Goal: Contribute content: Contribute content

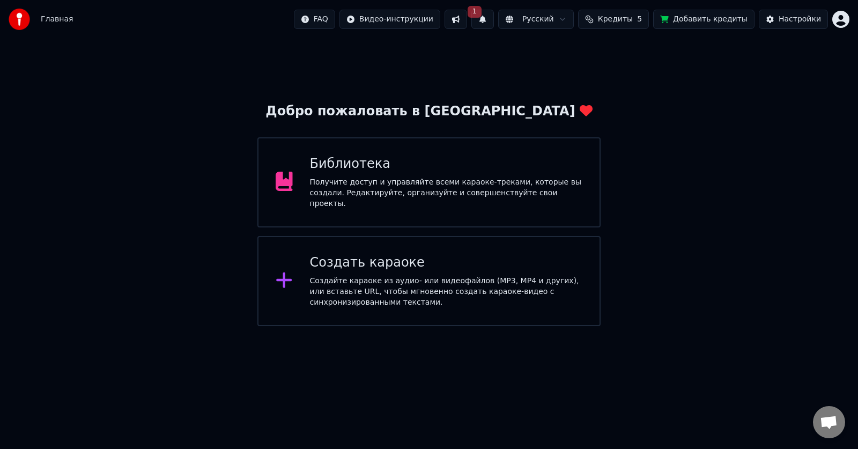
click at [442, 181] on div "Получите доступ и управляйте всеми караоке-треками, которые вы создали. Редакти…" at bounding box center [446, 193] width 273 height 32
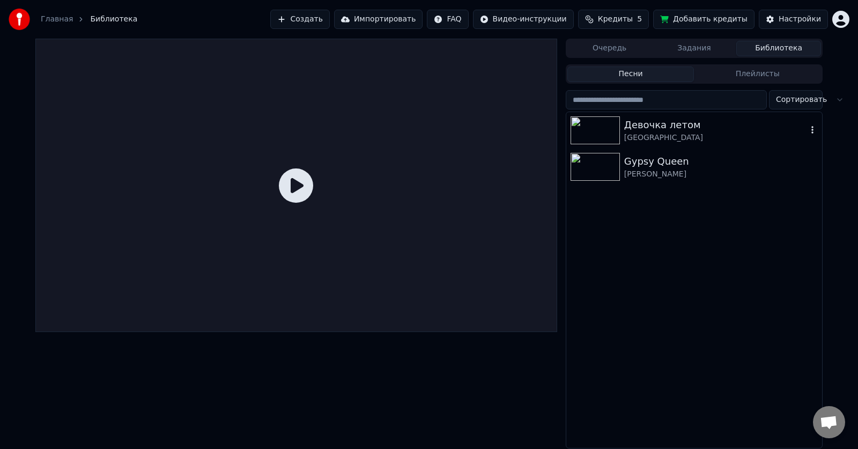
click at [691, 128] on div "Девочка летом" at bounding box center [715, 124] width 183 height 15
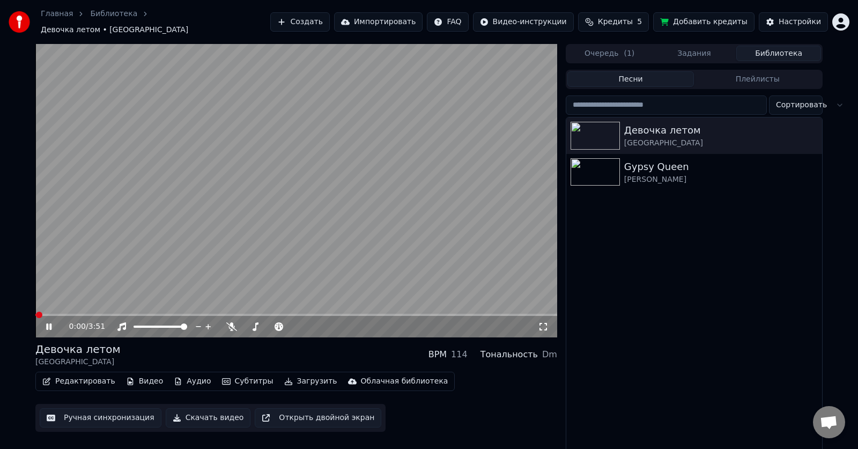
click at [331, 143] on video at bounding box center [296, 190] width 522 height 293
click at [325, 153] on video at bounding box center [296, 190] width 522 height 293
click at [328, 282] on video at bounding box center [296, 190] width 522 height 293
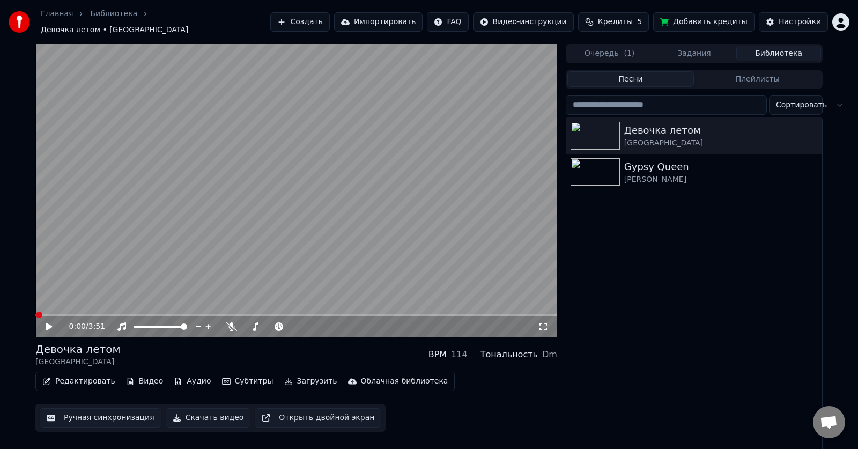
click at [401, 264] on video at bounding box center [296, 190] width 522 height 293
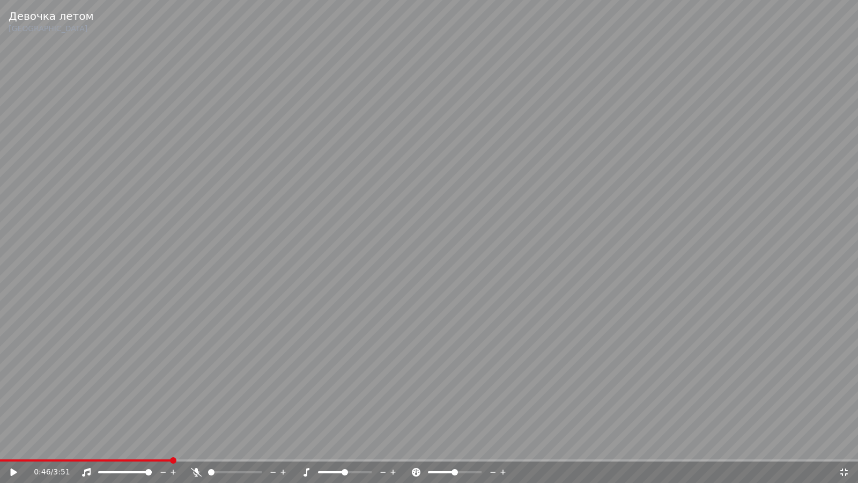
click at [368, 233] on video at bounding box center [429, 241] width 858 height 483
click at [439, 365] on video at bounding box center [429, 241] width 858 height 483
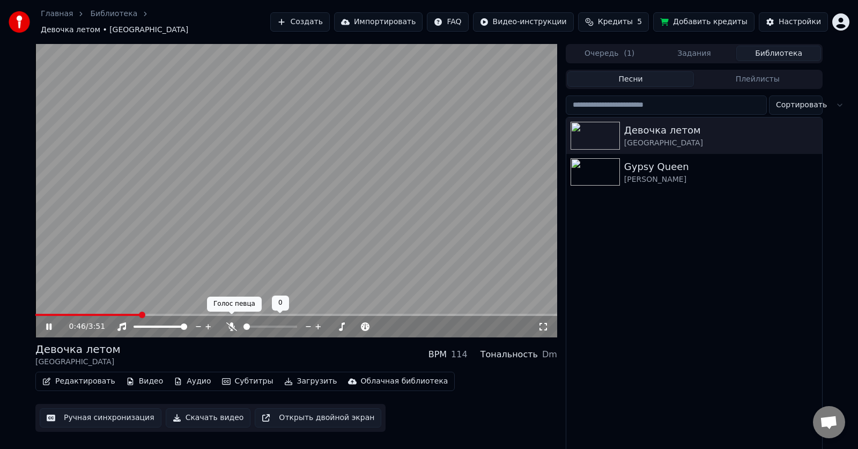
click at [232, 322] on icon at bounding box center [231, 326] width 11 height 9
click at [232, 322] on icon at bounding box center [231, 326] width 6 height 9
click at [339, 321] on icon at bounding box center [342, 326] width 10 height 11
click at [330, 321] on icon at bounding box center [332, 326] width 10 height 11
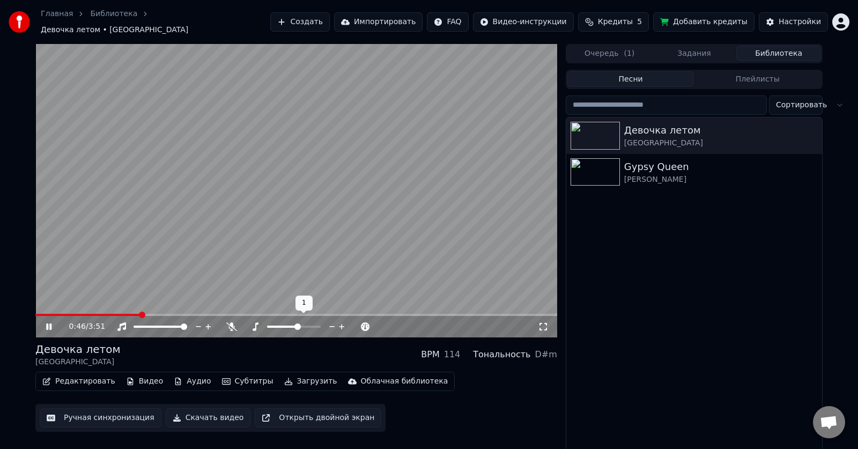
click at [330, 321] on icon at bounding box center [332, 326] width 10 height 11
click at [331, 321] on icon at bounding box center [332, 326] width 10 height 11
click at [332, 321] on icon at bounding box center [332, 326] width 10 height 11
click at [341, 321] on icon at bounding box center [342, 326] width 10 height 11
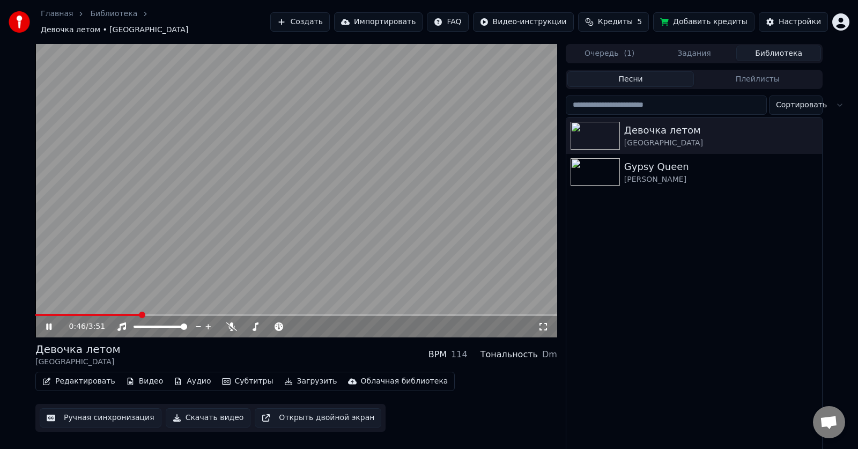
click at [54, 322] on icon at bounding box center [56, 326] width 25 height 9
click at [71, 374] on button "Редактировать" at bounding box center [79, 381] width 82 height 15
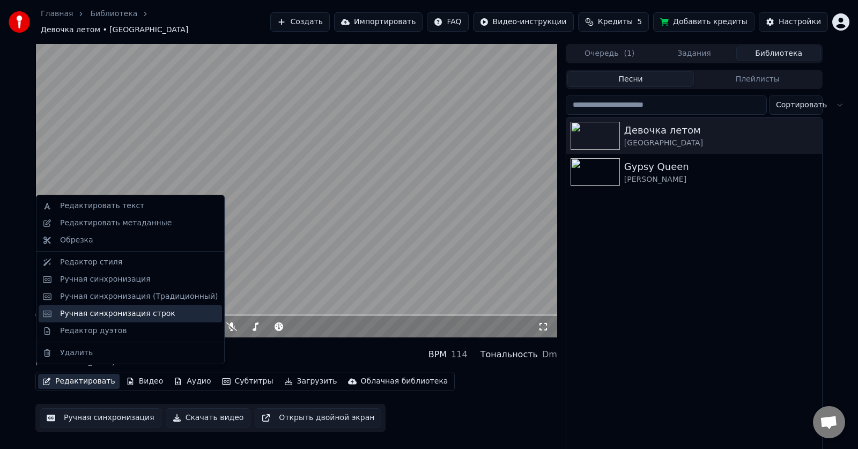
click at [126, 313] on div "Ручная синхронизация строк" at bounding box center [117, 313] width 115 height 11
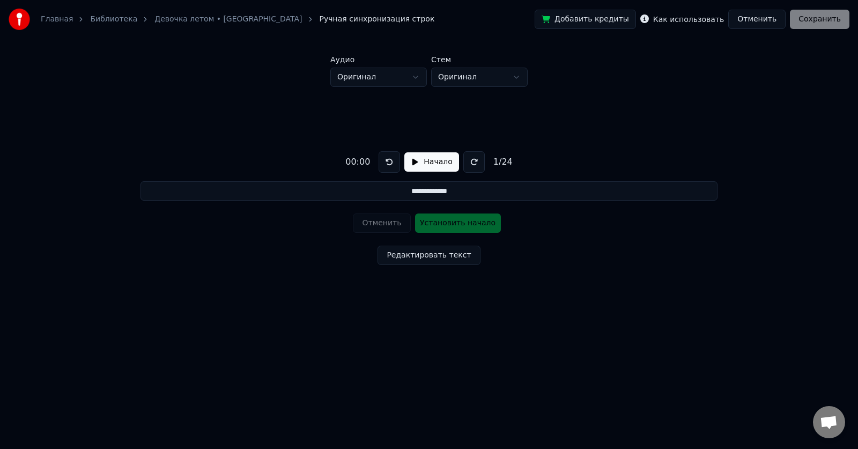
click at [414, 71] on html "**********" at bounding box center [429, 171] width 858 height 342
click at [489, 80] on html "**********" at bounding box center [429, 171] width 858 height 342
click at [437, 255] on button "Редактировать текст" at bounding box center [429, 255] width 102 height 19
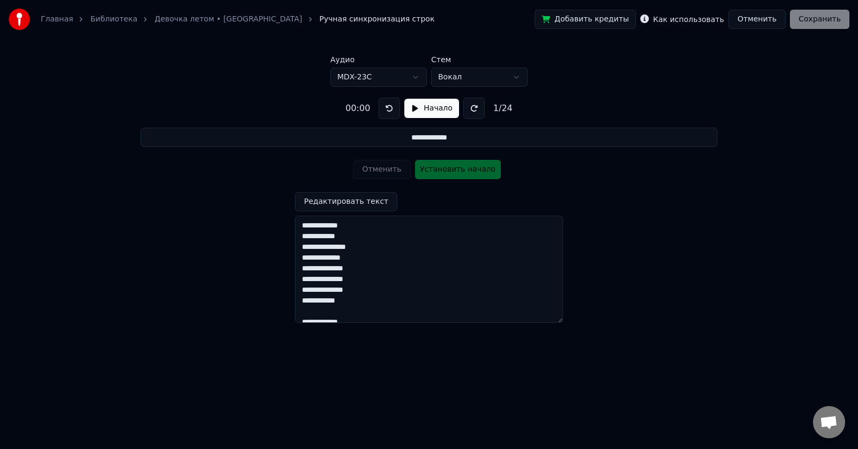
click at [533, 179] on div "**********" at bounding box center [429, 206] width 824 height 238
click at [375, 206] on button "Редактировать текст" at bounding box center [346, 201] width 102 height 19
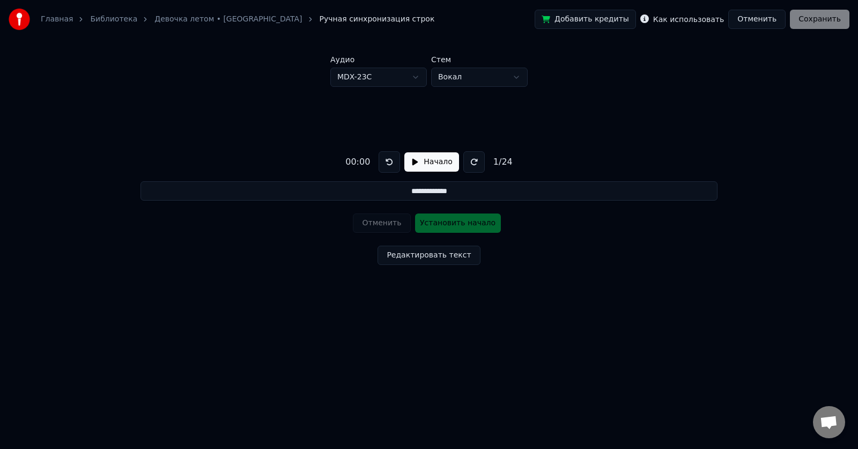
click at [413, 161] on button "Начало" at bounding box center [431, 161] width 54 height 19
click at [515, 82] on html "**********" at bounding box center [429, 171] width 858 height 342
click at [518, 73] on html "**********" at bounding box center [429, 171] width 858 height 342
click at [420, 158] on button "Пауза" at bounding box center [431, 161] width 49 height 19
click at [438, 192] on input "**********" at bounding box center [429, 190] width 577 height 19
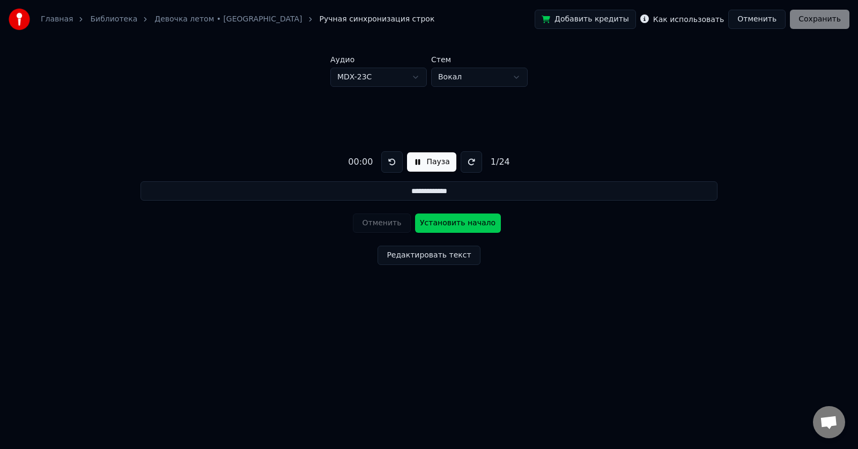
click at [438, 192] on input "**********" at bounding box center [429, 190] width 577 height 19
click at [479, 192] on input "**********" at bounding box center [429, 190] width 577 height 19
click at [477, 224] on button "Установить начало" at bounding box center [458, 222] width 86 height 19
click at [488, 222] on button "Установить конец" at bounding box center [458, 222] width 86 height 19
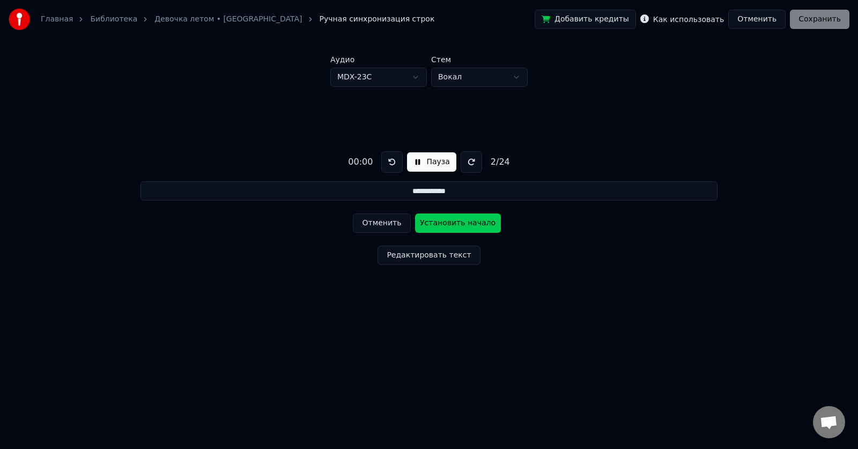
click at [475, 224] on button "Установить начало" at bounding box center [458, 222] width 86 height 19
click at [475, 224] on button "Установить конец" at bounding box center [458, 222] width 86 height 19
click at [391, 161] on button at bounding box center [391, 161] width 21 height 21
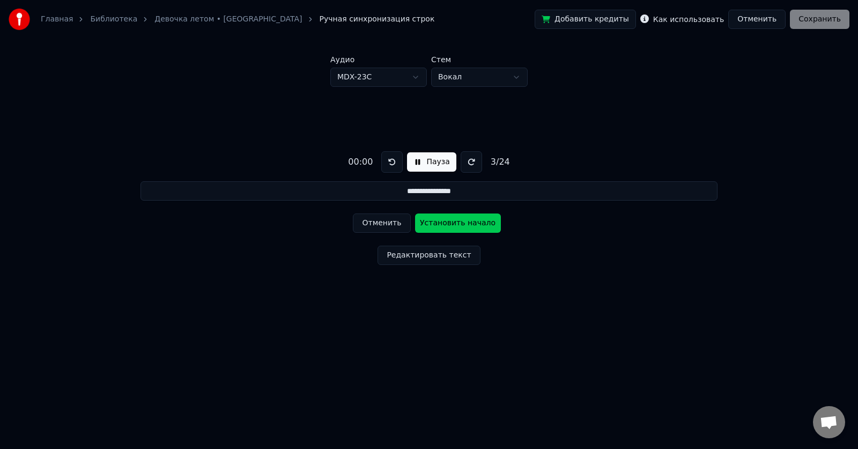
click at [461, 158] on button at bounding box center [471, 161] width 21 height 21
click at [389, 160] on button at bounding box center [391, 161] width 21 height 21
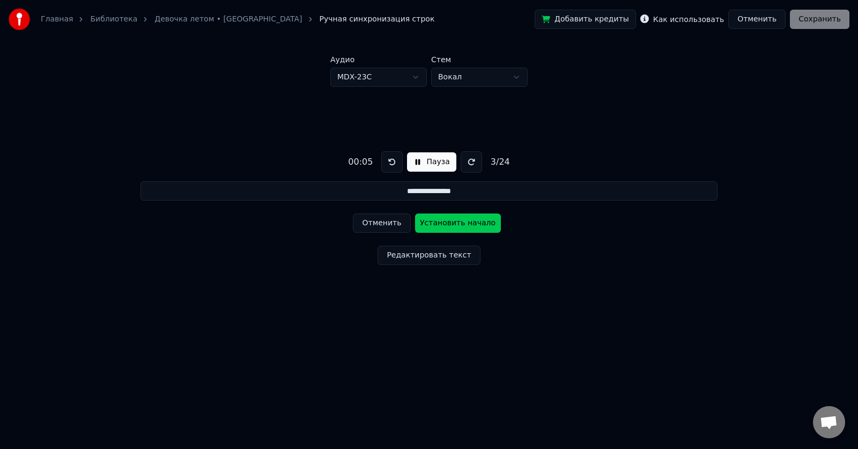
click at [389, 160] on button at bounding box center [391, 161] width 21 height 21
click at [419, 159] on button "Пауза" at bounding box center [431, 161] width 49 height 19
click at [416, 160] on button "Пауза" at bounding box center [431, 161] width 49 height 19
click at [437, 160] on button "Пауза" at bounding box center [431, 161] width 49 height 19
click at [463, 161] on button at bounding box center [471, 161] width 21 height 21
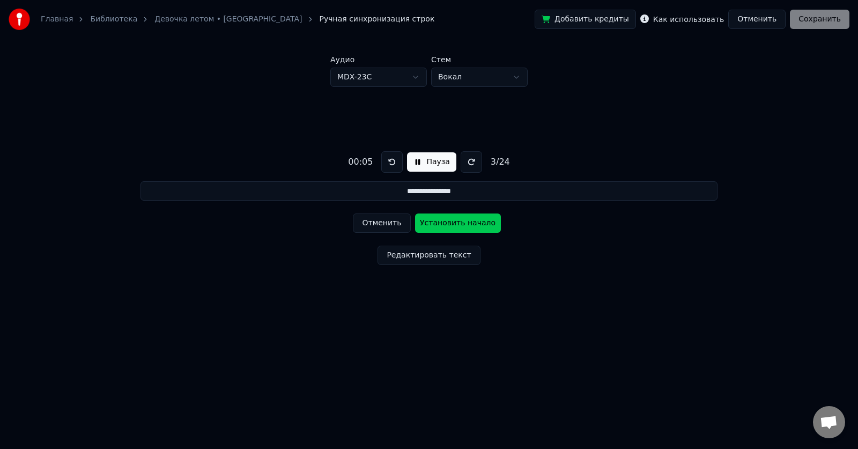
click at [463, 161] on button at bounding box center [471, 161] width 21 height 21
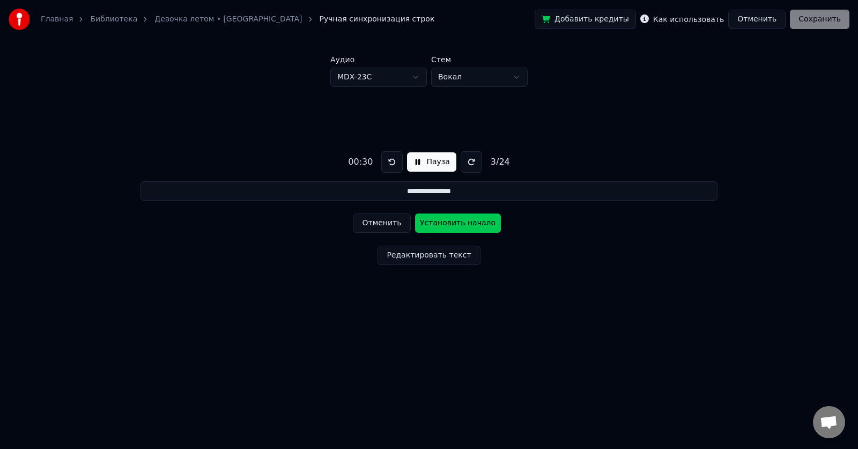
click at [380, 224] on button "Отменить" at bounding box center [381, 222] width 57 height 19
click at [380, 224] on div "Отменить Установить начало" at bounding box center [429, 223] width 152 height 28
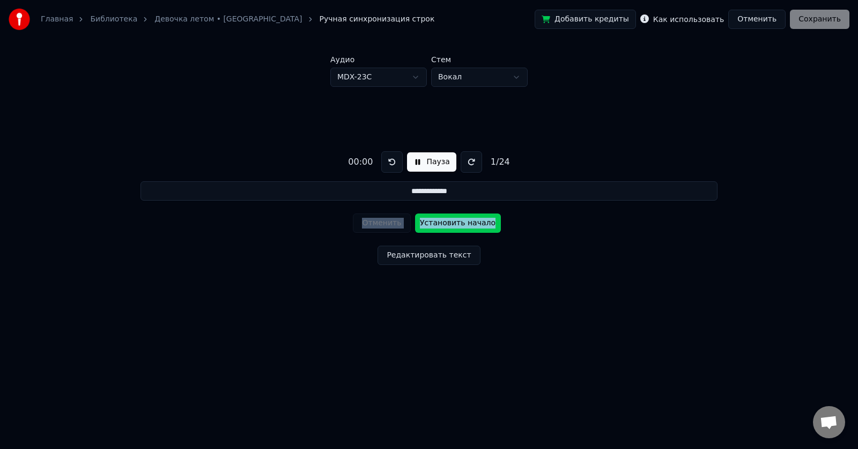
click at [380, 224] on div "Отменить Установить начало" at bounding box center [429, 223] width 152 height 28
click at [437, 161] on button "Пауза" at bounding box center [431, 161] width 49 height 19
click at [462, 163] on button at bounding box center [471, 161] width 21 height 21
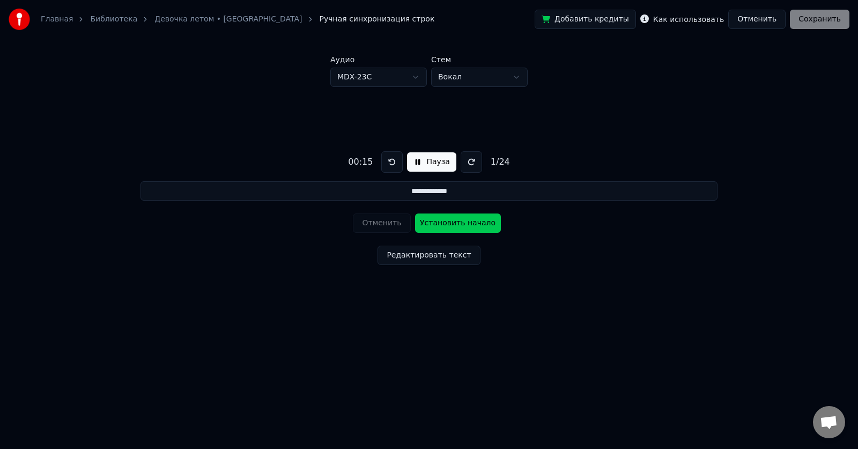
click at [462, 163] on button at bounding box center [471, 161] width 21 height 21
click at [390, 161] on button at bounding box center [391, 161] width 21 height 21
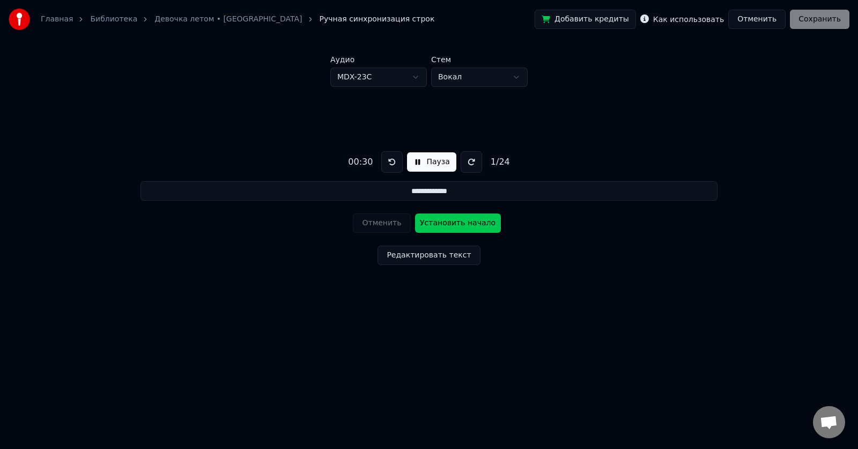
click at [459, 222] on button "Установить начало" at bounding box center [458, 222] width 86 height 19
click at [421, 164] on button "Пауза" at bounding box center [431, 161] width 49 height 19
click at [416, 164] on button "Пауза" at bounding box center [431, 161] width 49 height 19
click at [378, 223] on button "Отменить" at bounding box center [381, 222] width 57 height 19
click at [378, 223] on div "Отменить Установить начало" at bounding box center [429, 223] width 152 height 28
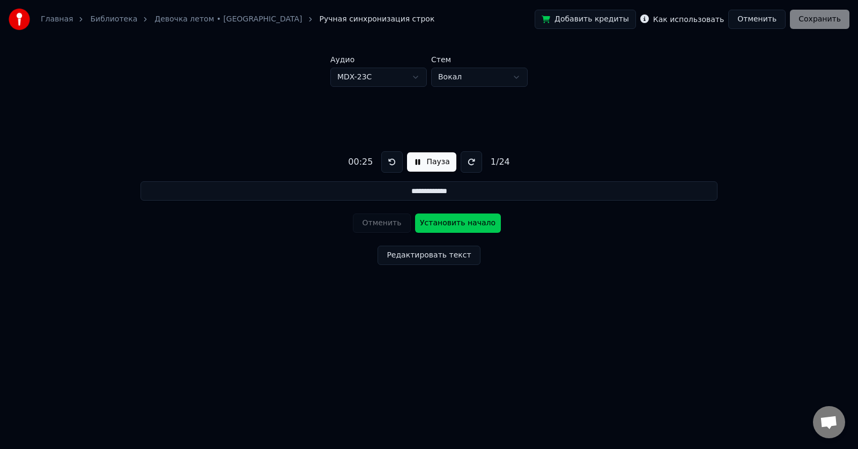
click at [378, 223] on div "Отменить Установить начало" at bounding box center [429, 223] width 152 height 28
click at [378, 222] on div "Отменить Установить начало" at bounding box center [429, 223] width 152 height 28
click at [393, 77] on html "**********" at bounding box center [429, 171] width 858 height 342
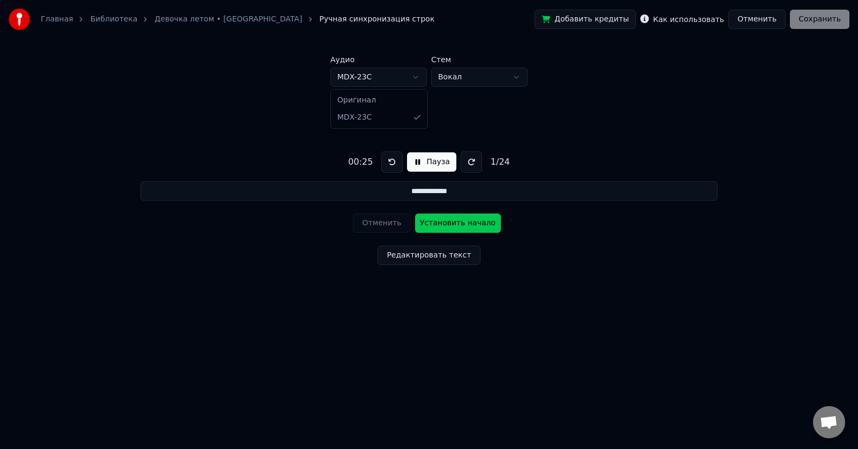
type input "**********"
click at [415, 157] on button "Пауза" at bounding box center [431, 161] width 49 height 19
click at [415, 163] on button "Пауза" at bounding box center [431, 161] width 49 height 19
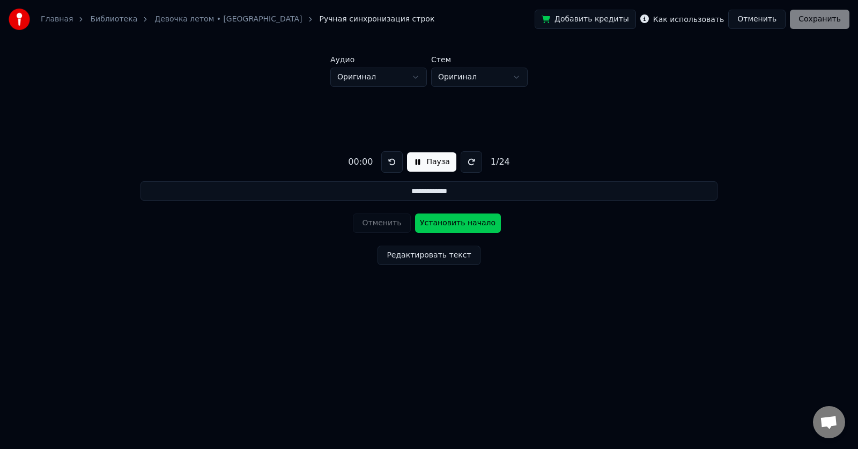
click at [415, 163] on button "Пауза" at bounding box center [431, 161] width 49 height 19
click at [290, 321] on div "**********" at bounding box center [429, 206] width 824 height 238
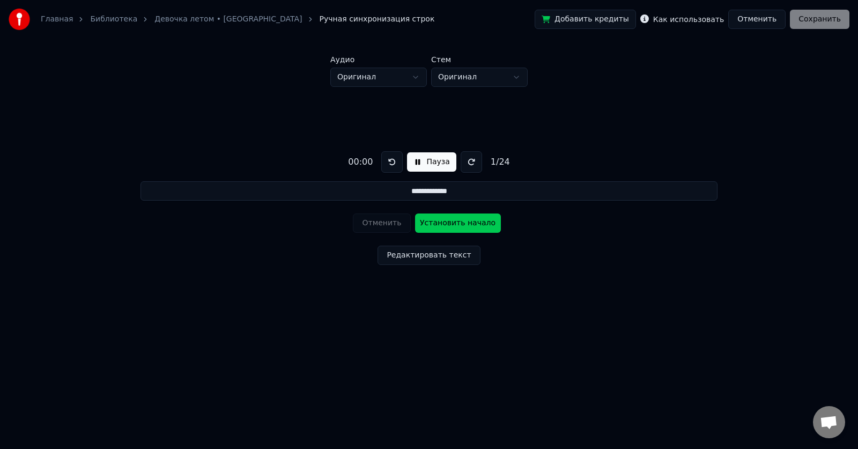
click at [226, 14] on link "Девочка летом • [GEOGRAPHIC_DATA]" at bounding box center [227, 19] width 147 height 11
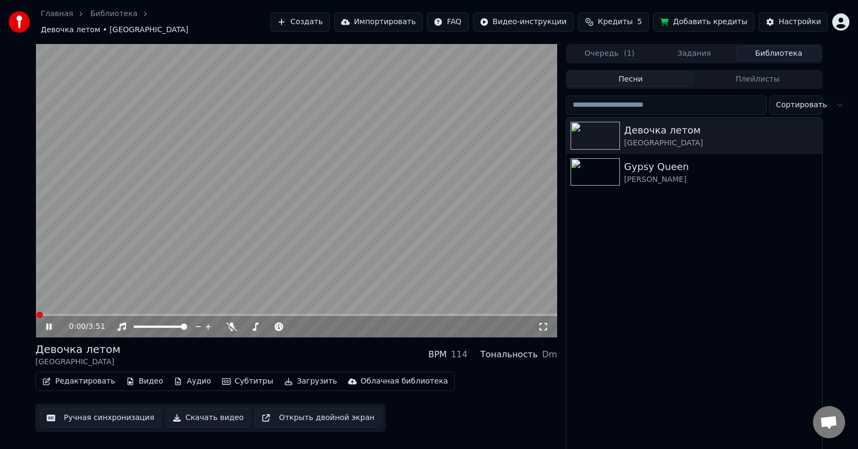
click at [83, 322] on div "0:00 / 3:51" at bounding box center [82, 326] width 26 height 11
click at [45, 322] on icon at bounding box center [56, 326] width 25 height 9
click at [553, 19] on html "Главная Библиотека Девочка летом • Калинов мост Создать Импортировать FAQ Видео…" at bounding box center [429, 224] width 858 height 449
click at [46, 320] on html "Главная Библиотека Девочка летом • Калинов мост Создать Импортировать FAQ Видео…" at bounding box center [429, 224] width 858 height 449
click at [46, 323] on icon at bounding box center [49, 327] width 6 height 8
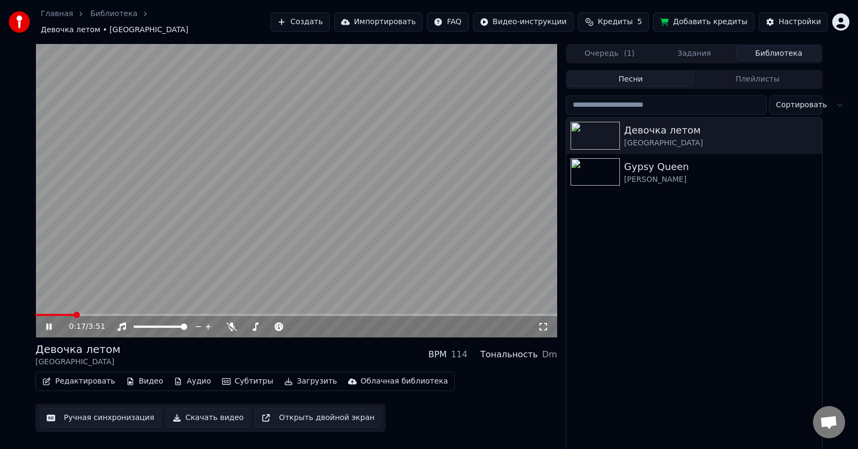
click at [88, 307] on video at bounding box center [296, 190] width 522 height 293
click at [88, 314] on span at bounding box center [296, 315] width 522 height 2
click at [105, 314] on span at bounding box center [296, 315] width 522 height 2
click at [108, 307] on video at bounding box center [296, 190] width 522 height 293
click at [108, 308] on video at bounding box center [296, 190] width 522 height 293
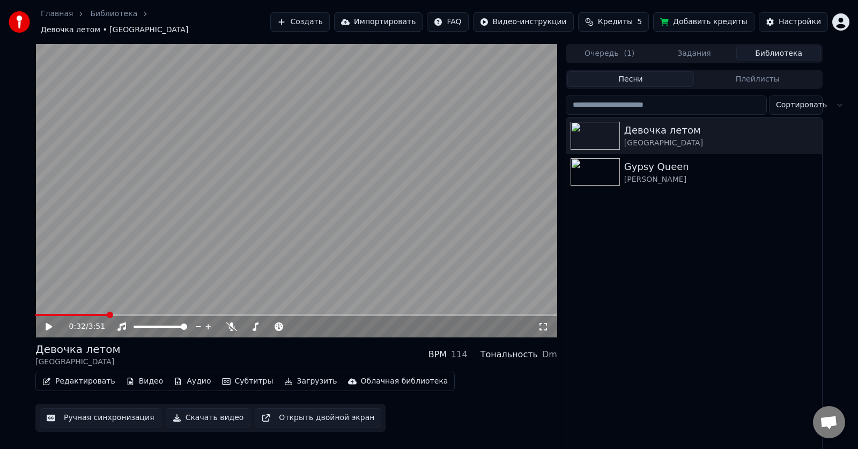
click at [108, 314] on span at bounding box center [296, 315] width 522 height 2
click at [110, 312] on span at bounding box center [110, 315] width 6 height 6
click at [114, 314] on span at bounding box center [296, 315] width 522 height 2
click at [114, 312] on span at bounding box center [116, 315] width 6 height 6
click at [113, 307] on video at bounding box center [296, 190] width 522 height 293
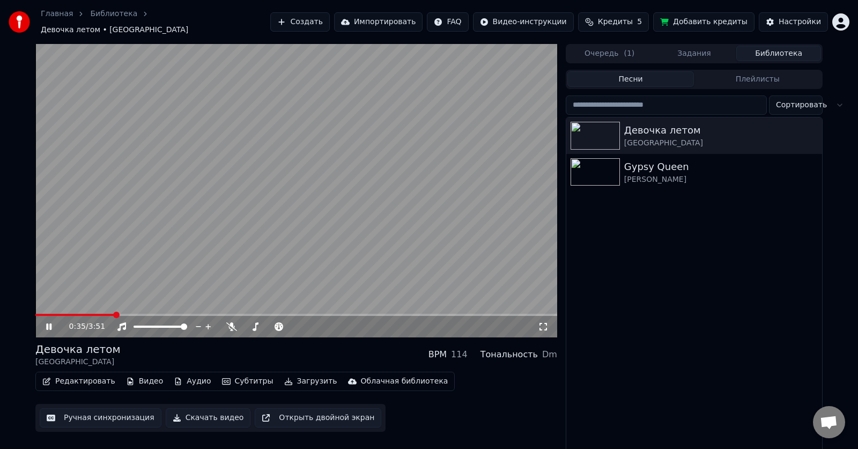
click at [112, 307] on video at bounding box center [296, 190] width 522 height 293
click at [113, 312] on span at bounding box center [116, 315] width 6 height 6
click at [112, 314] on span at bounding box center [73, 315] width 77 height 2
click at [279, 196] on video at bounding box center [296, 190] width 522 height 293
click at [306, 237] on video at bounding box center [296, 190] width 522 height 293
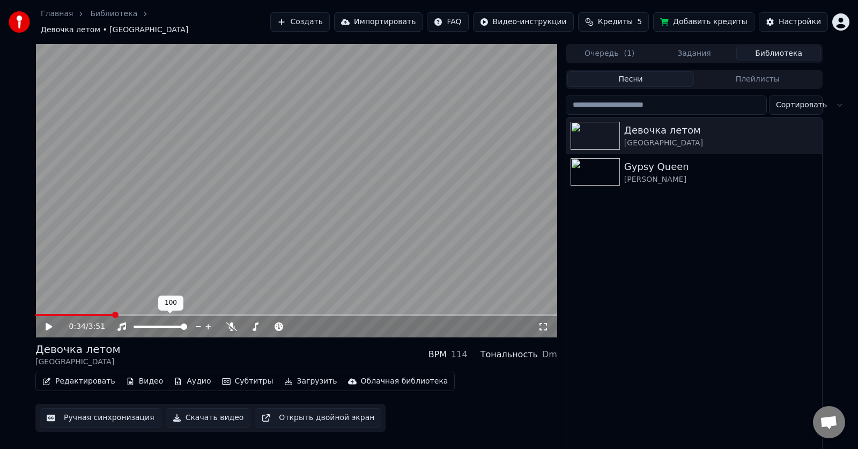
drag, startPoint x: 213, startPoint y: 255, endPoint x: 389, endPoint y: 253, distance: 175.9
click at [389, 253] on video at bounding box center [296, 190] width 522 height 293
click at [335, 257] on video at bounding box center [296, 190] width 522 height 293
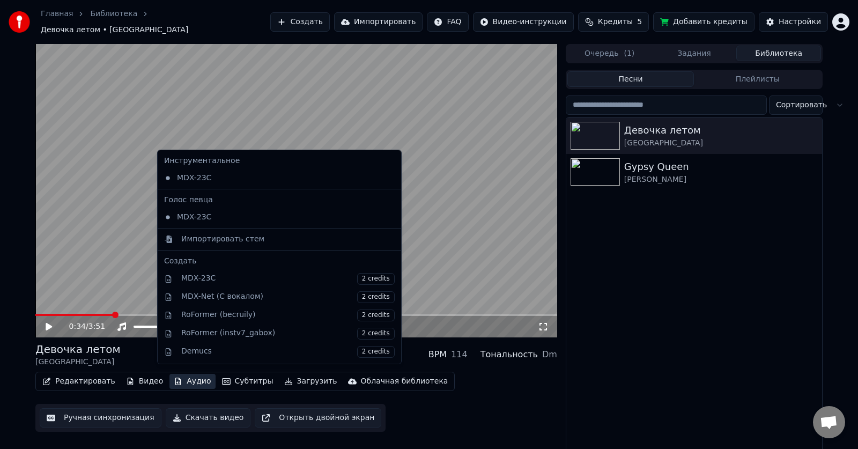
click at [185, 378] on button "Аудио" at bounding box center [192, 381] width 46 height 15
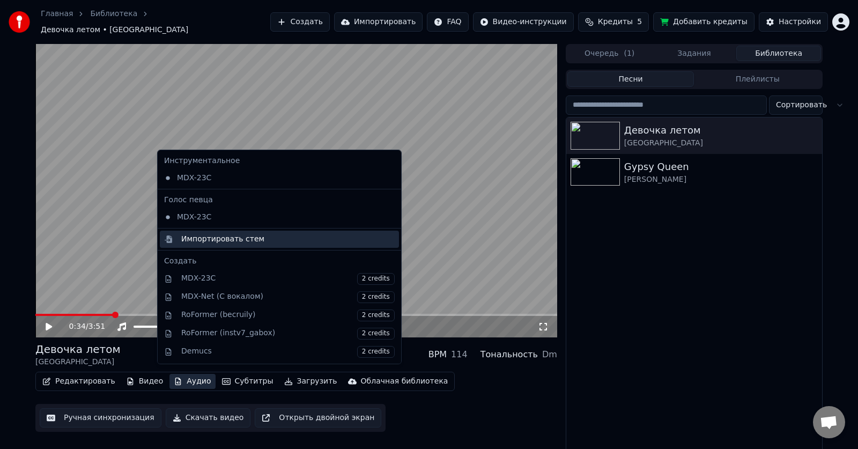
click at [225, 239] on div "Импортировать стем" at bounding box center [222, 239] width 83 height 11
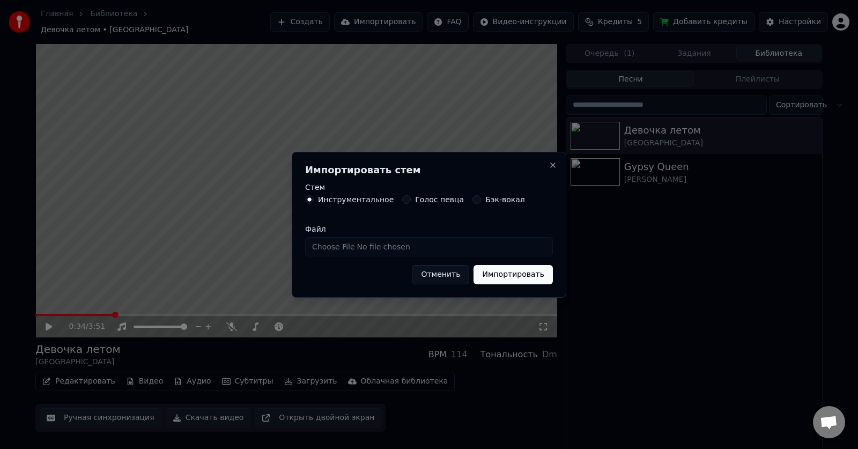
click at [402, 198] on button "Голос певца" at bounding box center [406, 199] width 9 height 9
click at [310, 198] on button "Инструментальное" at bounding box center [309, 199] width 9 height 9
click at [424, 245] on input "Файл" at bounding box center [429, 246] width 248 height 19
click at [431, 200] on label "Голос певца" at bounding box center [439, 200] width 49 height 8
click at [411, 200] on button "Голос певца" at bounding box center [406, 199] width 9 height 9
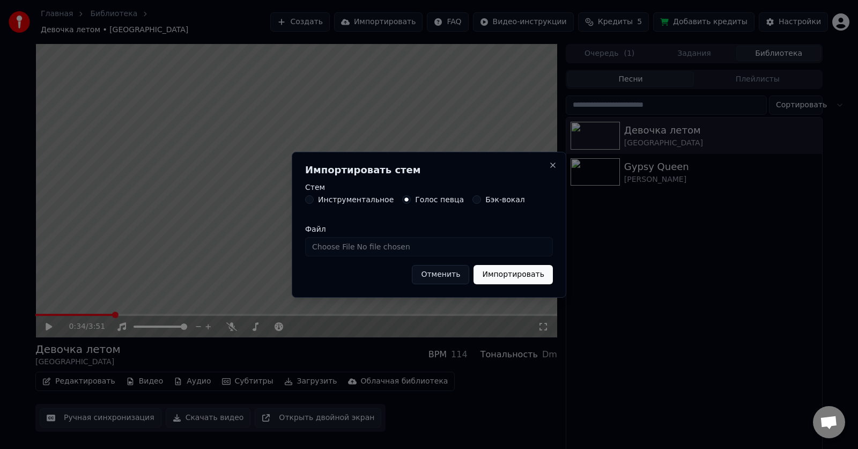
click at [485, 202] on label "Бэк-вокал" at bounding box center [505, 200] width 40 height 8
click at [481, 202] on button "Бэк-вокал" at bounding box center [477, 199] width 9 height 9
click at [426, 202] on label "Голос певца" at bounding box center [439, 200] width 49 height 8
click at [411, 202] on button "Голос певца" at bounding box center [406, 199] width 9 height 9
click at [363, 198] on label "Инструментальное" at bounding box center [356, 200] width 76 height 8
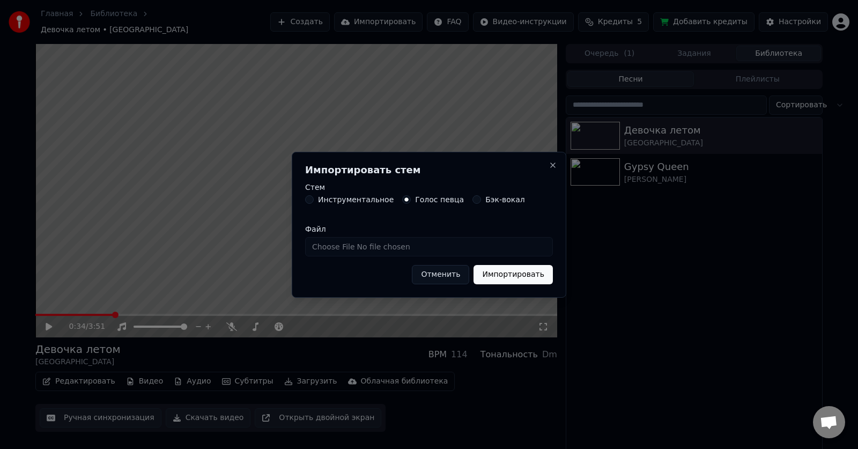
click at [314, 198] on button "Инструментальное" at bounding box center [309, 199] width 9 height 9
click at [495, 242] on input "Файл" at bounding box center [429, 246] width 248 height 19
type input "**********"
click at [522, 277] on button "Импортировать" at bounding box center [513, 274] width 79 height 19
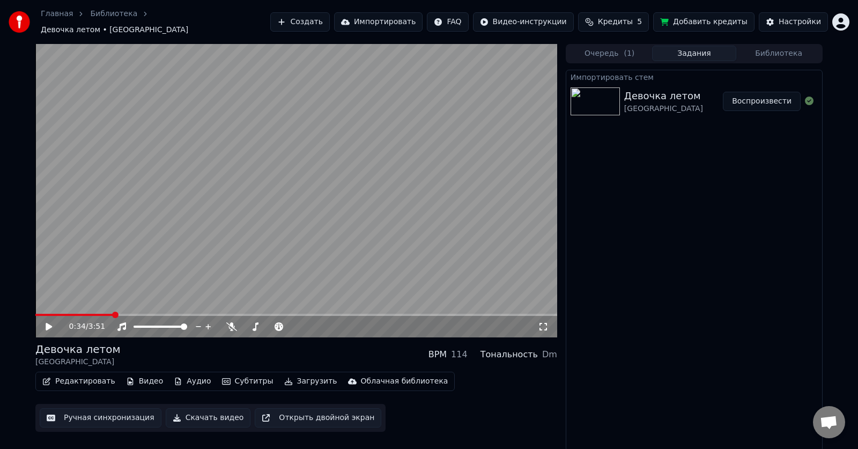
click at [765, 100] on button "Воспроизвести" at bounding box center [762, 101] width 78 height 19
click at [339, 248] on video at bounding box center [296, 190] width 522 height 293
click at [80, 314] on span at bounding box center [296, 315] width 522 height 2
click at [92, 314] on span at bounding box center [296, 315] width 522 height 2
click at [106, 314] on span at bounding box center [296, 315] width 522 height 2
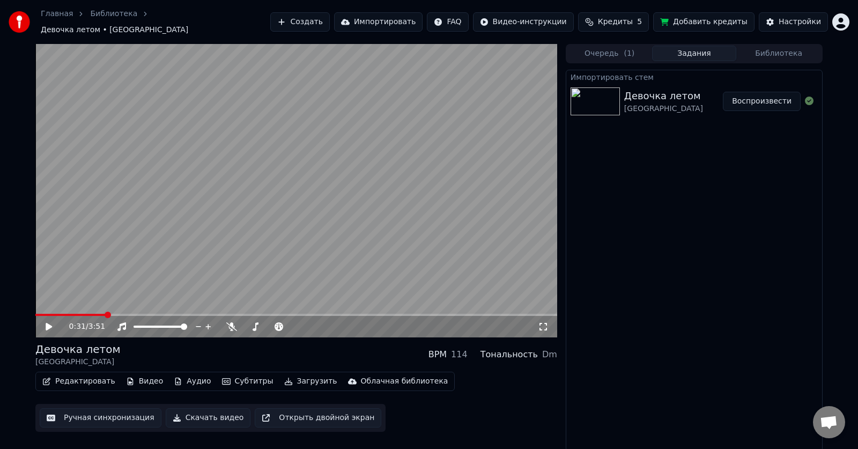
click at [263, 218] on video at bounding box center [296, 190] width 522 height 293
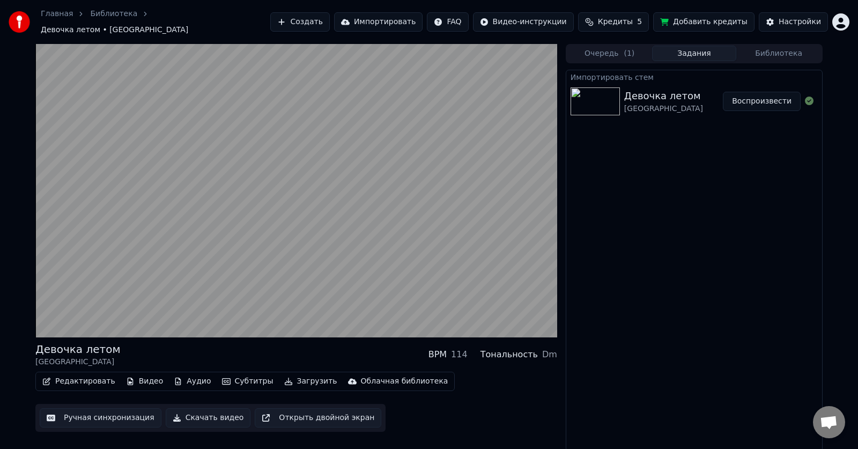
click at [645, 91] on div "Девочка летом" at bounding box center [663, 95] width 79 height 15
click at [594, 90] on img at bounding box center [595, 101] width 49 height 28
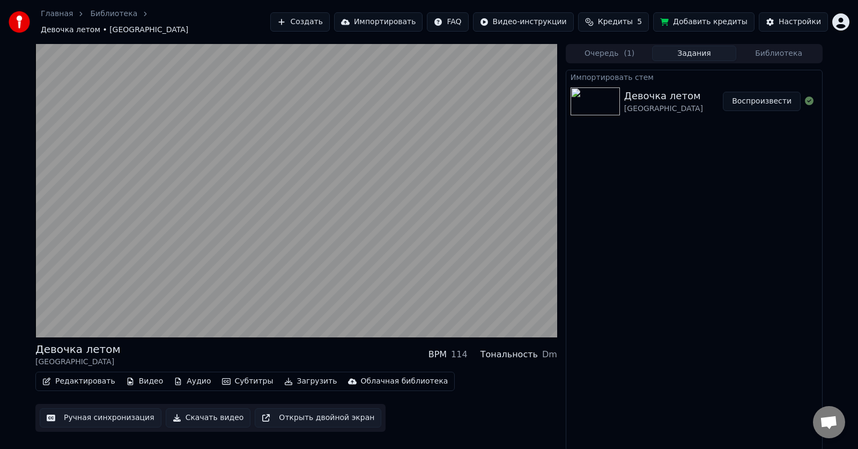
click at [594, 90] on img at bounding box center [595, 101] width 49 height 28
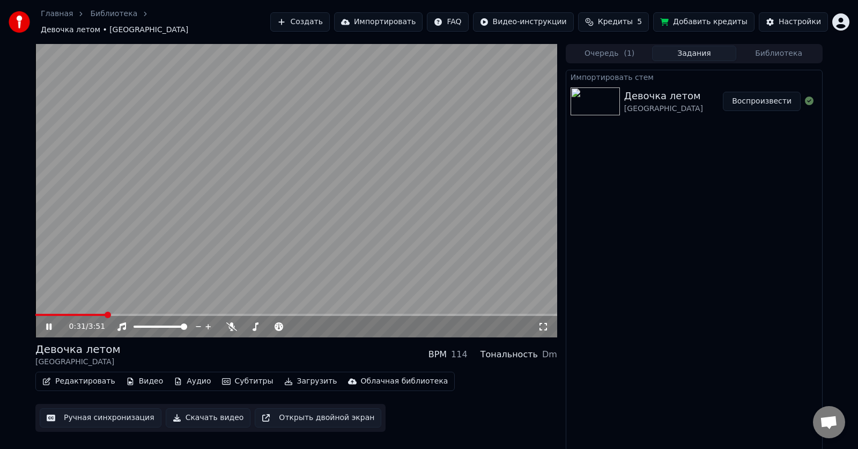
click at [293, 204] on video at bounding box center [296, 190] width 522 height 293
click at [549, 23] on html "Главная Библиотека Девочка летом • Калинов мост Создать Импортировать FAQ Видео…" at bounding box center [429, 224] width 858 height 449
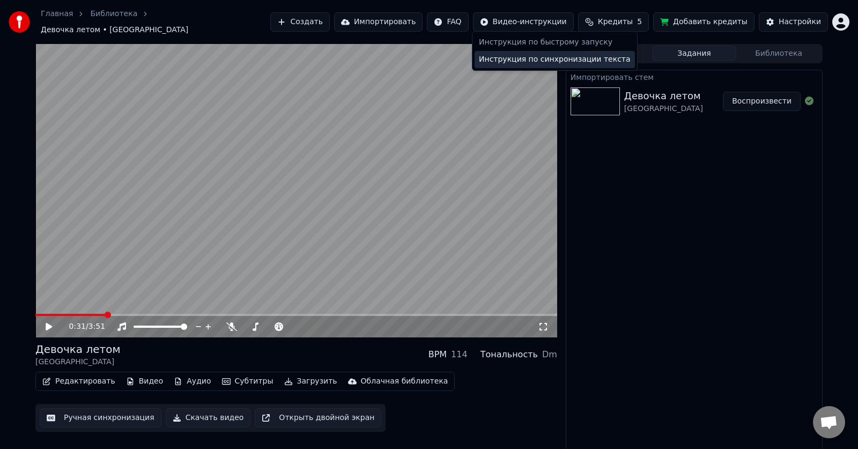
click at [537, 62] on div "Инструкция по синхронизации текста" at bounding box center [555, 59] width 160 height 17
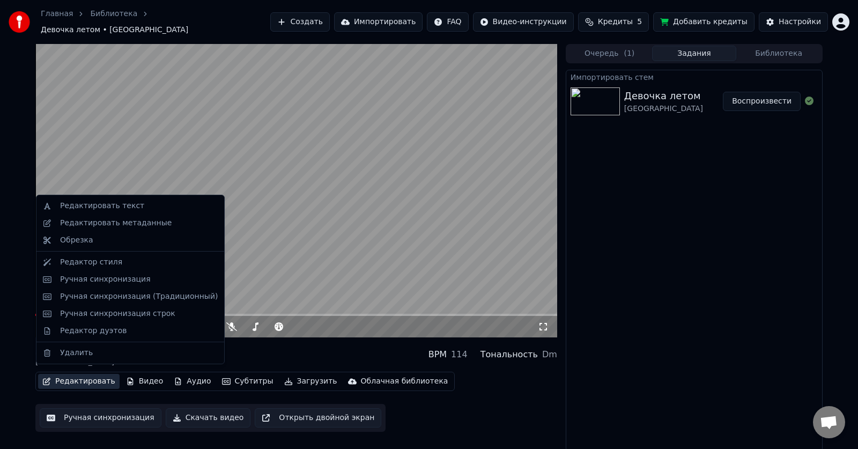
click at [80, 375] on button "Редактировать" at bounding box center [79, 381] width 82 height 15
click at [76, 226] on div "Редактировать метаданные" at bounding box center [116, 223] width 112 height 11
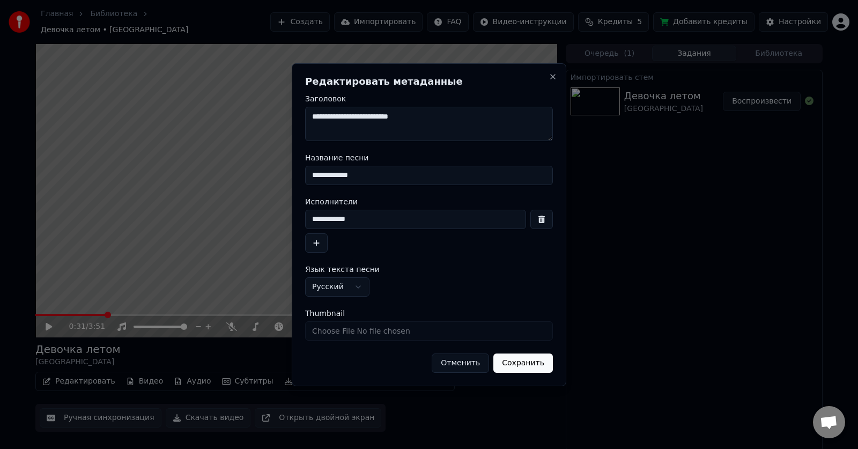
click at [433, 332] on input "Thumbnail" at bounding box center [429, 330] width 248 height 19
type input "**********"
click at [522, 364] on button "Сохранить" at bounding box center [523, 362] width 60 height 19
click at [552, 80] on button "Close" at bounding box center [553, 76] width 9 height 9
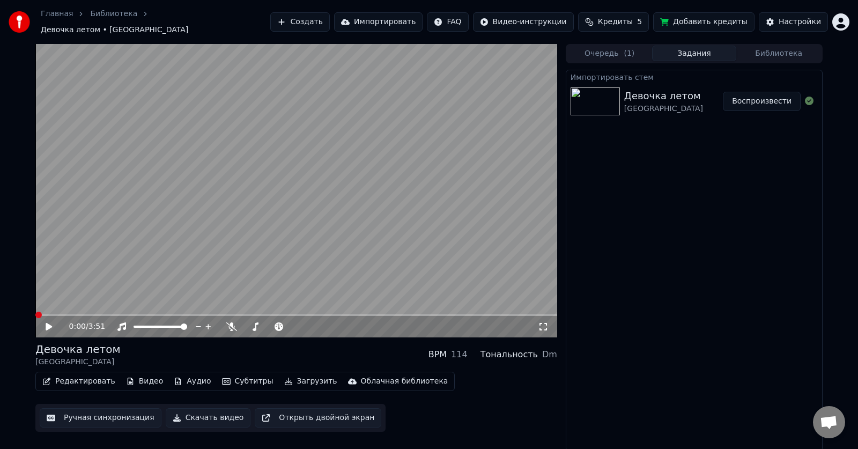
click at [770, 93] on button "Воспроизвести" at bounding box center [762, 101] width 78 height 19
click at [774, 94] on button "Воспроизвести" at bounding box center [762, 101] width 78 height 19
click at [46, 322] on icon at bounding box center [56, 326] width 25 height 9
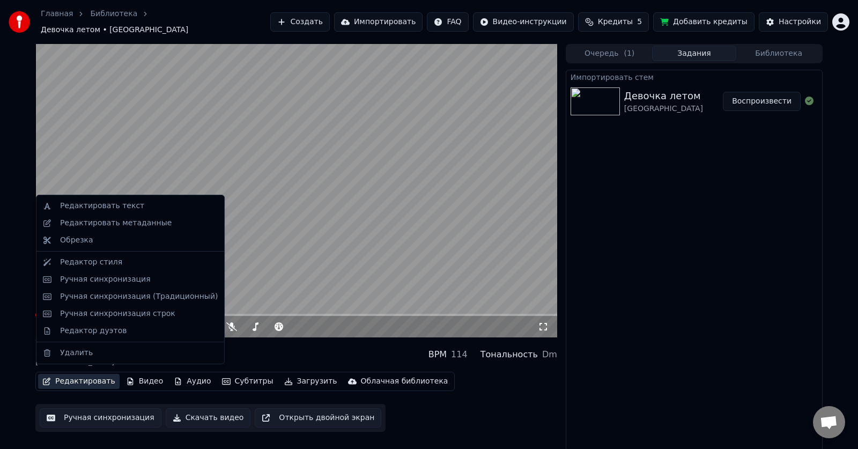
click at [78, 377] on button "Редактировать" at bounding box center [79, 381] width 82 height 15
click at [101, 411] on button "Ручная синхронизация" at bounding box center [101, 417] width 122 height 19
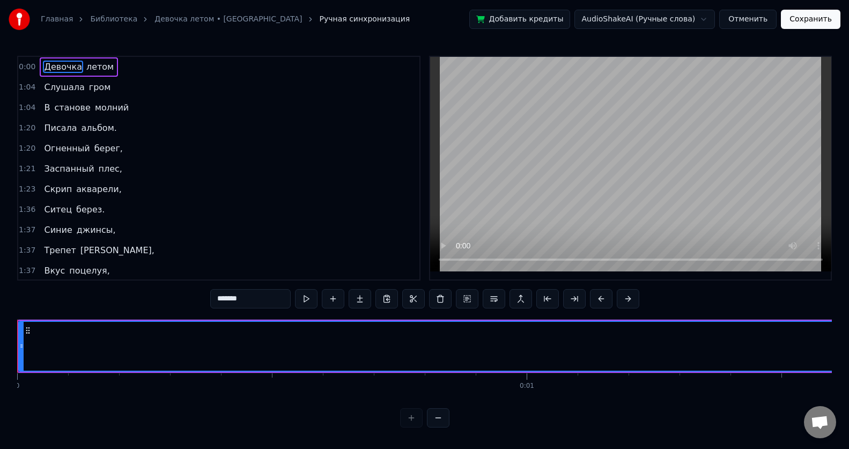
click at [443, 427] on button at bounding box center [438, 417] width 23 height 19
click at [442, 427] on button at bounding box center [438, 417] width 23 height 19
click at [444, 427] on button at bounding box center [438, 417] width 23 height 19
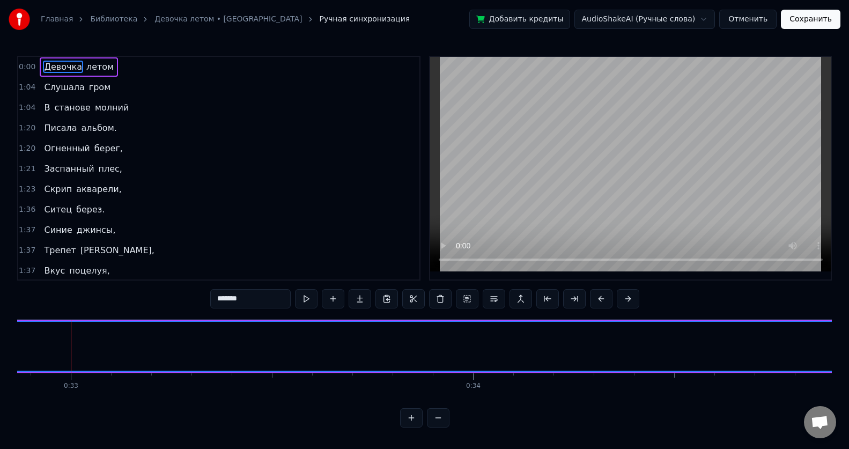
drag, startPoint x: 58, startPoint y: 65, endPoint x: 113, endPoint y: 353, distance: 292.6
click at [113, 353] on div "0:00 Девочка летом 1:04 Слушала гром 1:04 В станове молний 1:20 Писала альбом. …" at bounding box center [424, 242] width 815 height 372
click at [64, 65] on span "Девочка" at bounding box center [63, 67] width 40 height 12
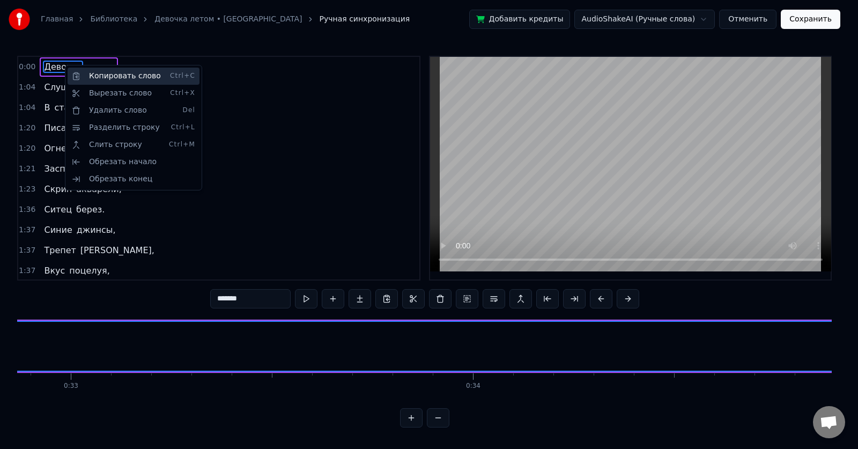
click at [113, 76] on div "Копировать слово Ctrl+C" at bounding box center [134, 76] width 132 height 17
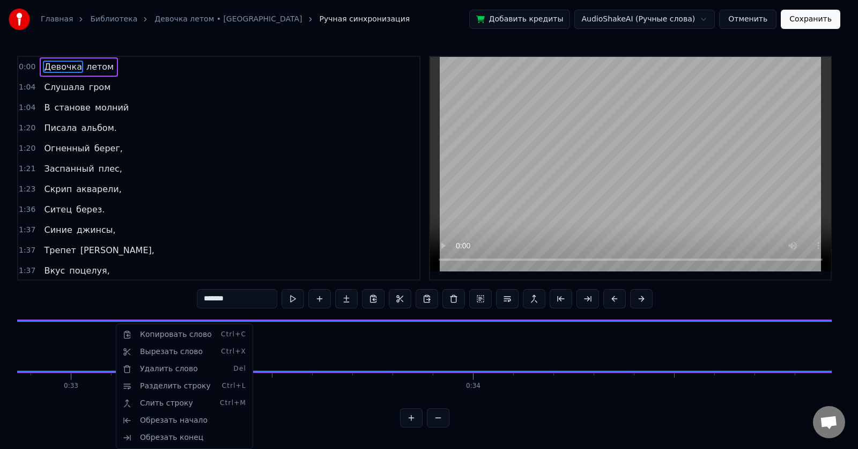
click at [107, 344] on html "Главная Библиотека Девочка летом • Калинов мост Ручная синхронизация Добавить к…" at bounding box center [429, 222] width 858 height 445
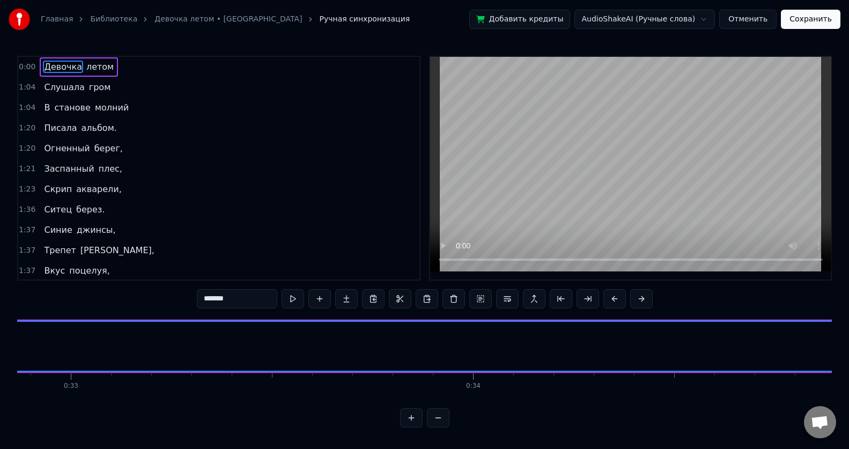
click at [640, 216] on video at bounding box center [630, 164] width 401 height 215
click at [372, 298] on button at bounding box center [373, 298] width 23 height 19
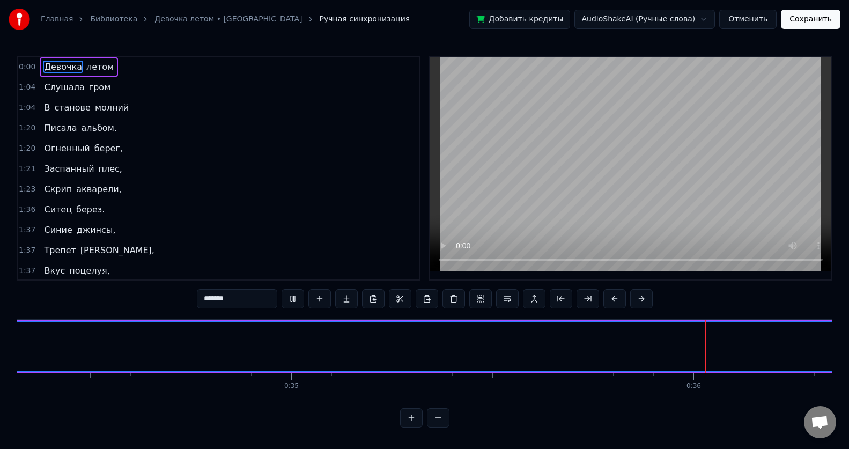
scroll to position [0, 14133]
click at [58, 90] on span "Слушала" at bounding box center [64, 87] width 42 height 12
type input "*******"
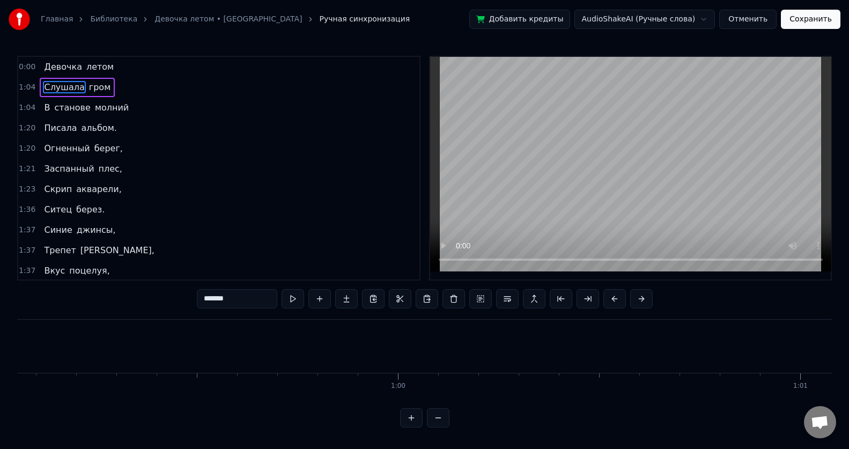
scroll to position [0, 25721]
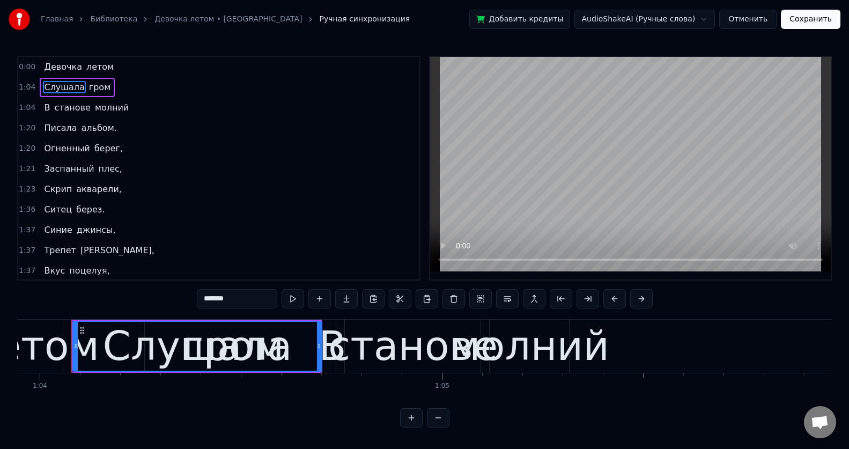
drag, startPoint x: 134, startPoint y: 350, endPoint x: 320, endPoint y: 354, distance: 186.2
click at [320, 354] on div at bounding box center [319, 346] width 4 height 49
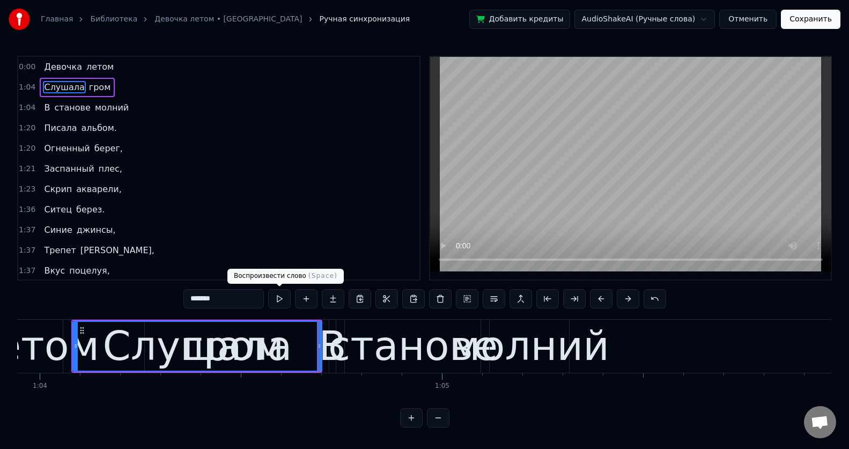
click at [277, 297] on button at bounding box center [279, 298] width 23 height 19
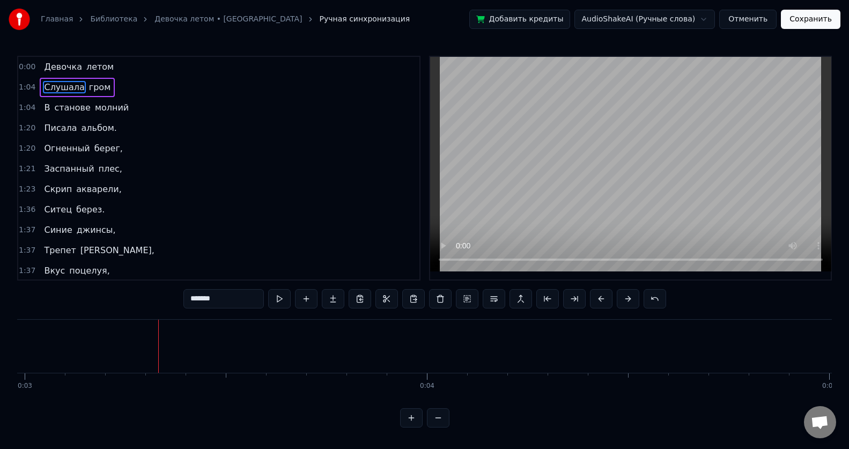
scroll to position [0, 1264]
click at [71, 67] on span "Девочка" at bounding box center [63, 67] width 40 height 12
type input "*******"
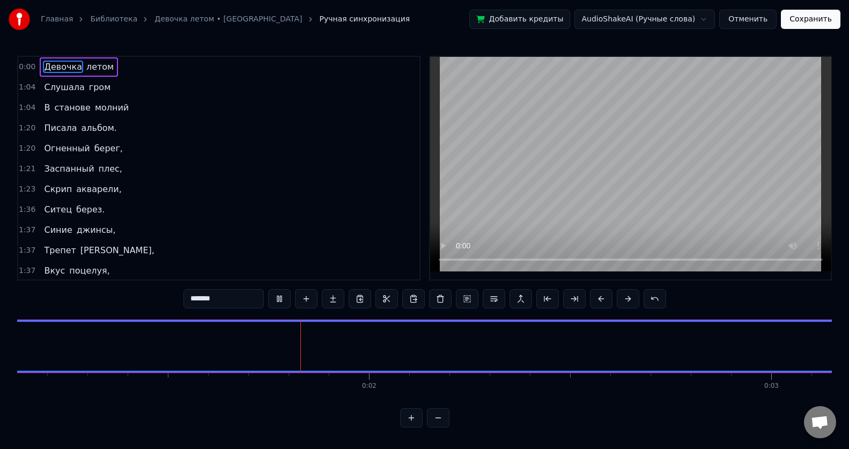
scroll to position [0, 468]
drag, startPoint x: 821, startPoint y: 352, endPoint x: 9, endPoint y: 333, distance: 811.7
click at [9, 333] on div "Главная Библиотека Девочка летом • Калинов мост Ручная синхронизация Добавить к…" at bounding box center [424, 213] width 849 height 427
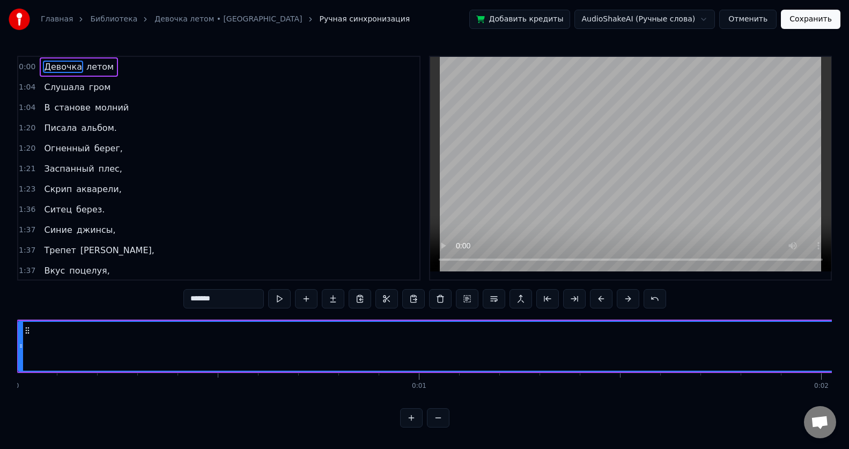
scroll to position [0, 0]
click at [27, 333] on circle at bounding box center [26, 333] width 1 height 1
click at [16, 349] on div "Главная Библиотека Девочка летом • Калинов мост Ручная синхронизация Добавить к…" at bounding box center [424, 213] width 849 height 427
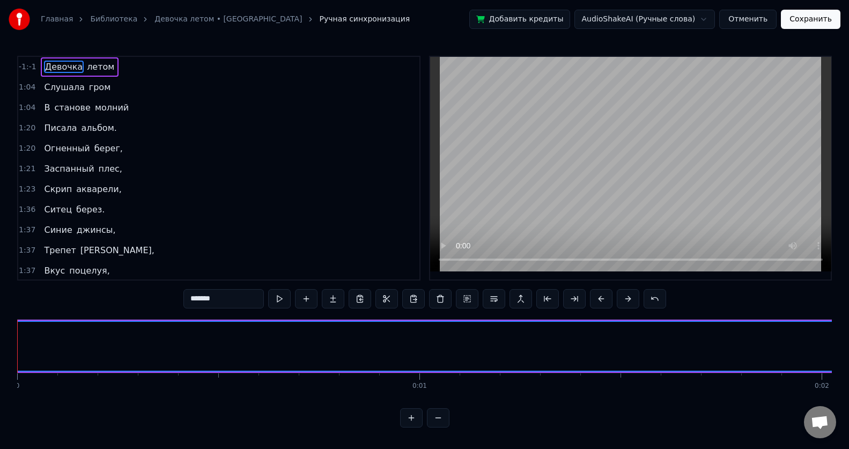
drag, startPoint x: 19, startPoint y: 347, endPoint x: 0, endPoint y: 346, distance: 18.8
click at [0, 346] on div "Главная Библиотека Девочка летом • Калинов мост Ручная синхронизация Добавить к…" at bounding box center [424, 213] width 849 height 427
click at [440, 427] on button at bounding box center [438, 417] width 23 height 19
click at [402, 427] on button at bounding box center [411, 417] width 23 height 19
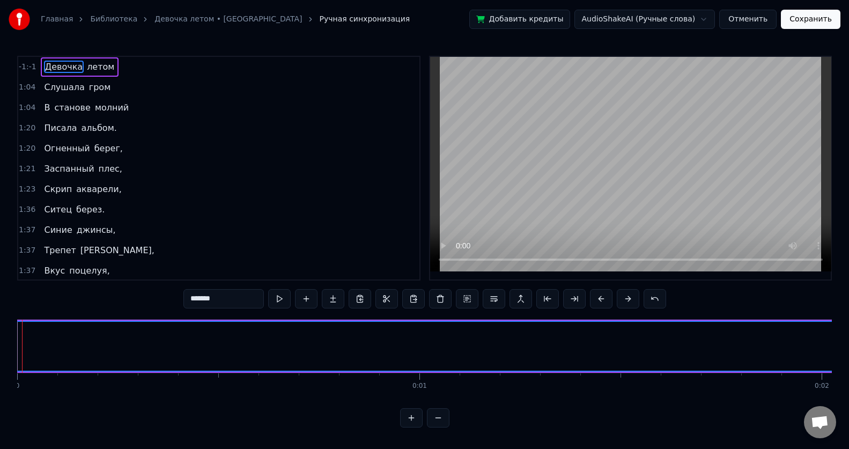
click at [401, 427] on button at bounding box center [411, 417] width 23 height 19
click at [401, 427] on div at bounding box center [424, 417] width 49 height 19
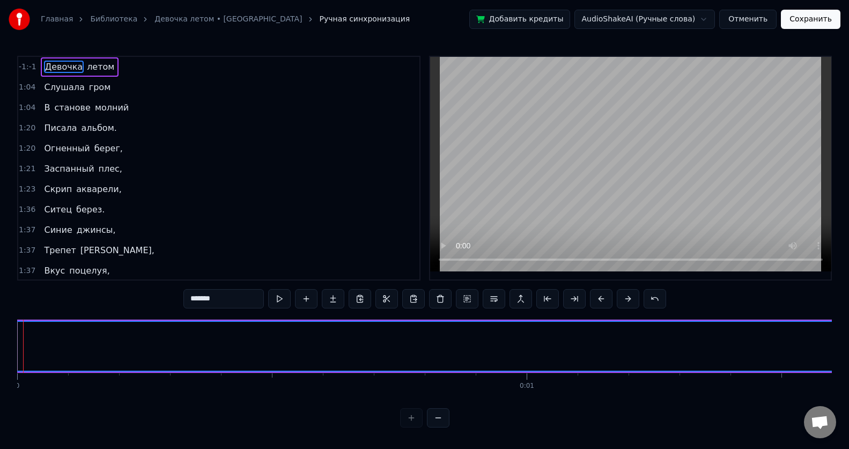
click at [401, 427] on div at bounding box center [424, 417] width 49 height 19
click at [411, 427] on div at bounding box center [424, 417] width 49 height 19
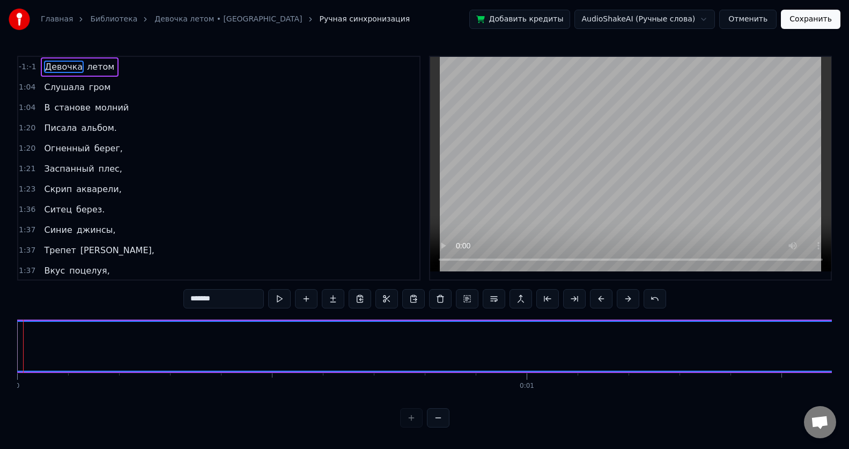
click at [411, 427] on div at bounding box center [424, 417] width 49 height 19
click at [280, 299] on button at bounding box center [279, 298] width 23 height 19
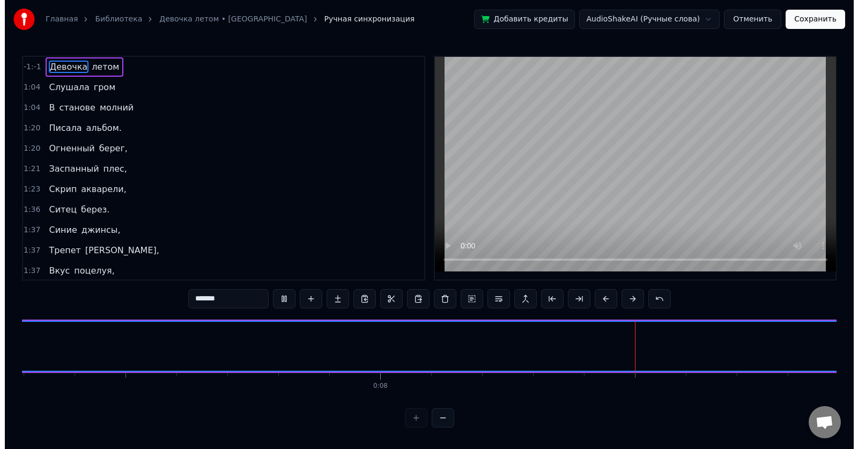
scroll to position [0, 4124]
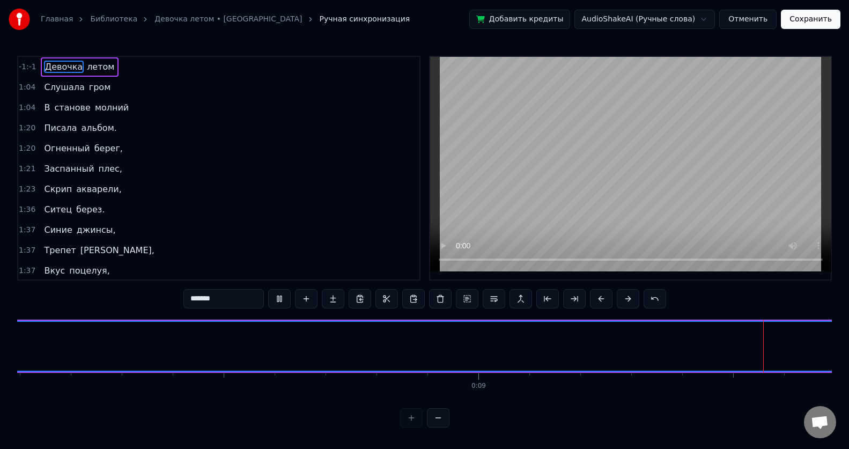
click at [757, 17] on button "Отменить" at bounding box center [747, 19] width 57 height 19
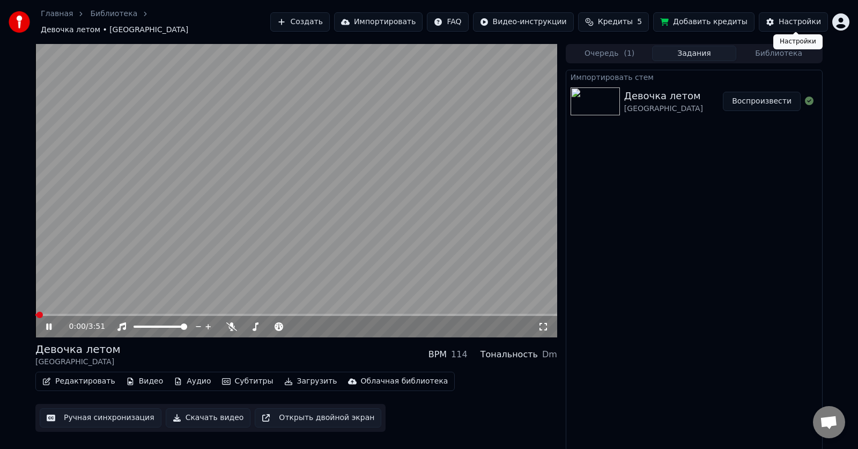
click at [795, 18] on div "Настройки" at bounding box center [800, 22] width 42 height 11
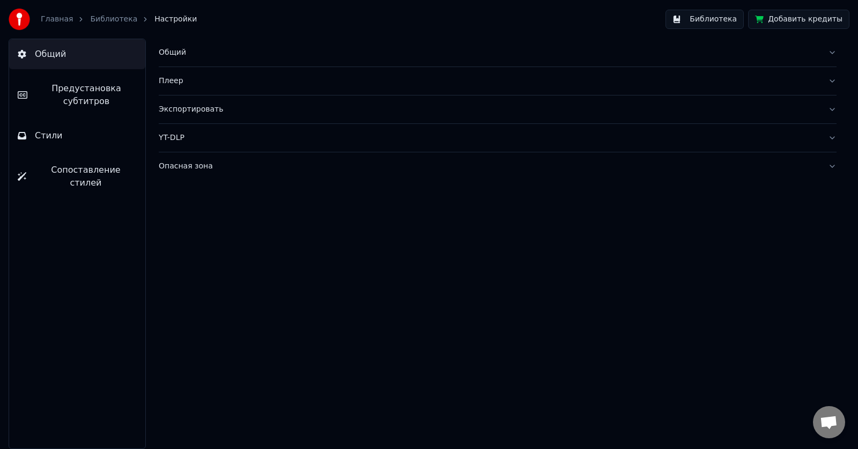
click at [58, 144] on button "Стили" at bounding box center [77, 136] width 136 height 30
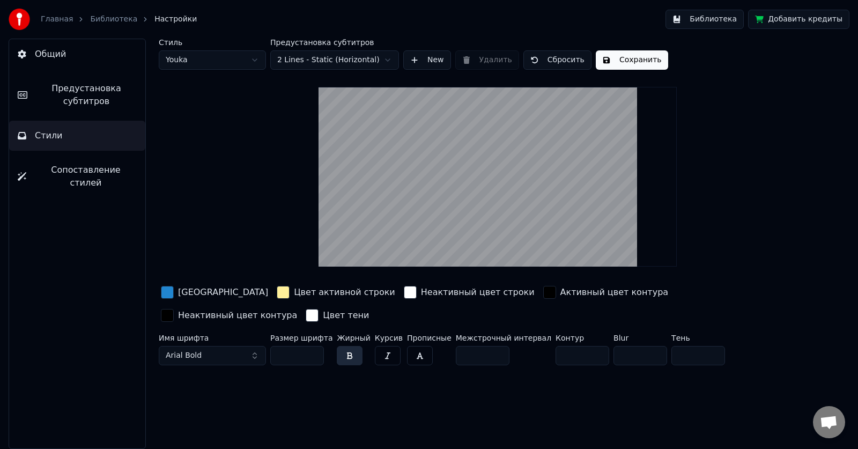
click at [311, 351] on input "**" at bounding box center [297, 355] width 54 height 19
click at [311, 351] on input "***" at bounding box center [297, 355] width 54 height 19
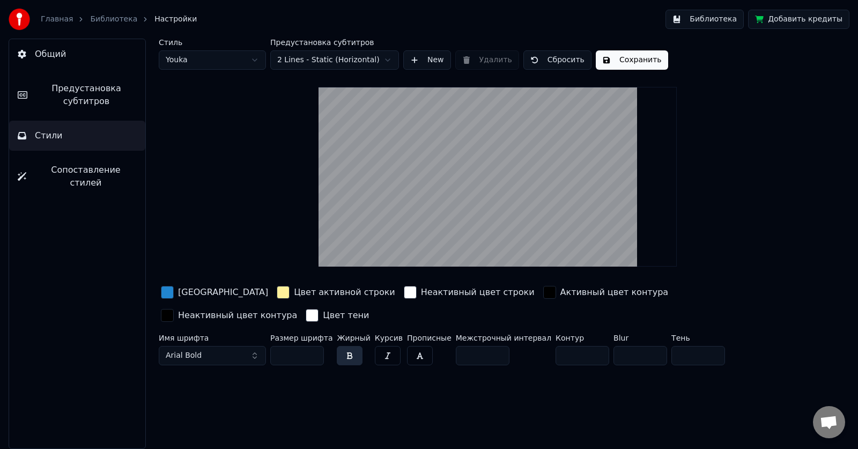
click at [311, 351] on input "***" at bounding box center [297, 355] width 54 height 19
click at [311, 357] on input "***" at bounding box center [297, 355] width 54 height 19
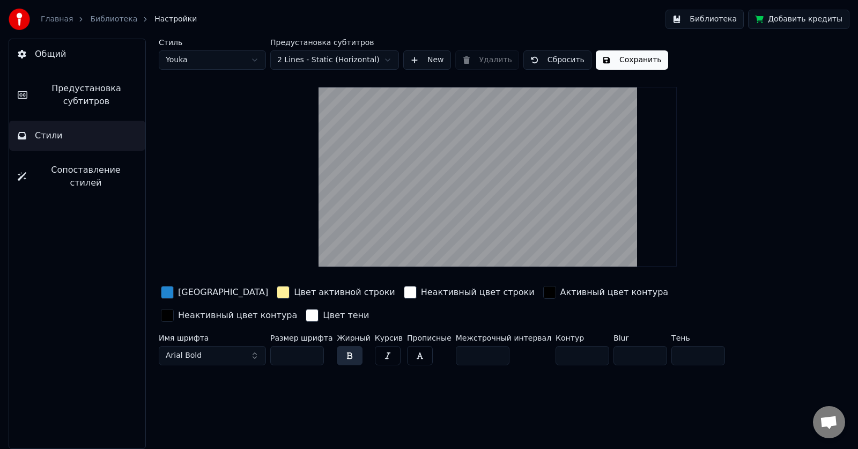
click at [311, 357] on input "***" at bounding box center [297, 355] width 54 height 19
click at [311, 357] on input "**" at bounding box center [297, 355] width 54 height 19
click at [311, 350] on input "***" at bounding box center [297, 355] width 54 height 19
click at [346, 352] on button "button" at bounding box center [350, 355] width 26 height 19
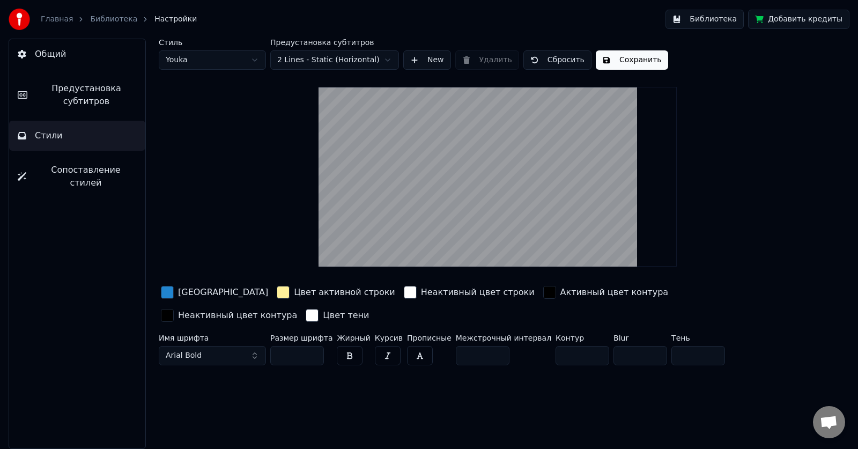
click at [346, 352] on button "button" at bounding box center [350, 355] width 26 height 19
click at [375, 350] on button "button" at bounding box center [388, 355] width 26 height 19
click at [416, 360] on button "button" at bounding box center [420, 355] width 26 height 19
click at [344, 351] on button "button" at bounding box center [350, 355] width 26 height 19
click at [343, 352] on button "button" at bounding box center [350, 355] width 26 height 19
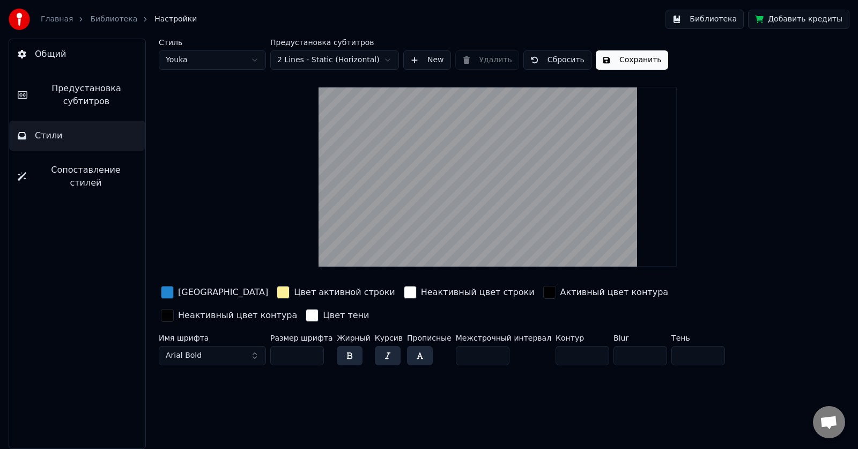
click at [255, 357] on button "Arial Bold" at bounding box center [212, 355] width 107 height 19
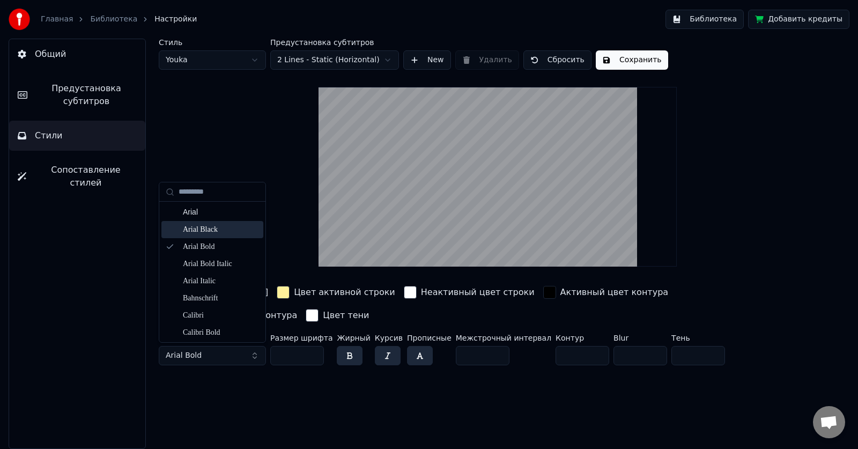
click at [221, 223] on div "Arial Black" at bounding box center [212, 229] width 102 height 17
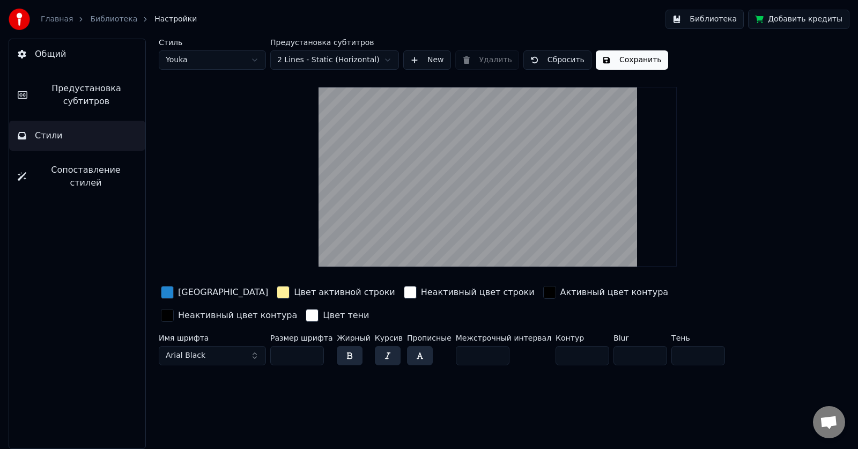
click at [203, 357] on button "Arial Black" at bounding box center [212, 355] width 107 height 19
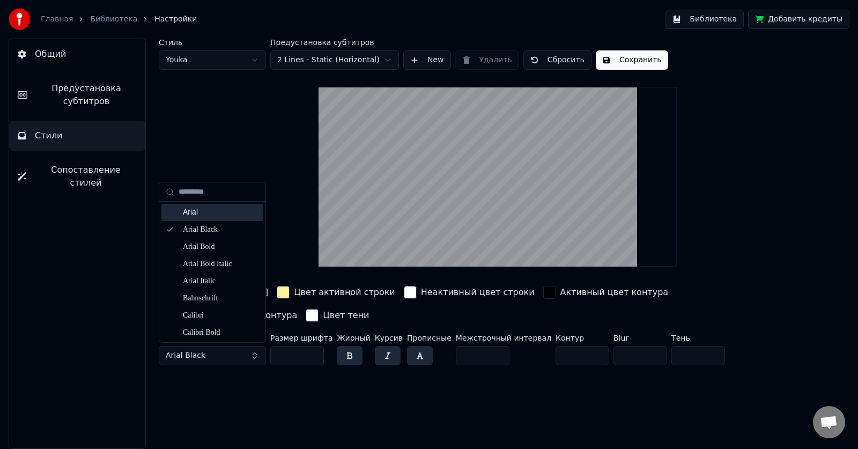
click at [218, 219] on div "Arial" at bounding box center [212, 212] width 102 height 17
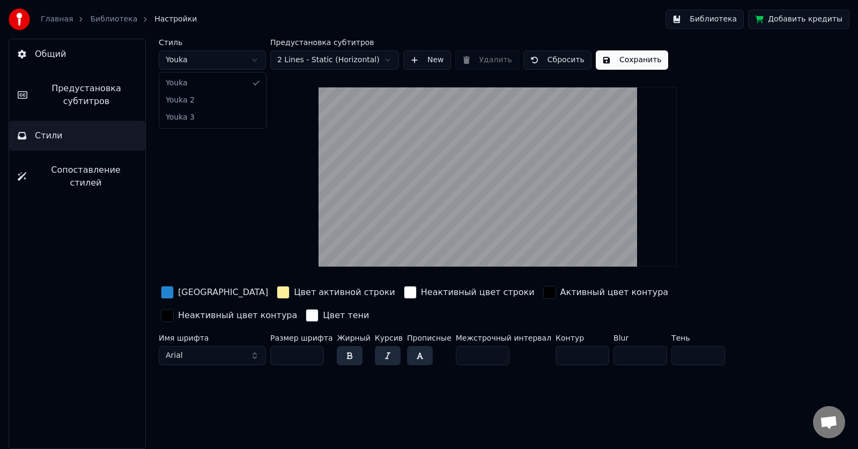
click at [253, 60] on html "Главная Библиотека Настройки Библиотека Добавить кредиты Общий Предустановка су…" at bounding box center [429, 224] width 858 height 449
type input "**"
click at [252, 62] on html "Главная Библиотека Настройки Библиотека Добавить кредиты Общий Предустановка су…" at bounding box center [429, 224] width 858 height 449
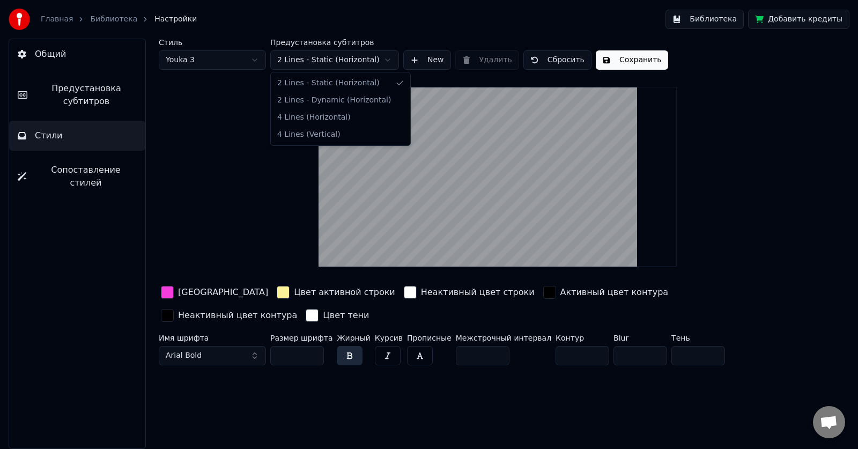
click at [387, 61] on html "Главная Библиотека Настройки Библиотека Добавить кредиты Общий Предустановка су…" at bounding box center [429, 224] width 858 height 449
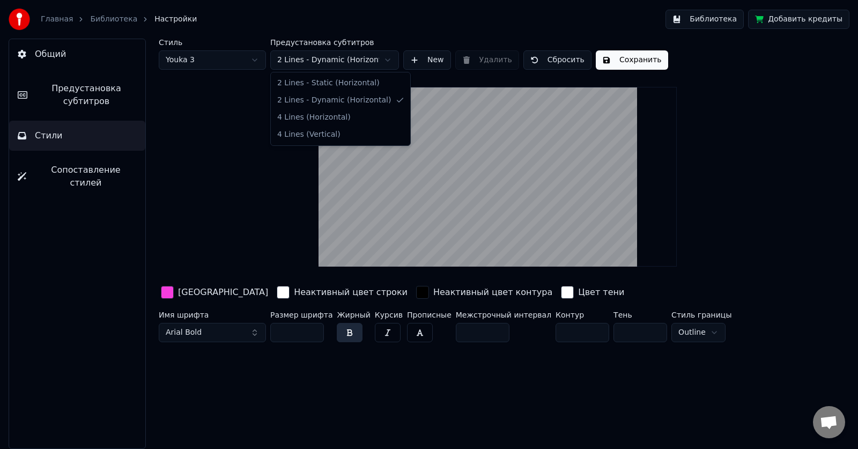
click at [379, 59] on html "Главная Библиотека Настройки Библиотека Добавить кредиты Общий Предустановка су…" at bounding box center [429, 224] width 858 height 449
click at [377, 60] on html "Главная Библиотека Настройки Библиотека Добавить кредиты Общий Предустановка су…" at bounding box center [429, 224] width 858 height 449
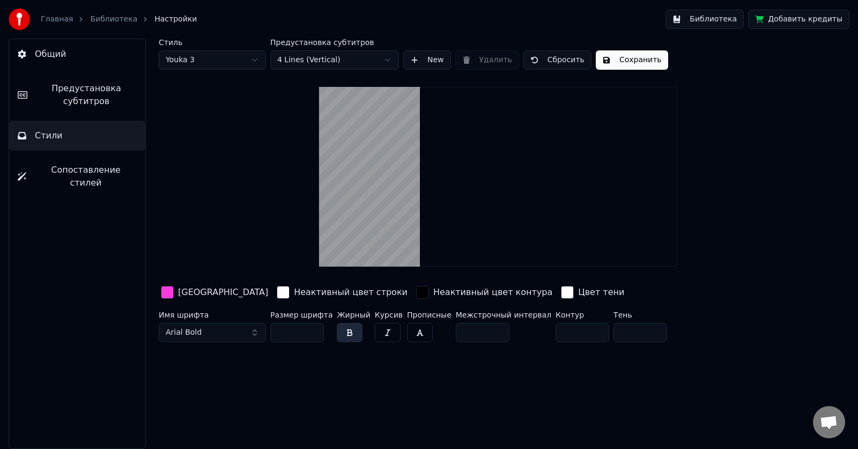
click at [377, 60] on html "Главная Библиотека Настройки Библиотека Добавить кредиты Общий Предустановка су…" at bounding box center [429, 224] width 858 height 449
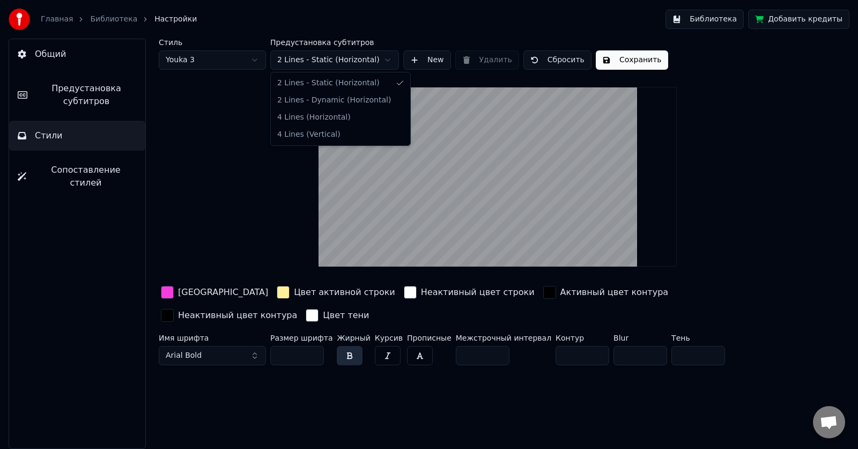
click at [372, 61] on html "Главная Библиотека Настройки Библиотека Добавить кредиты Общий Предустановка су…" at bounding box center [429, 224] width 858 height 449
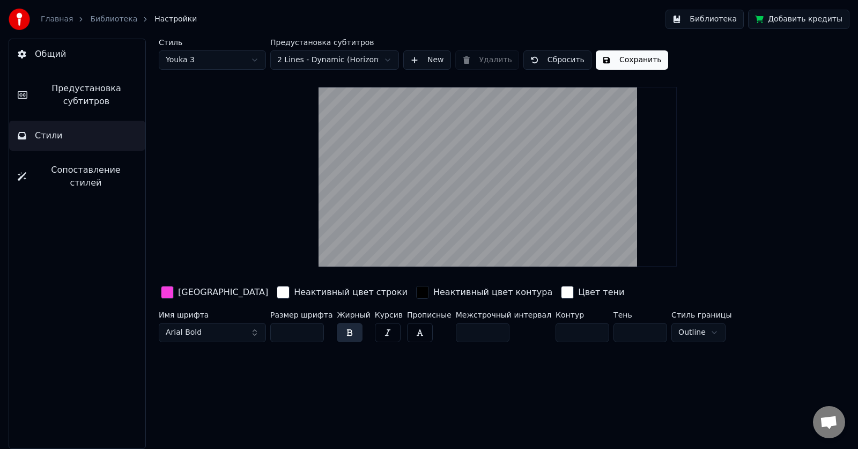
click at [374, 60] on html "Главная Библиотека Настройки Библиотека Добавить кредиты Общий Предустановка су…" at bounding box center [429, 224] width 858 height 449
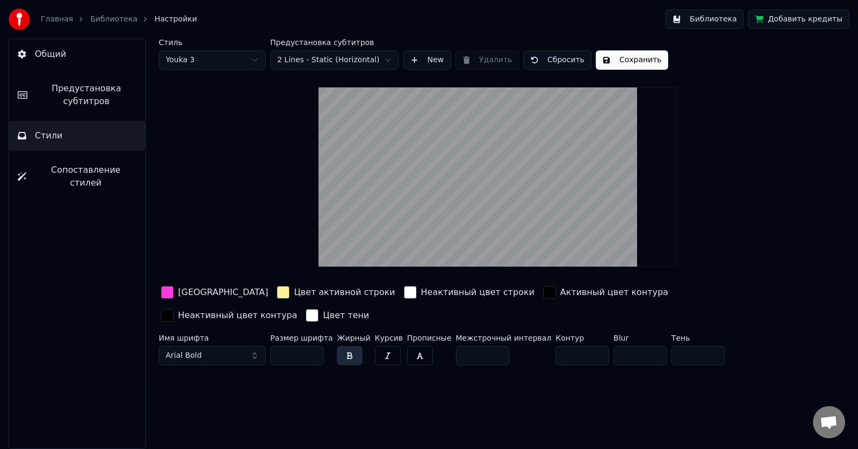
click at [432, 60] on button "New" at bounding box center [427, 59] width 48 height 19
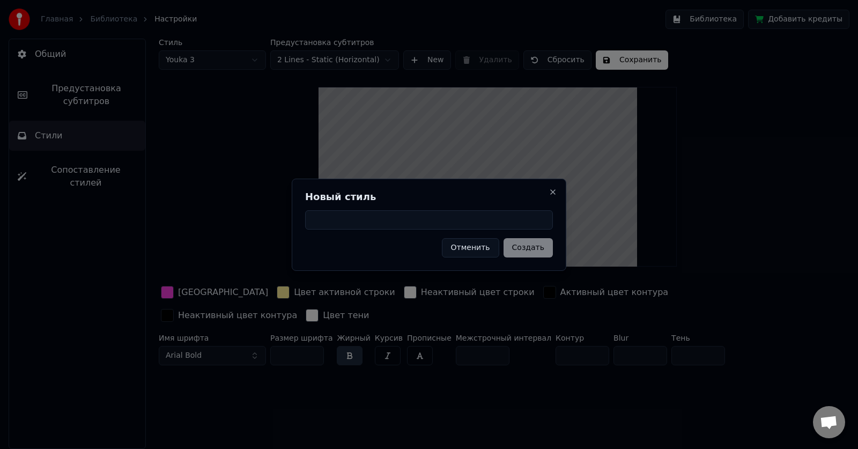
click at [473, 250] on button "Отменить" at bounding box center [470, 247] width 57 height 19
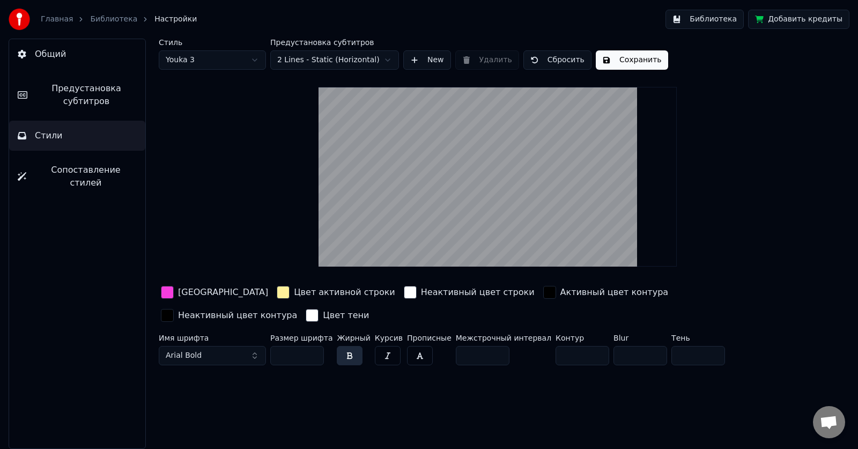
click at [551, 57] on button "Сбросить" at bounding box center [557, 59] width 68 height 19
click at [713, 23] on button "Библиотека" at bounding box center [705, 19] width 78 height 19
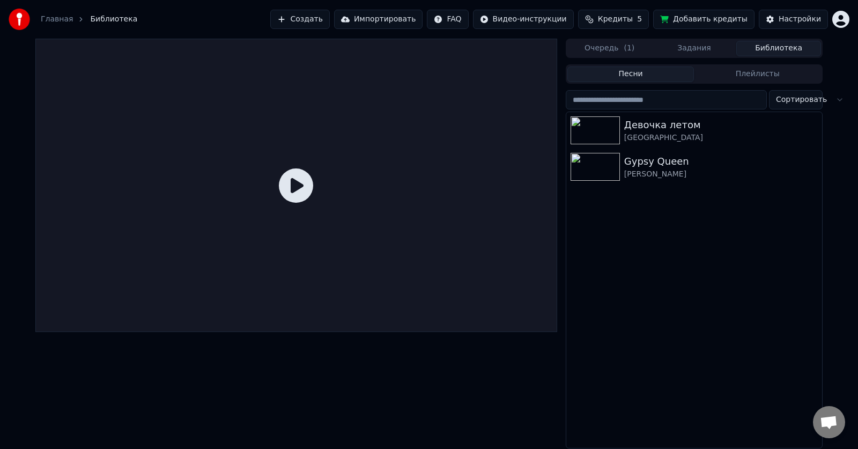
click at [295, 179] on icon at bounding box center [296, 185] width 34 height 34
click at [789, 16] on div "Настройки" at bounding box center [800, 19] width 42 height 11
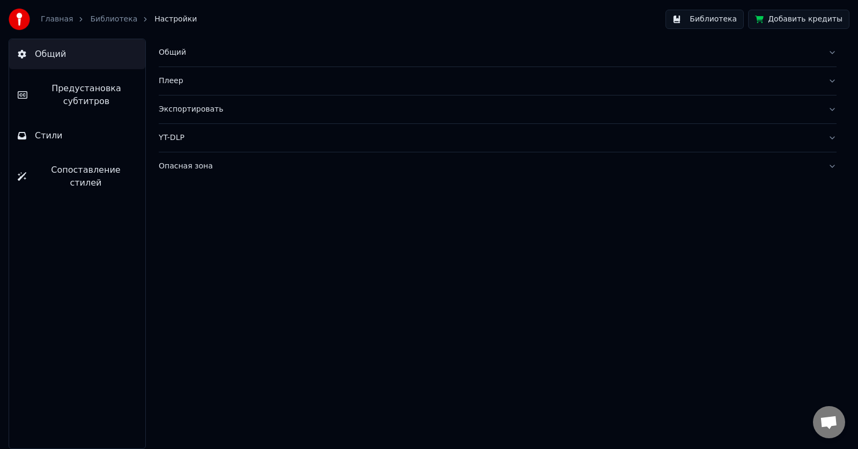
click at [189, 57] on div "Общий" at bounding box center [489, 52] width 661 height 11
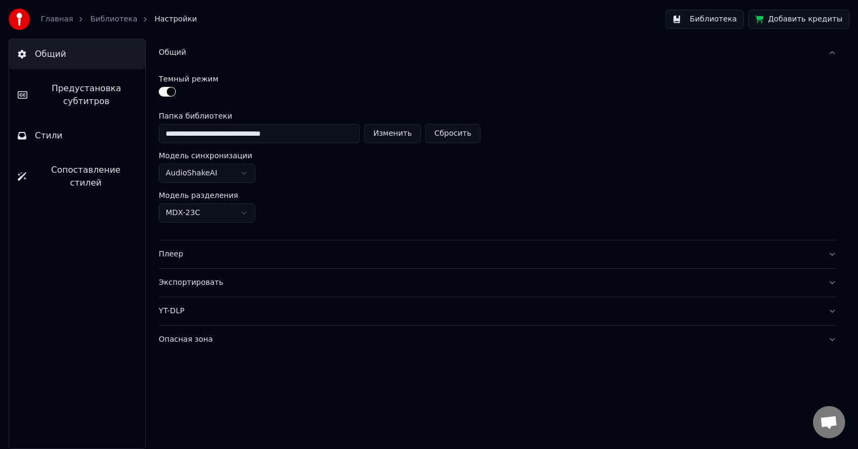
click at [171, 91] on button "button" at bounding box center [167, 92] width 17 height 10
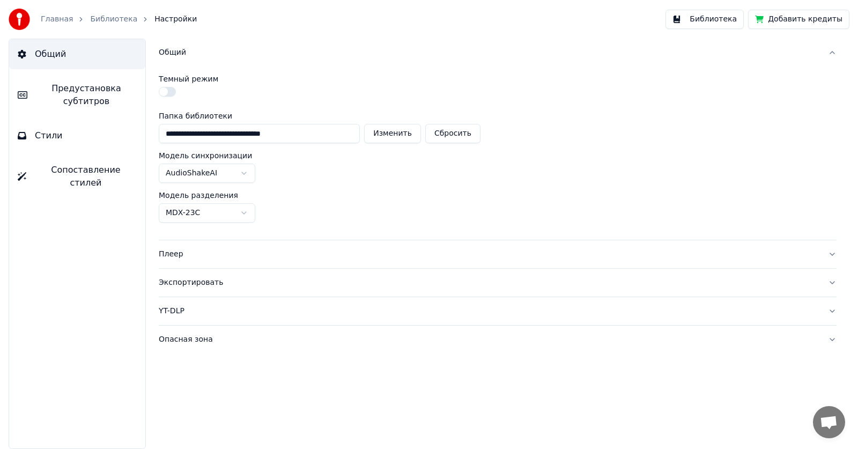
click at [168, 96] on button "button" at bounding box center [167, 92] width 17 height 10
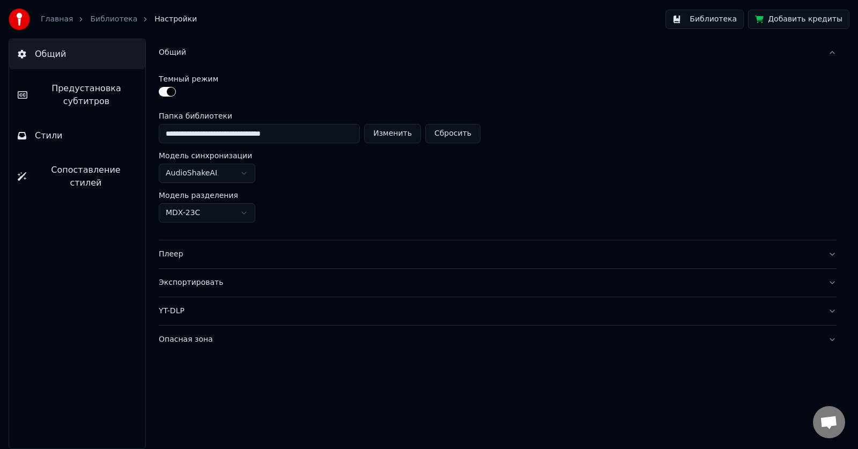
click at [396, 138] on button "Изменить" at bounding box center [392, 133] width 57 height 19
click at [243, 174] on html "**********" at bounding box center [429, 224] width 858 height 449
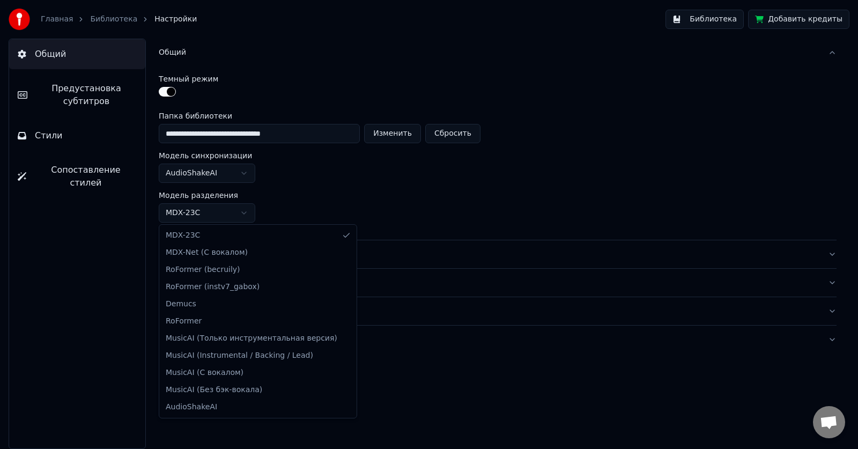
click at [246, 212] on html "**********" at bounding box center [429, 224] width 858 height 449
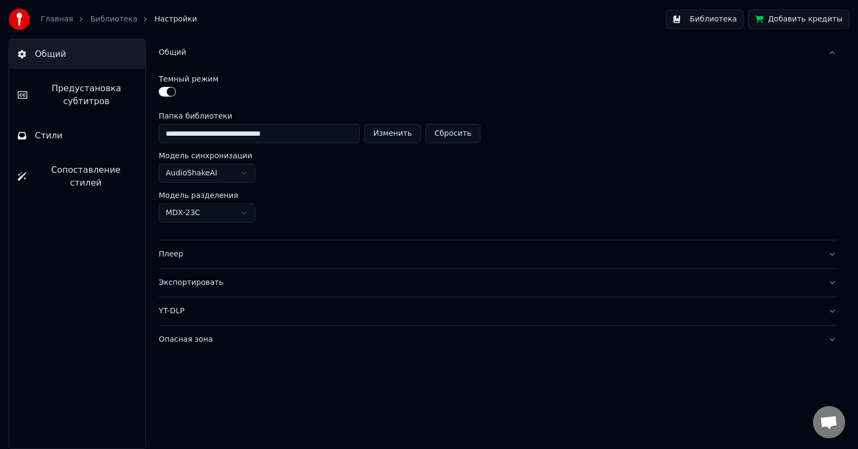
click at [418, 196] on html "**********" at bounding box center [429, 224] width 858 height 449
click at [243, 211] on html "**********" at bounding box center [429, 224] width 858 height 449
click at [741, 247] on button "Плеер" at bounding box center [498, 254] width 678 height 28
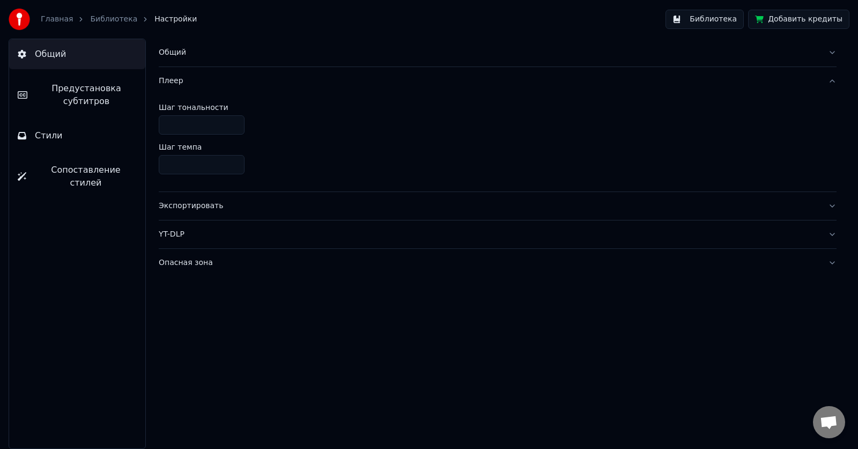
click at [831, 80] on button "Плеер" at bounding box center [498, 81] width 678 height 28
click at [240, 114] on div "Экспортировать" at bounding box center [489, 109] width 661 height 11
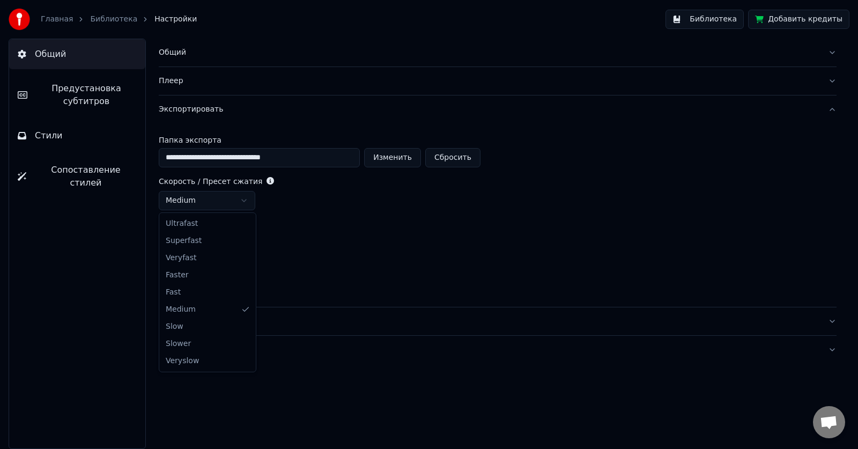
click at [243, 200] on html "**********" at bounding box center [429, 224] width 858 height 449
click at [242, 201] on html "**********" at bounding box center [429, 224] width 858 height 449
click at [247, 241] on html "**********" at bounding box center [429, 224] width 858 height 449
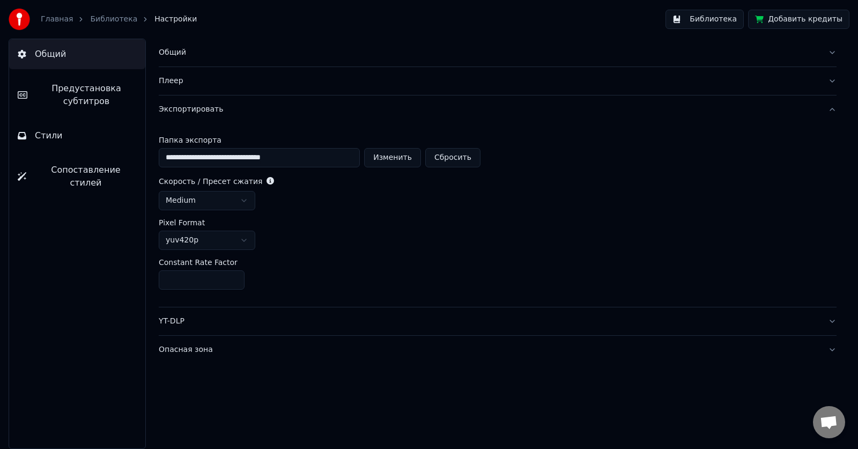
click at [248, 240] on html "**********" at bounding box center [429, 224] width 858 height 449
click at [834, 324] on button "YT-DLP" at bounding box center [498, 321] width 678 height 28
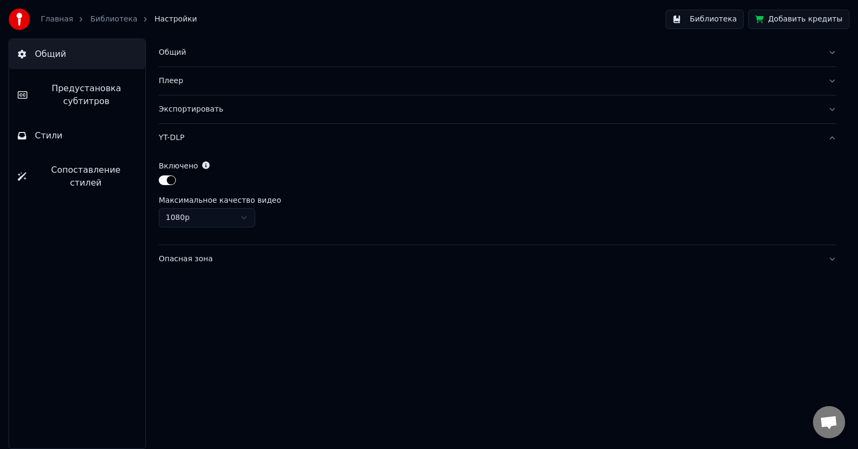
click at [831, 260] on button "Опасная зона" at bounding box center [498, 259] width 678 height 28
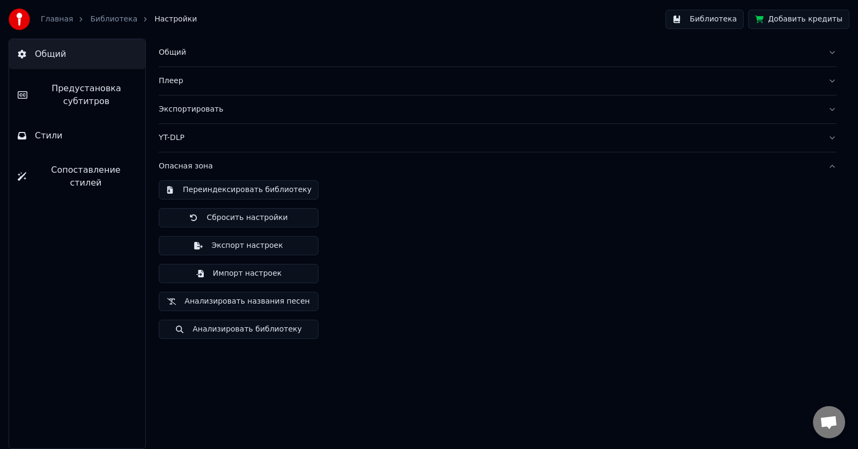
click at [831, 260] on div "Переиндексировать библиотеку Сбросить настройки Экспорт настроек Импорт настрое…" at bounding box center [498, 263] width 678 height 167
click at [833, 161] on button "Опасная зона" at bounding box center [498, 166] width 678 height 28
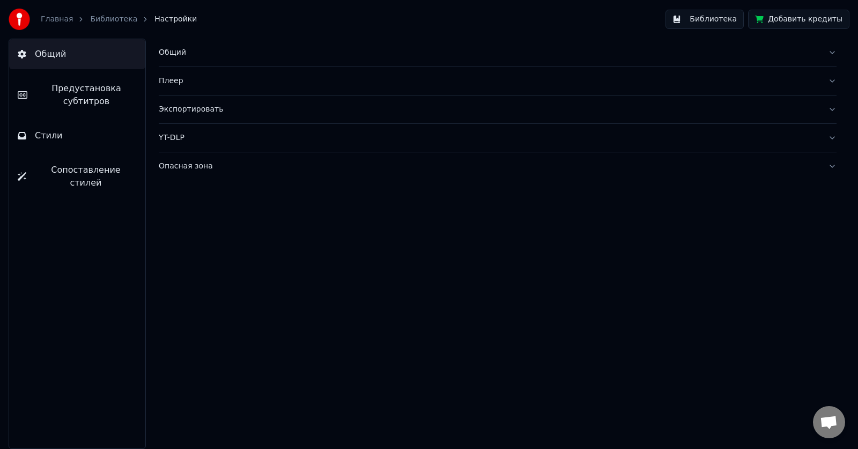
click at [829, 168] on button "Опасная зона" at bounding box center [498, 166] width 678 height 28
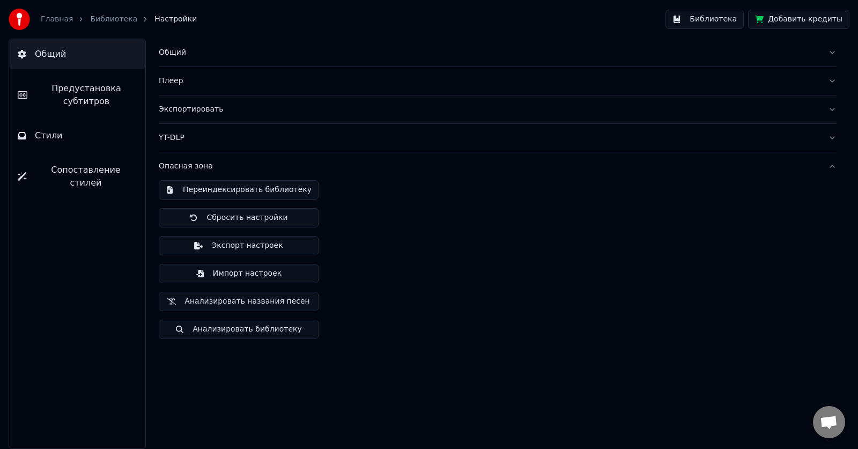
click at [282, 215] on button "Сбросить настройки" at bounding box center [239, 217] width 160 height 19
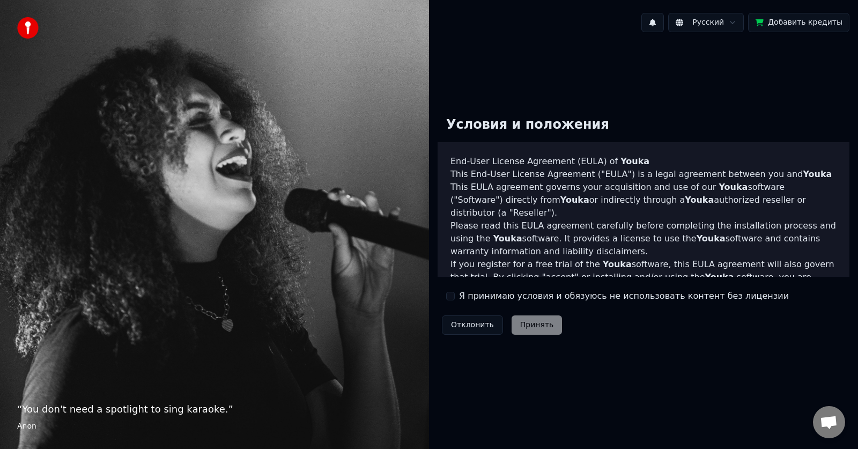
click at [552, 297] on label "Я принимаю условия и обязуюсь не использовать контент без лицензии" at bounding box center [624, 296] width 330 height 13
click at [455, 297] on button "Я принимаю условия и обязуюсь не использовать контент без лицензии" at bounding box center [450, 296] width 9 height 9
click at [538, 327] on button "Принять" at bounding box center [537, 324] width 51 height 19
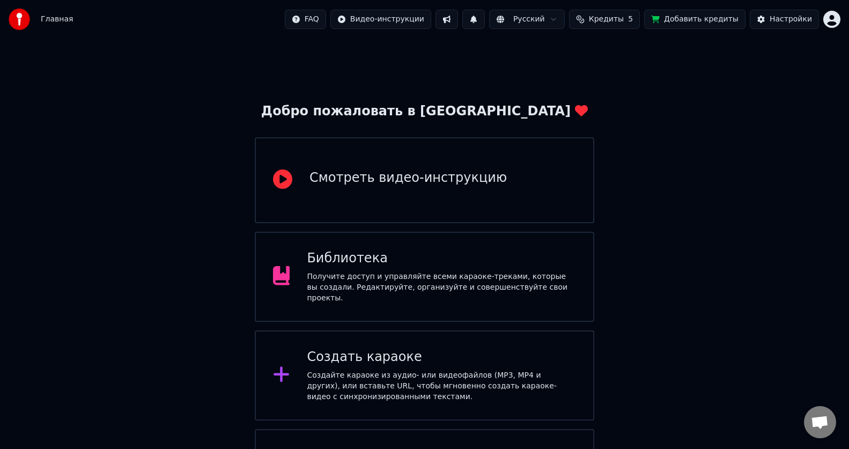
click at [394, 176] on div "Смотреть видео-инструкцию" at bounding box center [407, 177] width 197 height 17
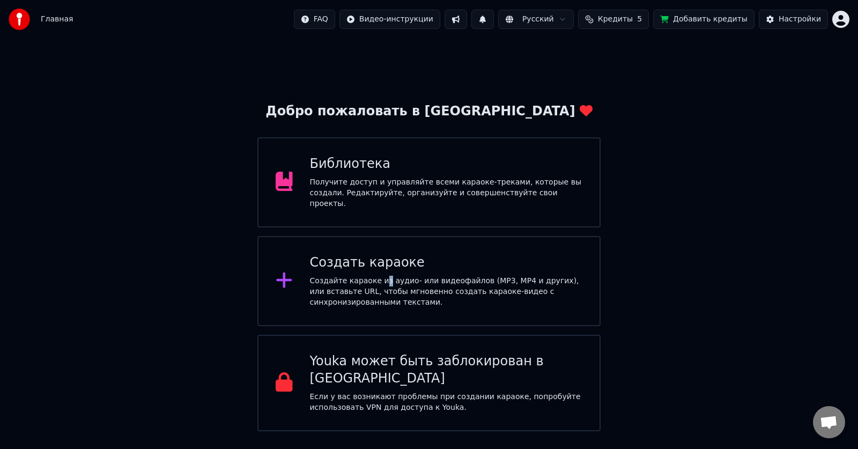
click at [381, 276] on div "Создайте караоке из аудио- или видеофайлов (MP3, MP4 и других), или вставьте UR…" at bounding box center [446, 292] width 273 height 32
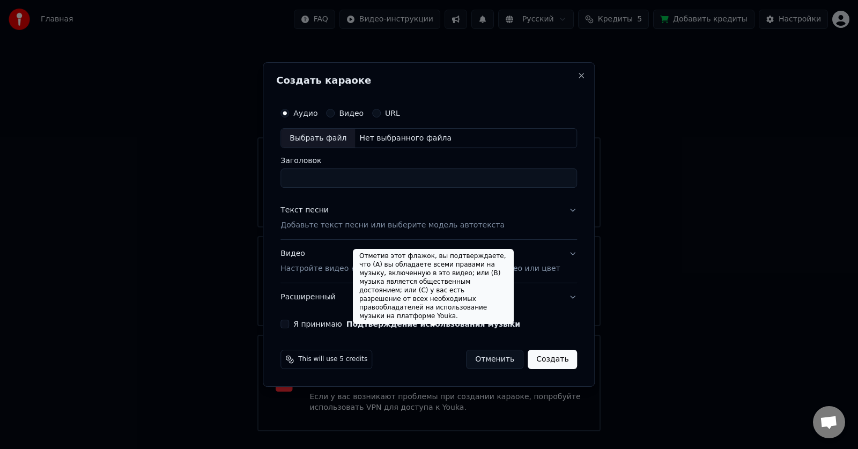
click at [445, 328] on button "Подтверждение использования музыки" at bounding box center [433, 324] width 174 height 8
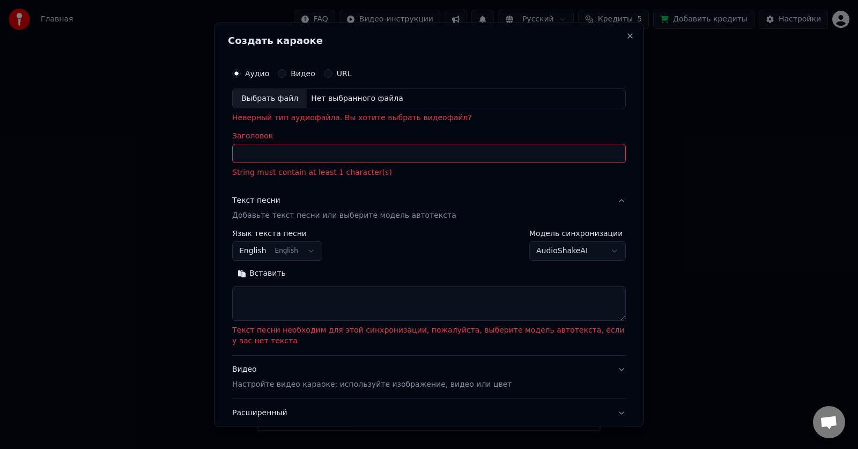
click at [271, 98] on div "Выбрать файл" at bounding box center [270, 98] width 74 height 19
click at [304, 255] on button "English English" at bounding box center [277, 251] width 90 height 19
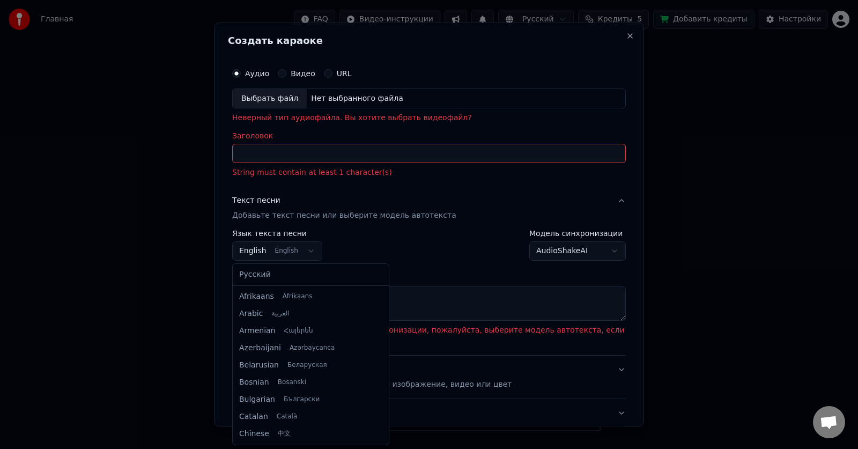
scroll to position [86, 0]
select select "**"
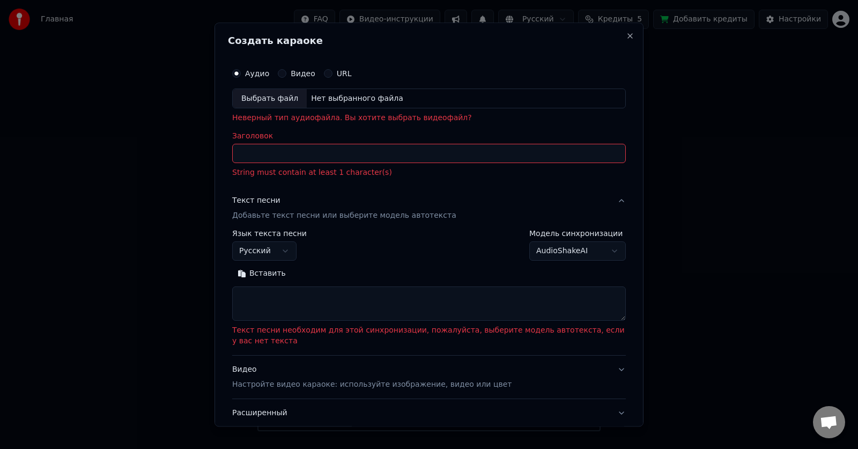
click at [269, 277] on button "Вставить" at bounding box center [261, 273] width 59 height 17
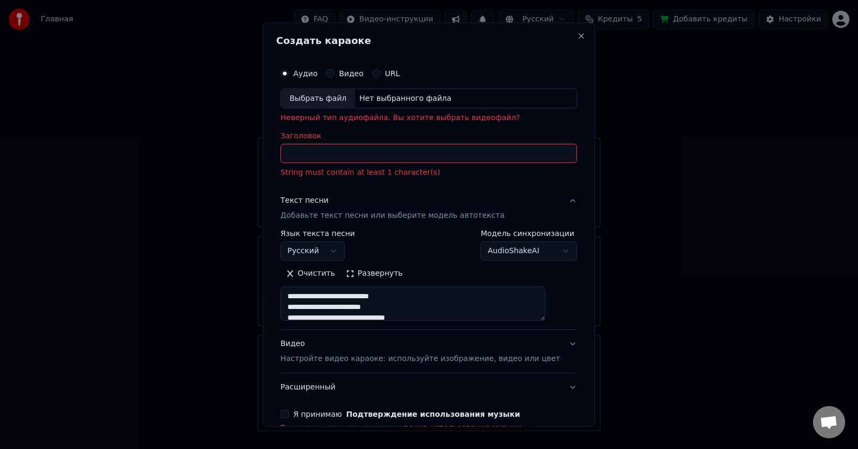
click at [333, 98] on div "Выбрать файл" at bounding box center [318, 98] width 74 height 19
type textarea "**********"
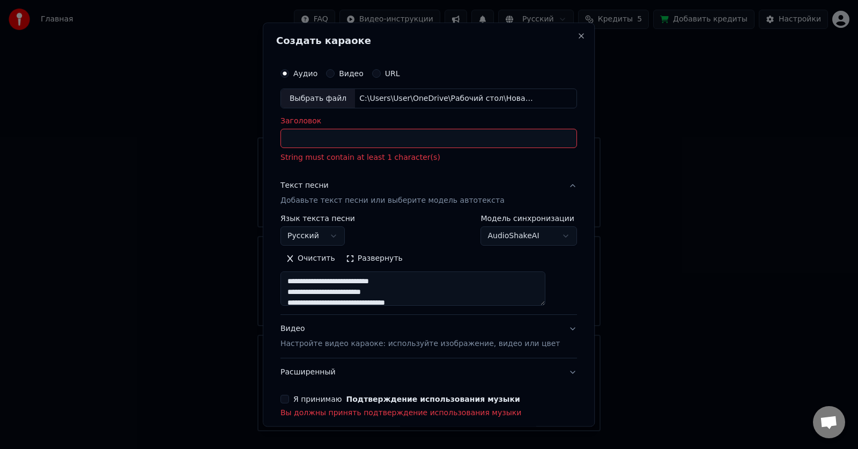
type input "**********"
type textarea "**********"
click at [329, 96] on div "Выбрать файл" at bounding box center [318, 98] width 74 height 19
click at [415, 139] on input "**********" at bounding box center [429, 138] width 297 height 19
type input "**********"
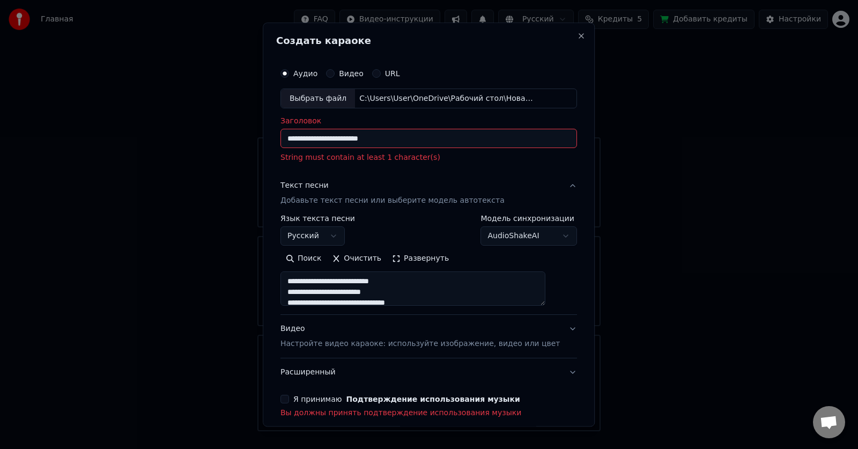
type textarea "**********"
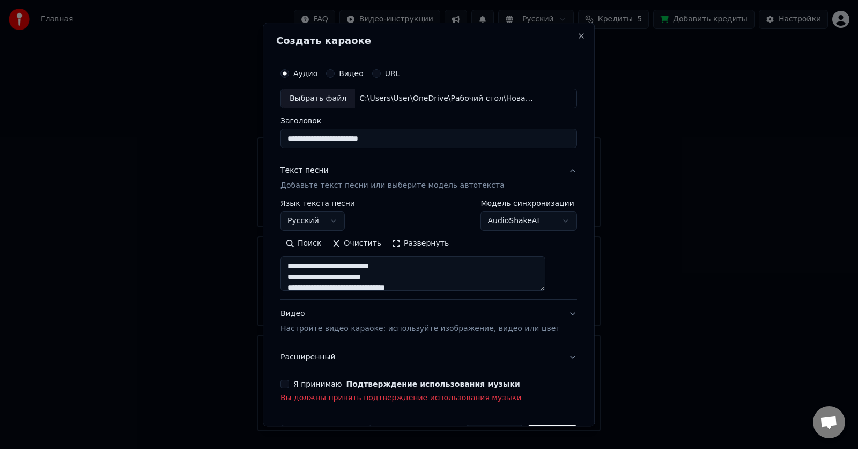
type input "**********"
type textarea "**********"
type input "**********"
type textarea "**********"
type input "**********"
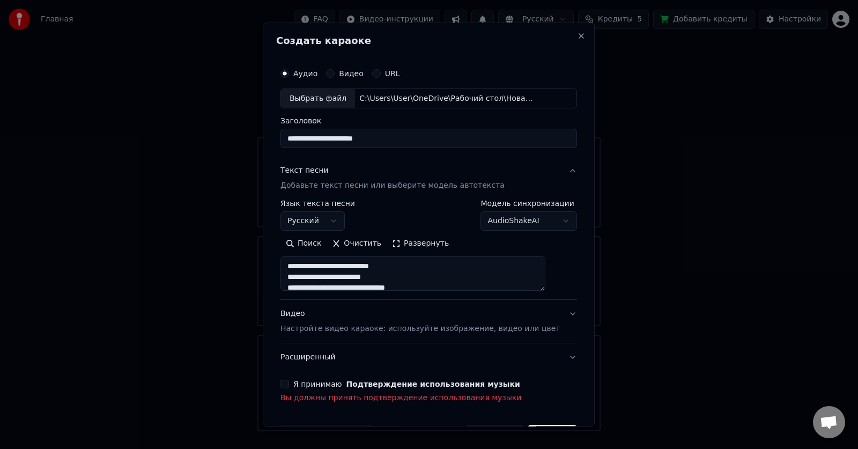
type textarea "**********"
type input "**********"
type textarea "**********"
type input "**********"
type textarea "**********"
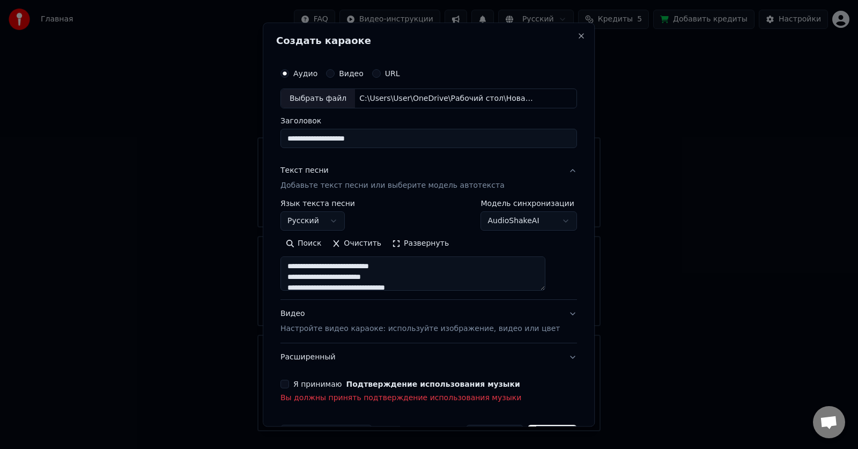
type input "**********"
type textarea "**********"
type input "**********"
type textarea "**********"
type input "**********"
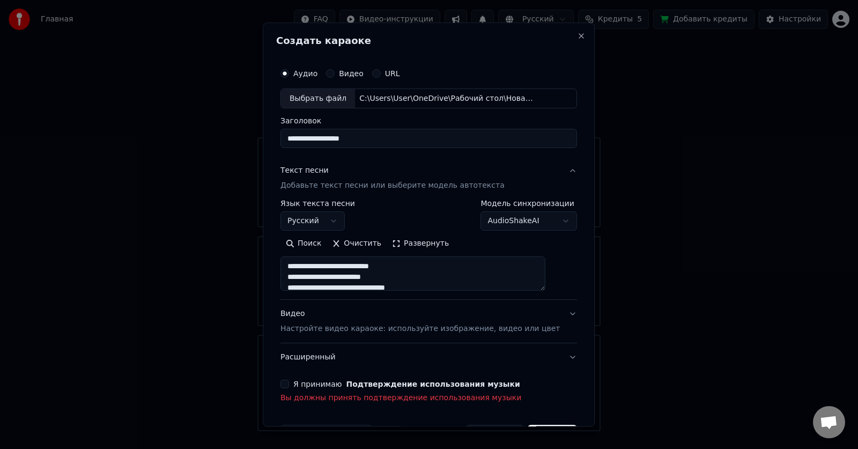
type textarea "**********"
type input "**********"
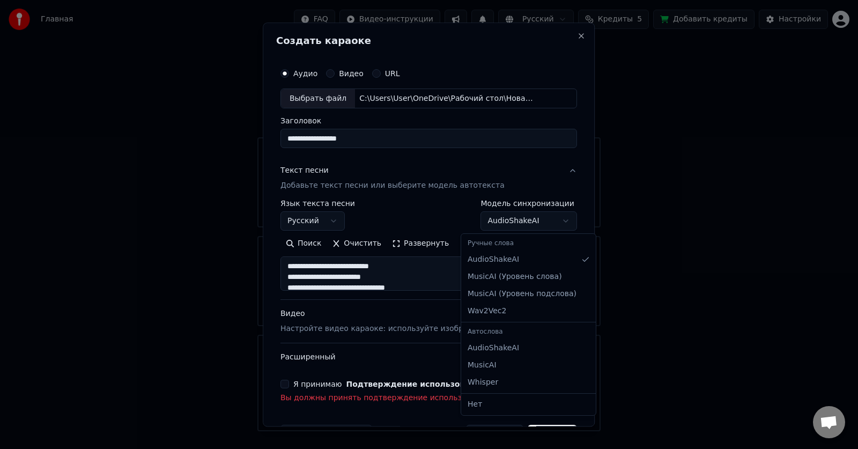
click at [548, 225] on body "Главная FAQ Видео-инструкции Русский Кредиты 5 Добавить кредиты Настройки Добро…" at bounding box center [429, 215] width 858 height 431
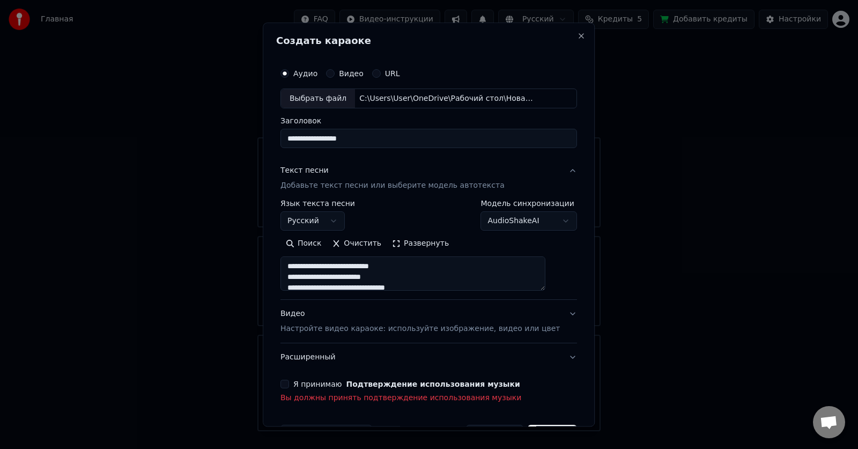
click at [548, 222] on body "Главная FAQ Видео-инструкции Русский Кредиты 5 Добавить кредиты Настройки Добро…" at bounding box center [429, 215] width 858 height 431
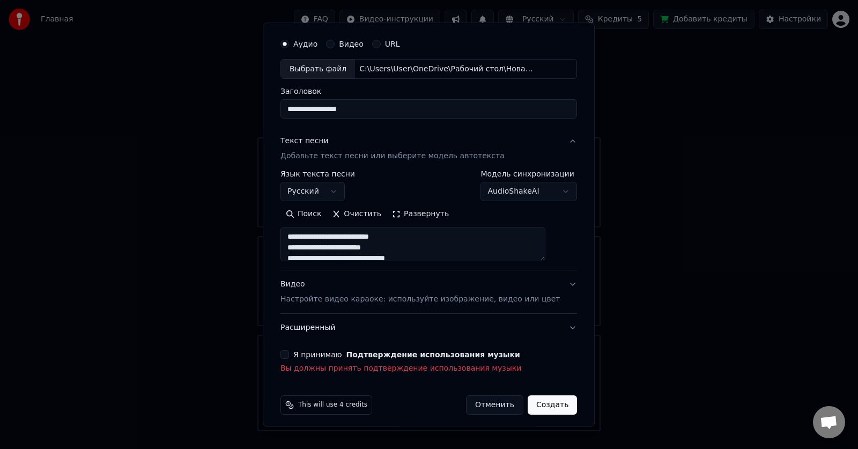
scroll to position [35, 0]
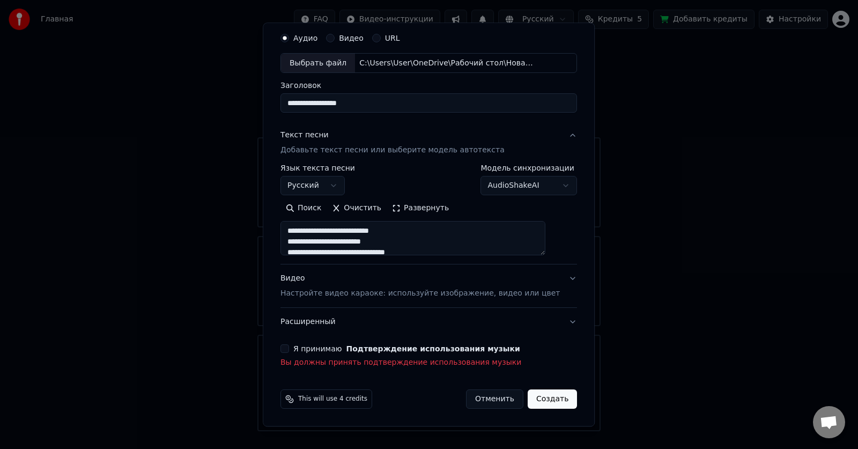
click at [410, 287] on div "Видео Настройте видео караоке: используйте изображение, видео или цвет" at bounding box center [420, 287] width 279 height 26
type textarea "**********"
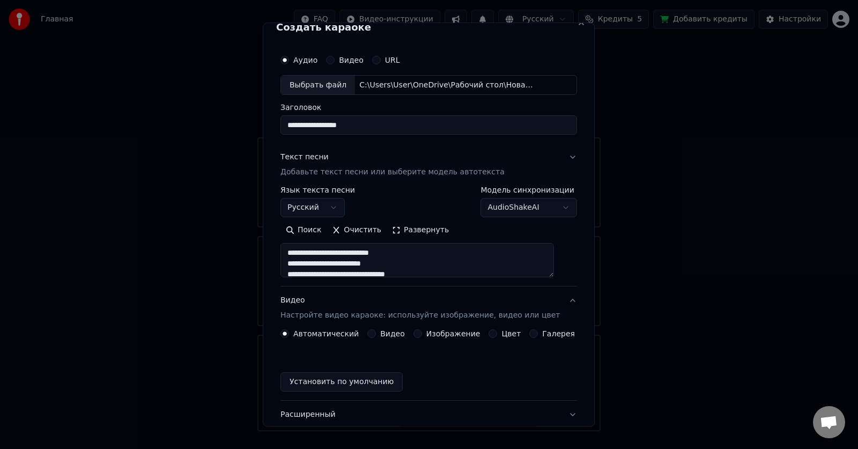
scroll to position [7, 0]
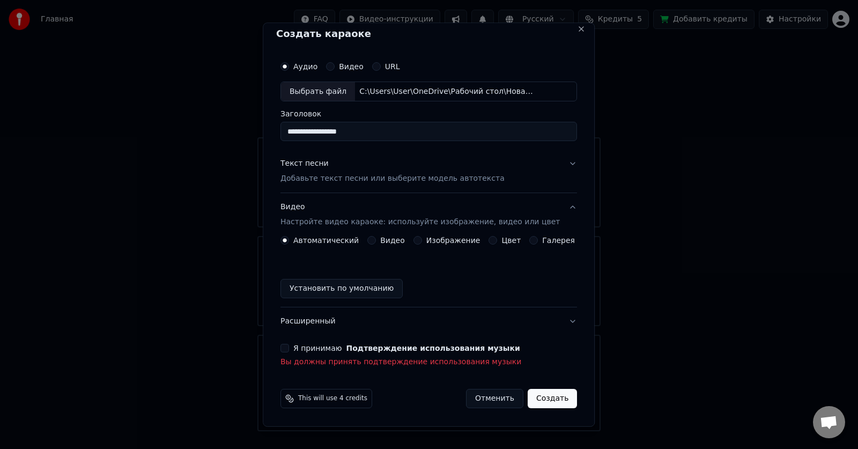
click at [326, 240] on label "Автоматический" at bounding box center [325, 241] width 65 height 8
click at [289, 240] on button "Автоматический" at bounding box center [285, 241] width 9 height 9
click at [393, 240] on label "Видео" at bounding box center [392, 241] width 25 height 8
click at [376, 240] on button "Видео" at bounding box center [371, 241] width 9 height 9
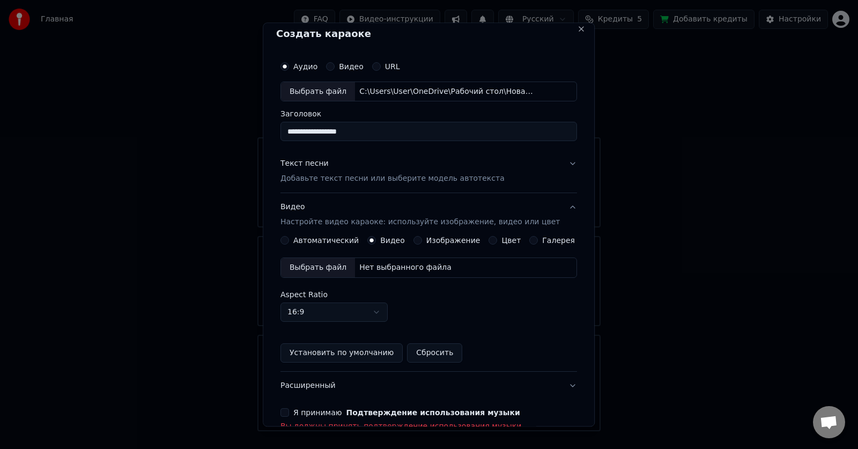
click at [322, 264] on div "Выбрать файл" at bounding box center [318, 268] width 74 height 19
click at [319, 238] on label "Автоматический" at bounding box center [325, 241] width 65 height 8
click at [289, 238] on button "Автоматический" at bounding box center [285, 241] width 9 height 9
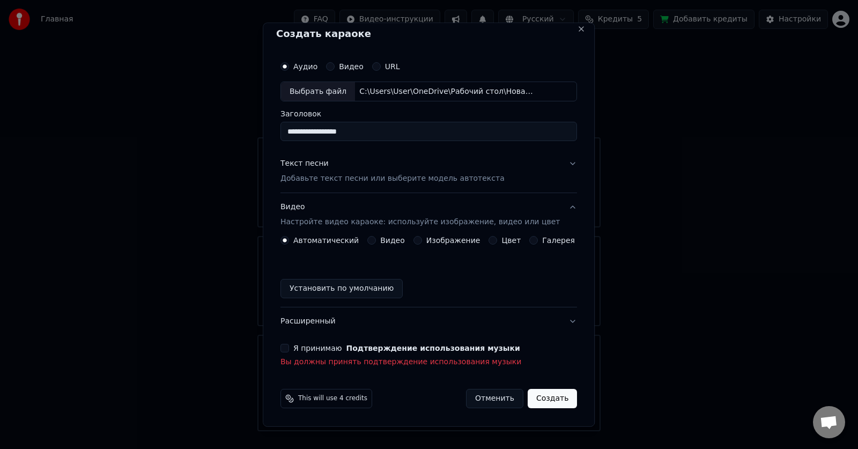
click at [356, 290] on button "Установить по умолчанию" at bounding box center [342, 288] width 122 height 19
click at [316, 346] on label "Я принимаю Подтверждение использования музыки" at bounding box center [406, 349] width 227 height 8
click at [289, 346] on button "Я принимаю Подтверждение использования музыки" at bounding box center [285, 348] width 9 height 9
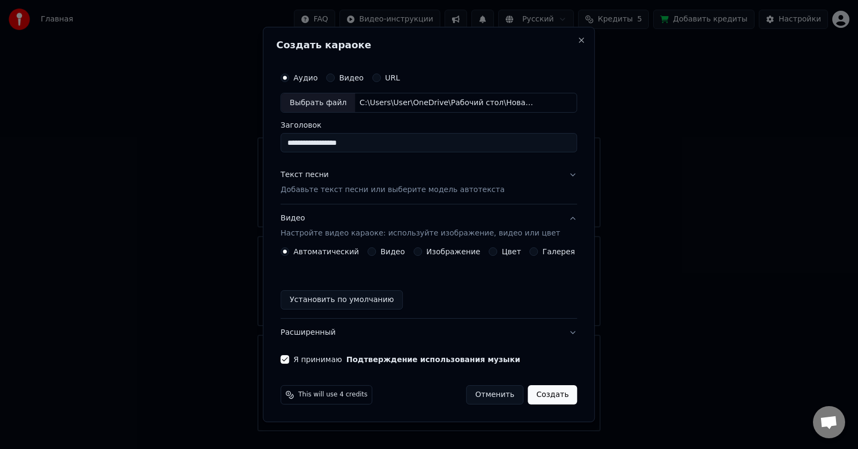
scroll to position [0, 0]
click at [445, 251] on label "Изображение" at bounding box center [453, 252] width 54 height 8
click at [422, 251] on button "Изображение" at bounding box center [418, 251] width 9 height 9
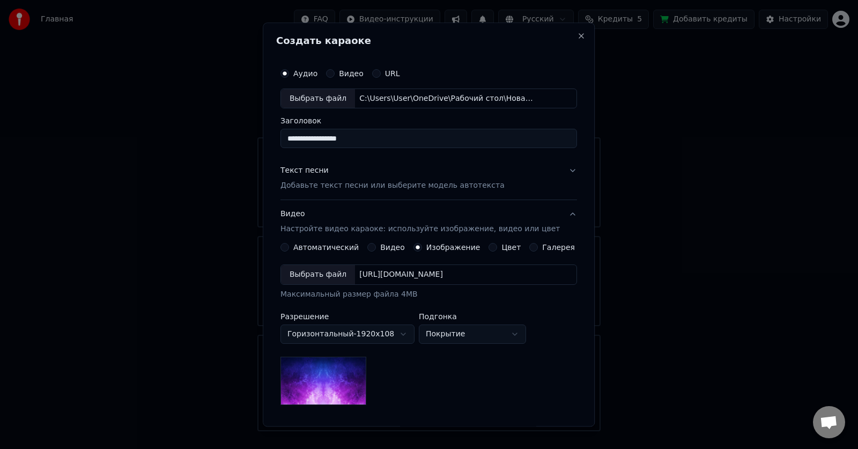
click at [326, 275] on div "Выбрать файл" at bounding box center [318, 274] width 74 height 19
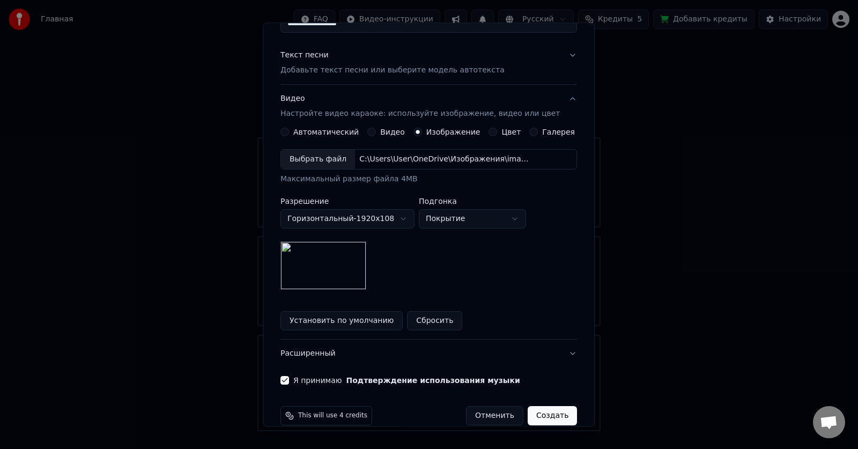
scroll to position [132, 0]
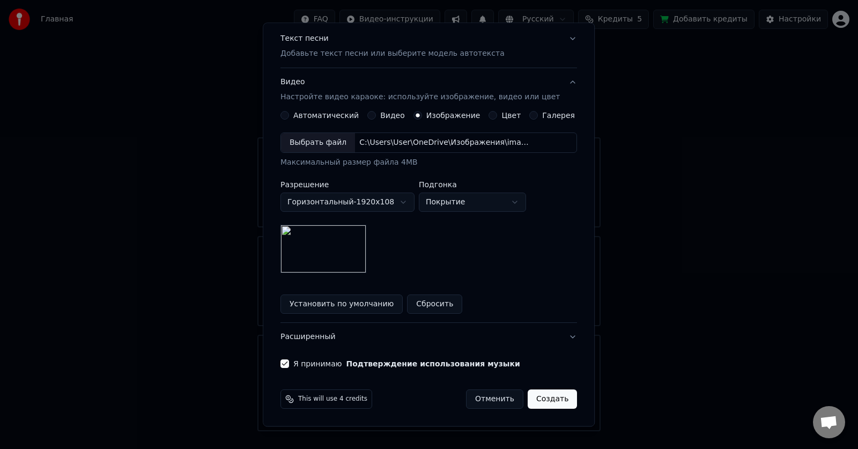
click at [333, 307] on button "Установить по умолчанию" at bounding box center [342, 304] width 122 height 19
click at [387, 112] on label "Видео" at bounding box center [392, 116] width 25 height 8
click at [376, 112] on button "Видео" at bounding box center [371, 116] width 9 height 9
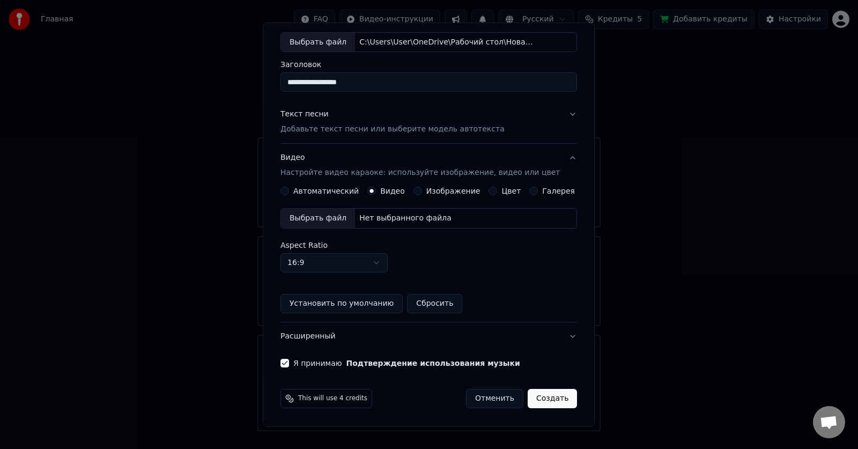
click at [329, 193] on label "Автоматический" at bounding box center [325, 192] width 65 height 8
click at [289, 193] on button "Автоматический" at bounding box center [285, 191] width 9 height 9
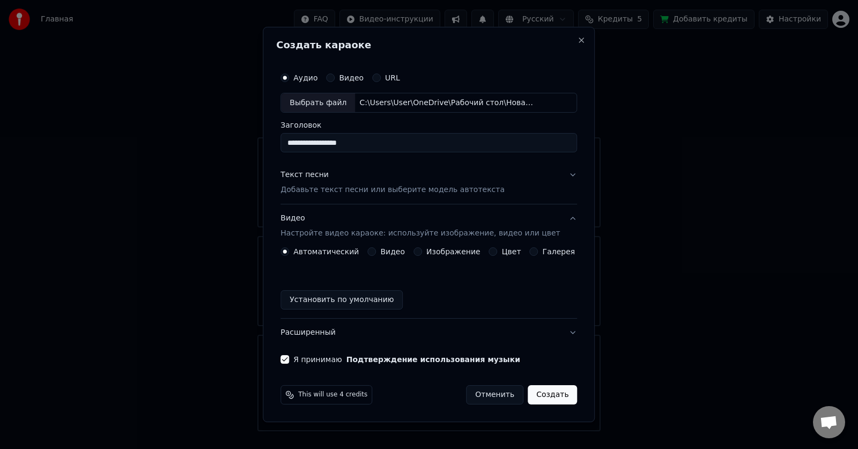
scroll to position [0, 0]
click at [341, 252] on label "Автоматический" at bounding box center [325, 252] width 65 height 8
click at [289, 252] on button "Автоматический" at bounding box center [285, 251] width 9 height 9
click at [341, 252] on label "Автоматический" at bounding box center [325, 252] width 65 height 8
click at [289, 252] on button "Автоматический" at bounding box center [285, 251] width 9 height 9
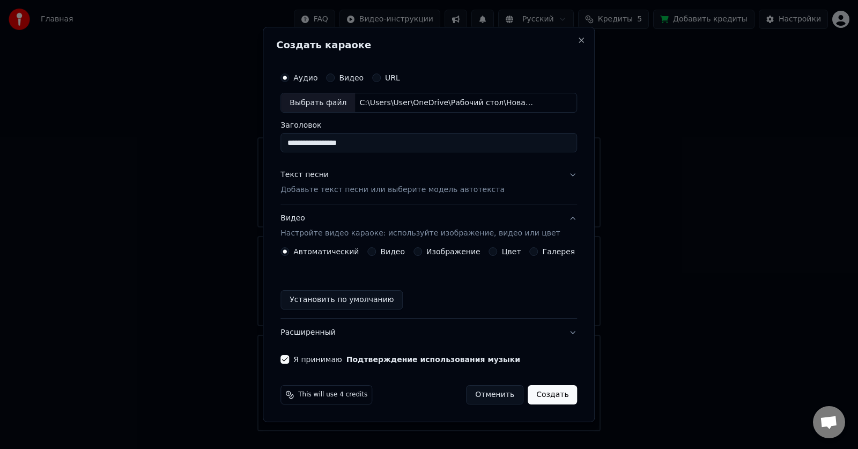
click at [343, 299] on button "Установить по умолчанию" at bounding box center [342, 299] width 122 height 19
click at [358, 183] on div "Текст песни Добавьте текст песни или выберите модель автотекста" at bounding box center [393, 183] width 224 height 26
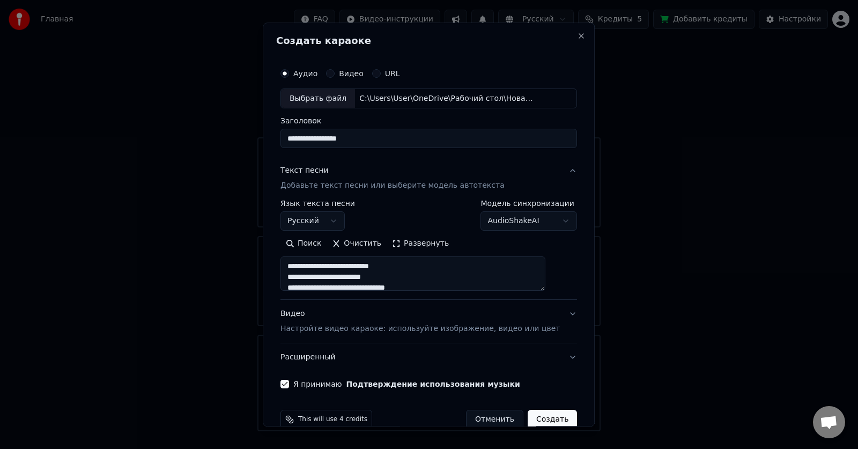
click at [534, 420] on button "Создать" at bounding box center [552, 419] width 49 height 19
type textarea "**********"
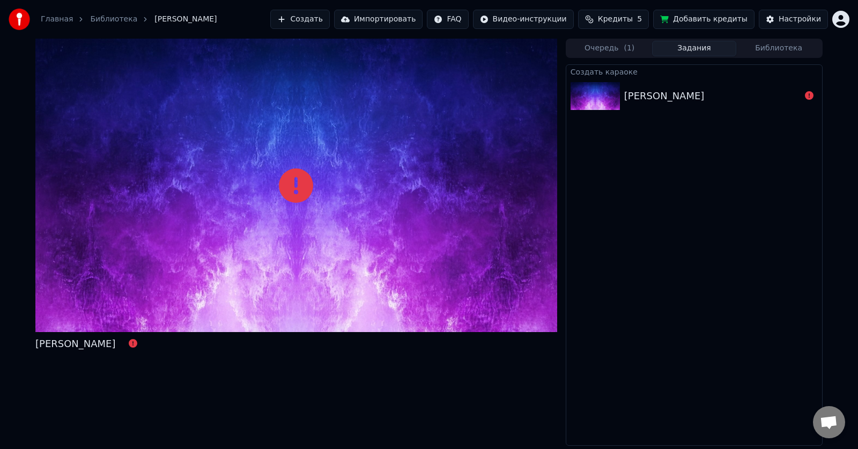
click at [329, 20] on button "Создать" at bounding box center [299, 19] width 59 height 19
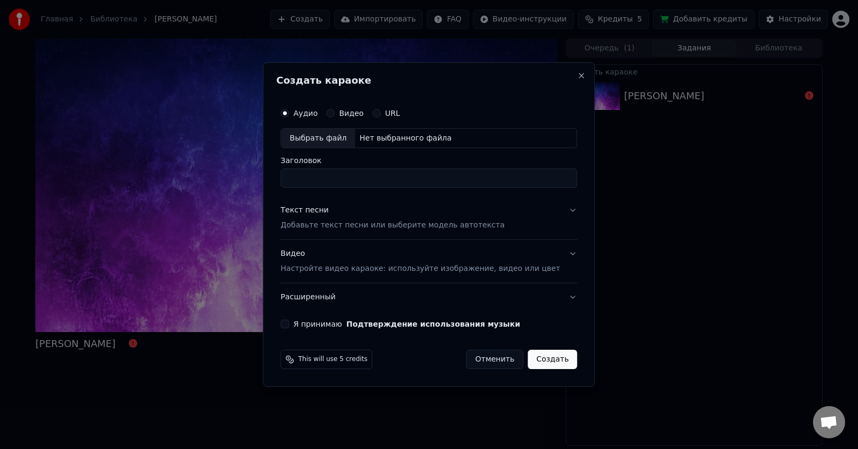
click at [340, 137] on div "Выбрать файл" at bounding box center [318, 138] width 74 height 19
click at [337, 137] on div "Выбрать файл" at bounding box center [318, 138] width 74 height 19
click at [352, 178] on input "**********" at bounding box center [429, 178] width 297 height 19
type input "**********"
click at [316, 211] on div "Текст песни" at bounding box center [305, 210] width 48 height 11
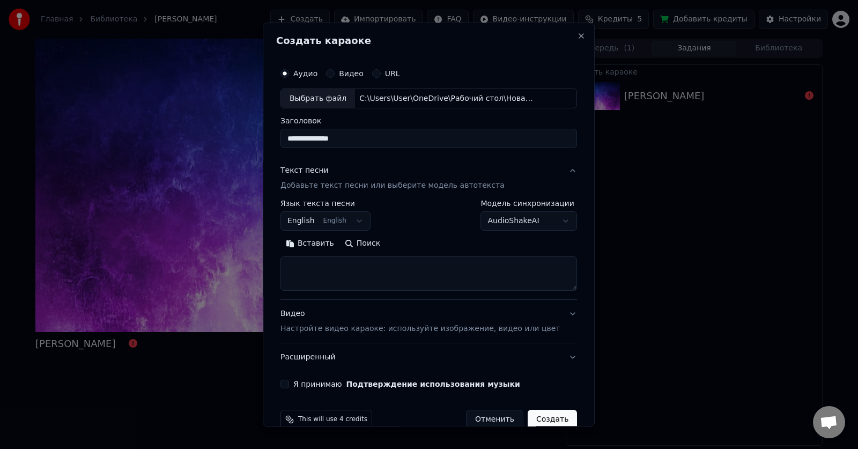
click at [357, 225] on button "English English" at bounding box center [326, 221] width 90 height 19
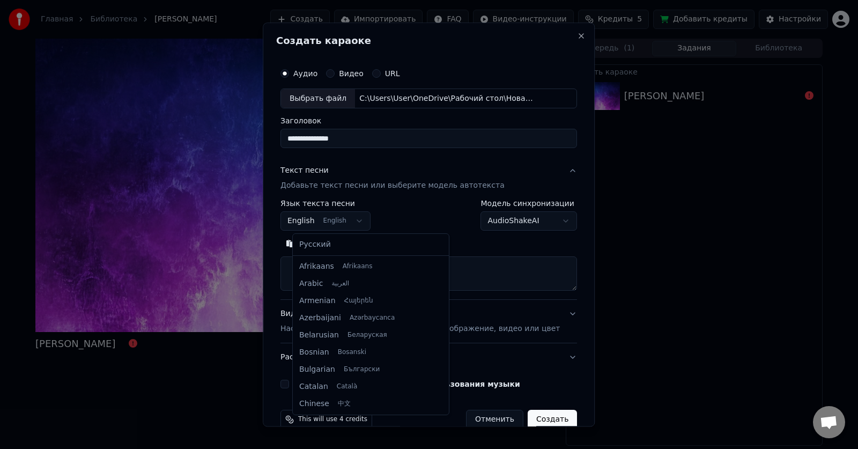
scroll to position [86, 0]
select select "**"
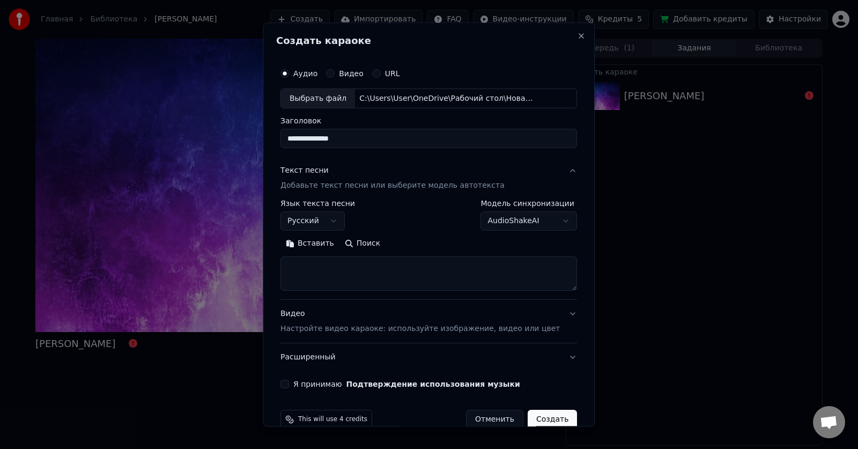
click at [320, 243] on button "Вставить" at bounding box center [310, 243] width 59 height 17
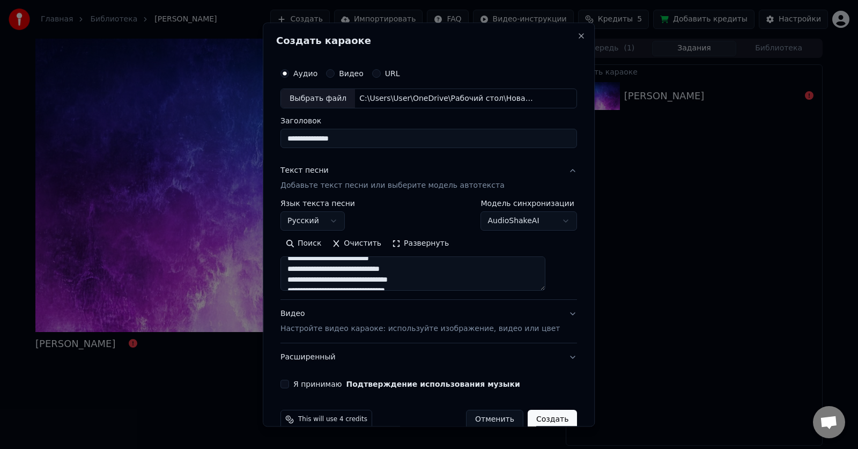
scroll to position [161, 0]
click at [380, 328] on p "Настройте видео караоке: используйте изображение, видео или цвет" at bounding box center [420, 329] width 279 height 11
type textarea "**********"
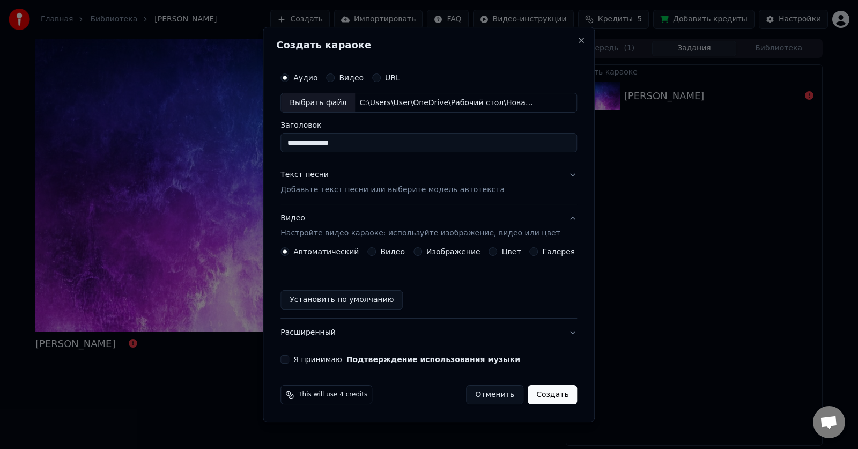
click at [452, 250] on label "Изображение" at bounding box center [453, 252] width 54 height 8
click at [422, 250] on button "Изображение" at bounding box center [418, 251] width 9 height 9
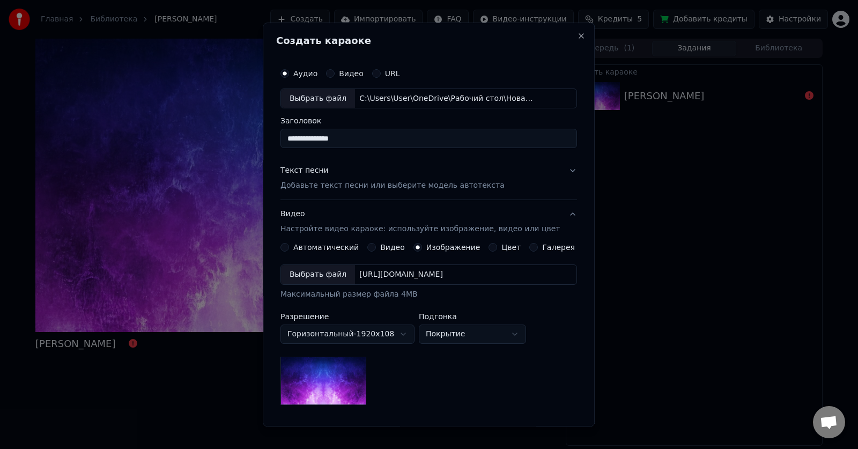
click at [326, 274] on div "Выбрать файл" at bounding box center [318, 274] width 74 height 19
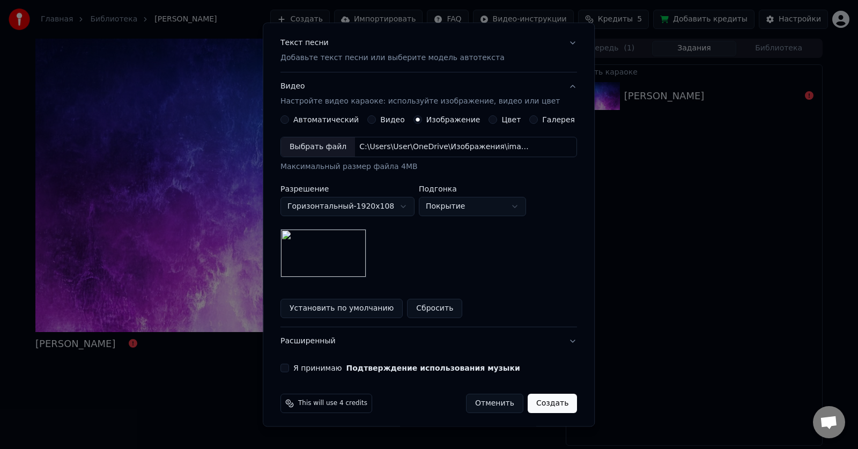
scroll to position [132, 0]
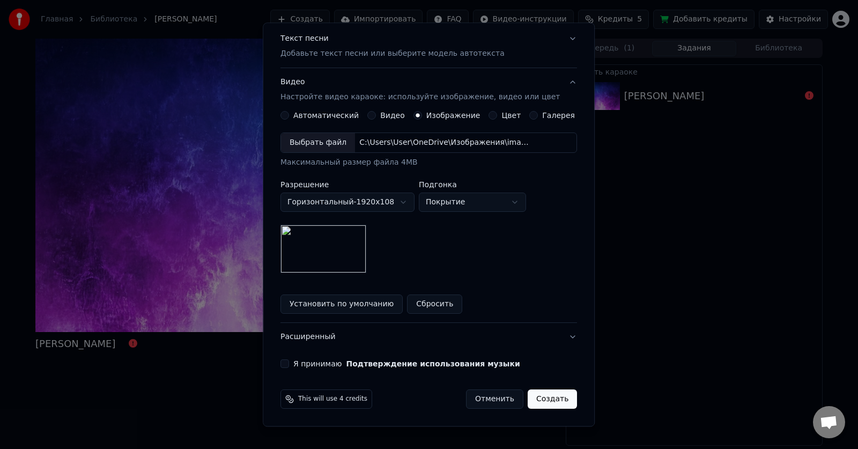
click at [289, 361] on button "Я принимаю Подтверждение использования музыки" at bounding box center [285, 364] width 9 height 9
click at [547, 402] on button "Создать" at bounding box center [552, 399] width 49 height 19
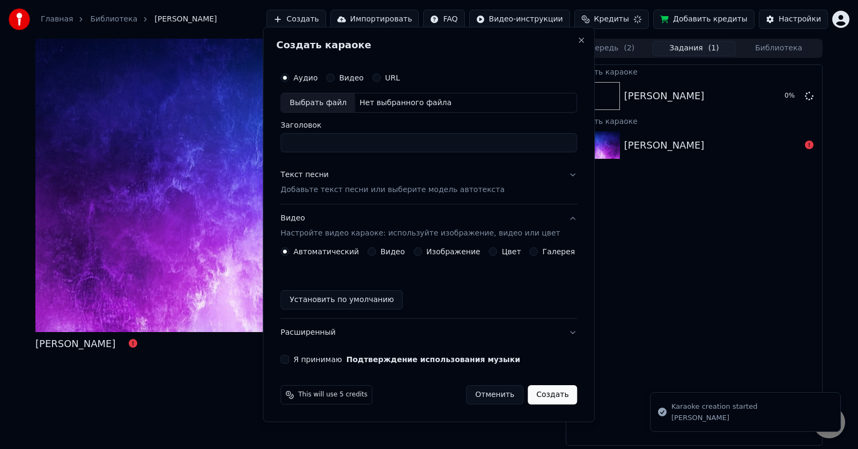
scroll to position [0, 0]
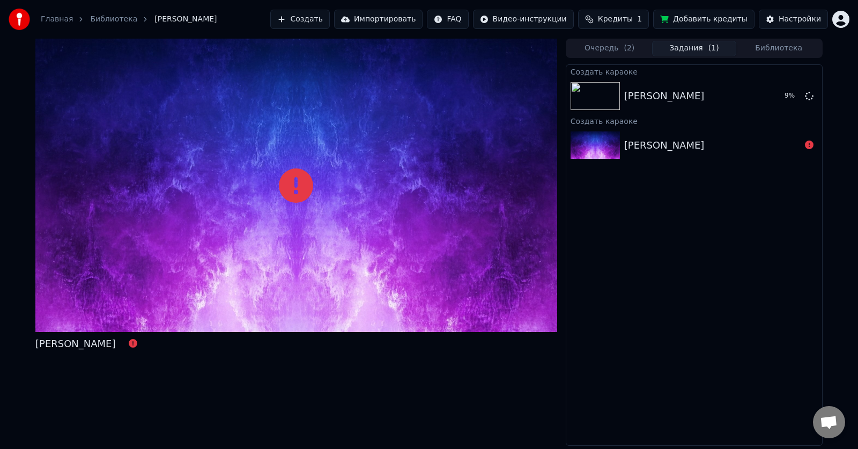
click at [330, 379] on div "Ариэль - Баба Яга" at bounding box center [296, 242] width 522 height 407
click at [359, 179] on div at bounding box center [296, 185] width 522 height 293
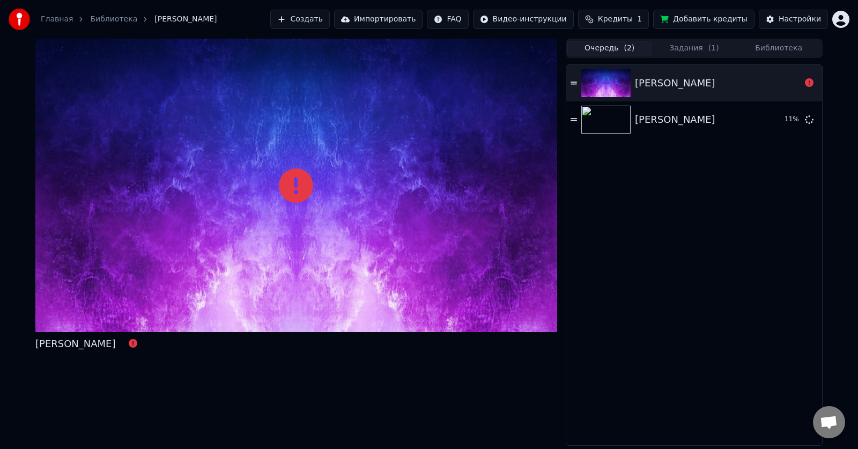
click at [609, 49] on button "Очередь ( 2 )" at bounding box center [609, 49] width 85 height 16
click at [684, 121] on div "Ариэль-Баба Яга" at bounding box center [675, 119] width 80 height 15
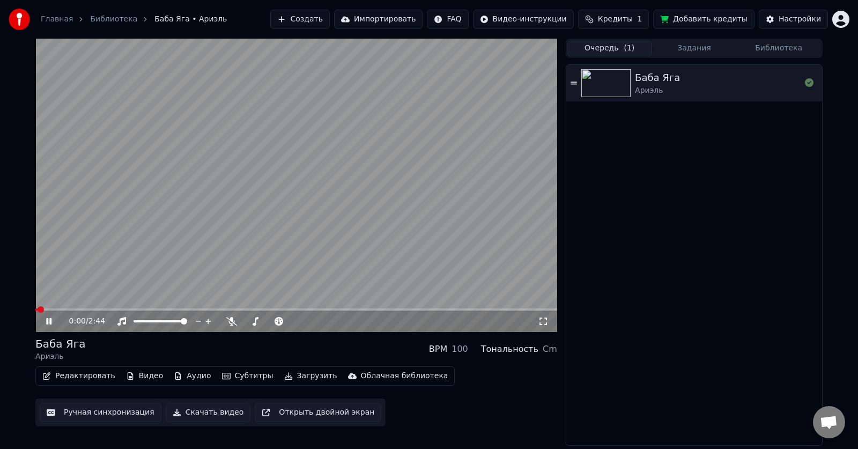
click at [316, 192] on video at bounding box center [296, 185] width 522 height 293
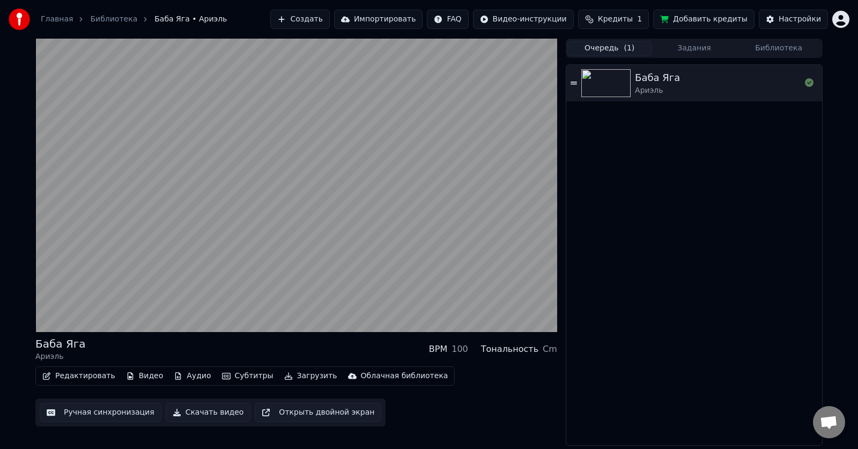
click at [203, 412] on button "Скачать видео" at bounding box center [208, 412] width 85 height 19
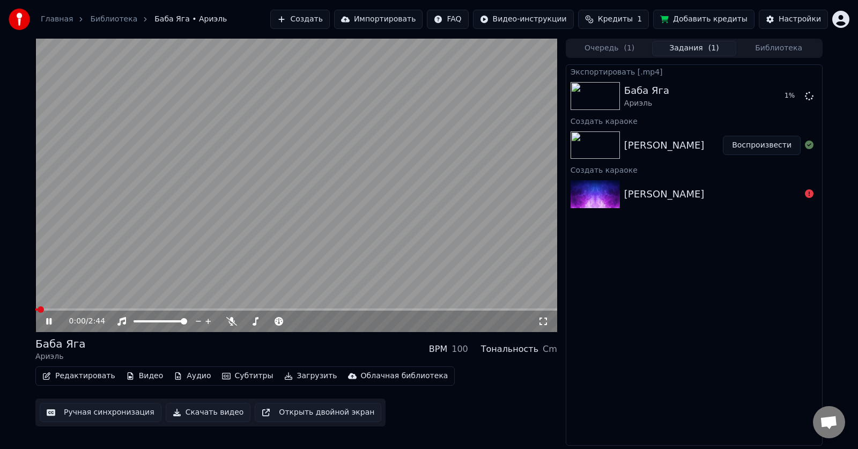
click at [298, 212] on video at bounding box center [296, 185] width 522 height 293
click at [292, 212] on video at bounding box center [296, 185] width 522 height 293
click at [287, 181] on video at bounding box center [296, 185] width 522 height 293
click at [321, 131] on video at bounding box center [296, 185] width 522 height 293
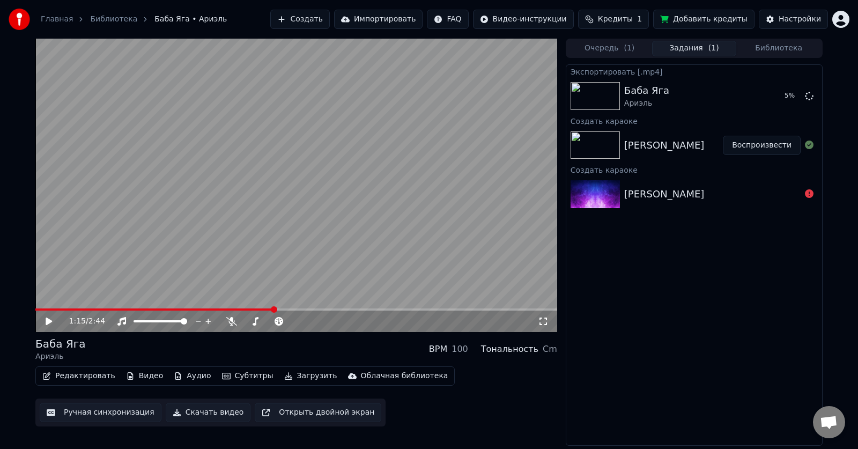
click at [316, 131] on video at bounding box center [296, 185] width 522 height 293
click at [271, 173] on video at bounding box center [296, 185] width 522 height 293
click at [264, 173] on video at bounding box center [296, 185] width 522 height 293
click at [469, 252] on video at bounding box center [296, 185] width 522 height 293
click at [293, 208] on video at bounding box center [296, 185] width 522 height 293
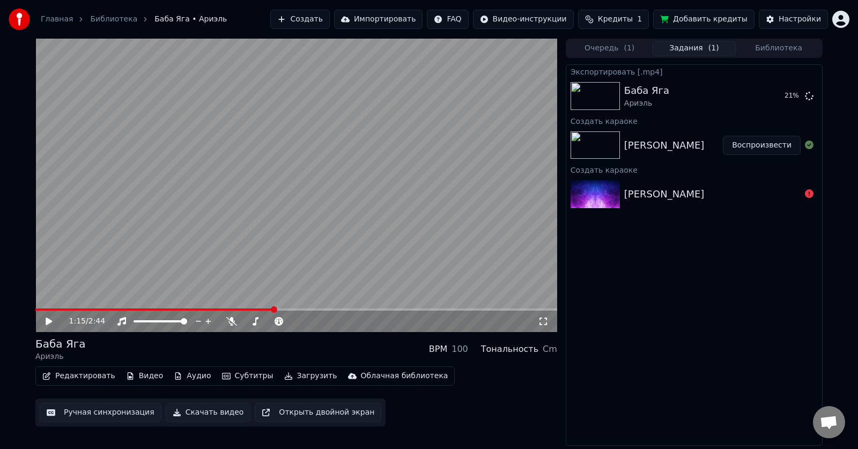
click at [293, 208] on video at bounding box center [296, 185] width 522 height 293
click at [777, 94] on button "Показать" at bounding box center [772, 95] width 55 height 19
click at [718, 191] on div "Ариэль - Баба Яга" at bounding box center [712, 194] width 176 height 15
click at [684, 140] on div "Ариэль-Баба Яга" at bounding box center [664, 145] width 80 height 15
click at [770, 146] on button "Воспроизвести" at bounding box center [762, 145] width 78 height 19
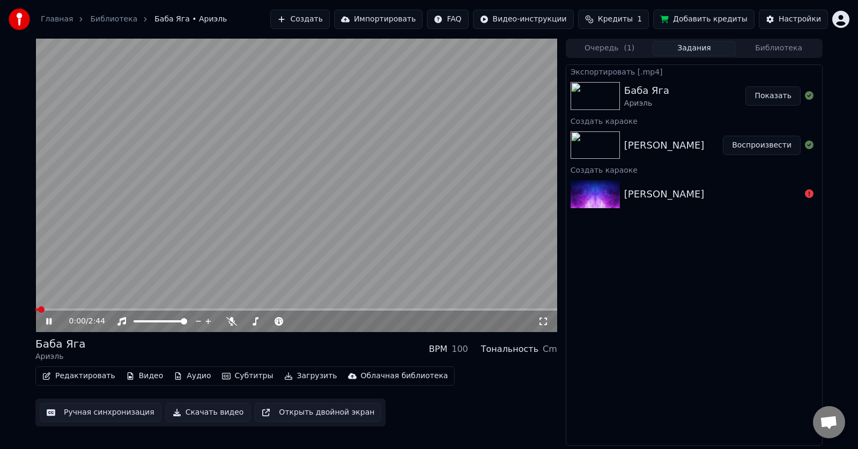
click at [297, 188] on video at bounding box center [296, 185] width 522 height 293
click at [410, 18] on button "Импортировать" at bounding box center [378, 19] width 89 height 19
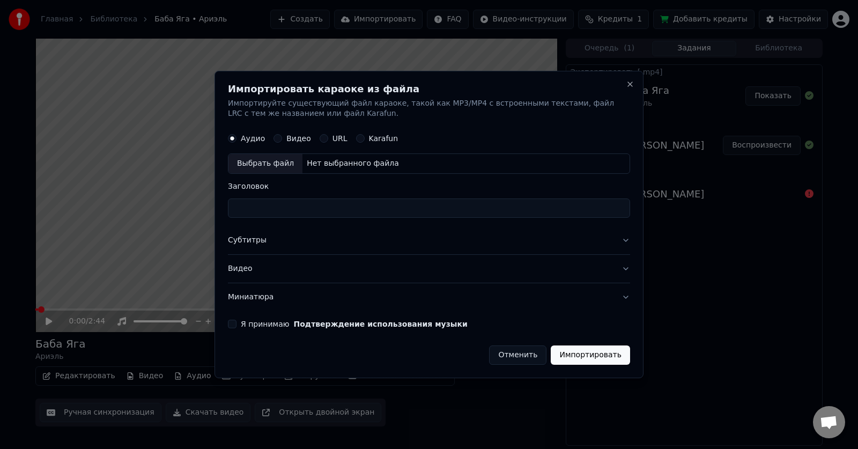
click at [243, 163] on div "Выбрать файл" at bounding box center [265, 163] width 74 height 19
type input "**********"
click at [431, 243] on button "Субтитры" at bounding box center [429, 241] width 402 height 28
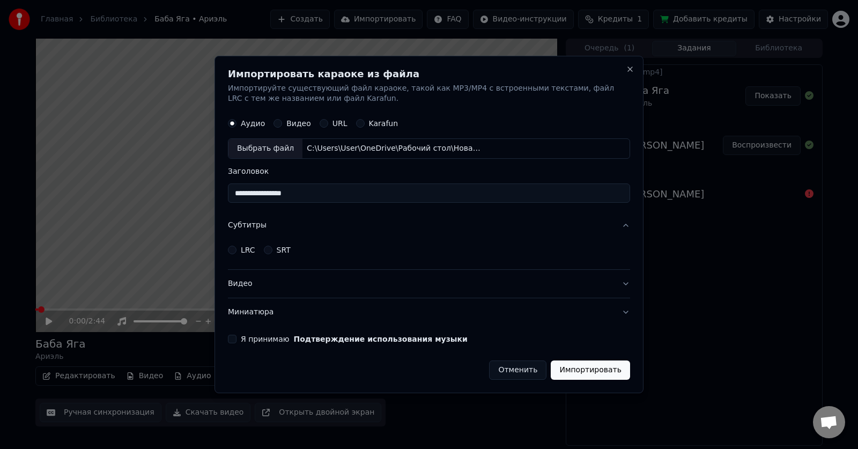
click at [233, 252] on button "LRC" at bounding box center [232, 250] width 9 height 9
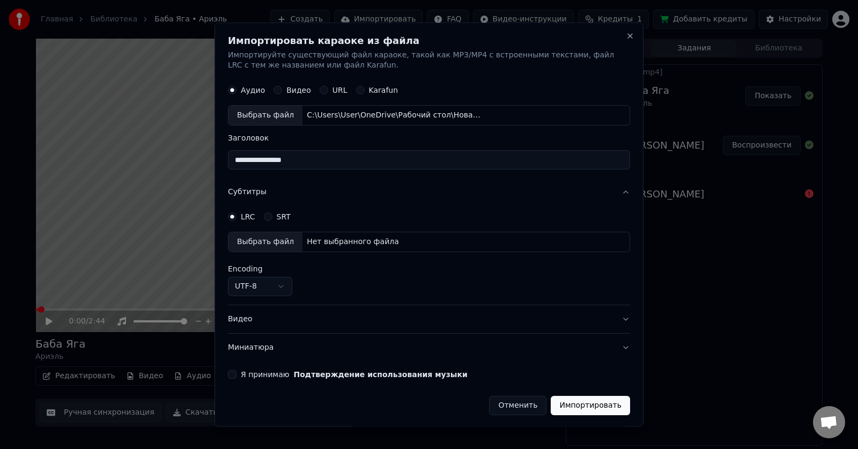
click at [271, 243] on div "Выбрать файл" at bounding box center [265, 242] width 74 height 19
click at [266, 216] on button "SRT" at bounding box center [268, 217] width 9 height 9
click at [270, 243] on div "Выбрать файл" at bounding box center [265, 242] width 74 height 19
click at [380, 238] on div "Нет выбранного файла" at bounding box center [352, 242] width 101 height 11
click at [233, 219] on button "LRC" at bounding box center [232, 217] width 9 height 9
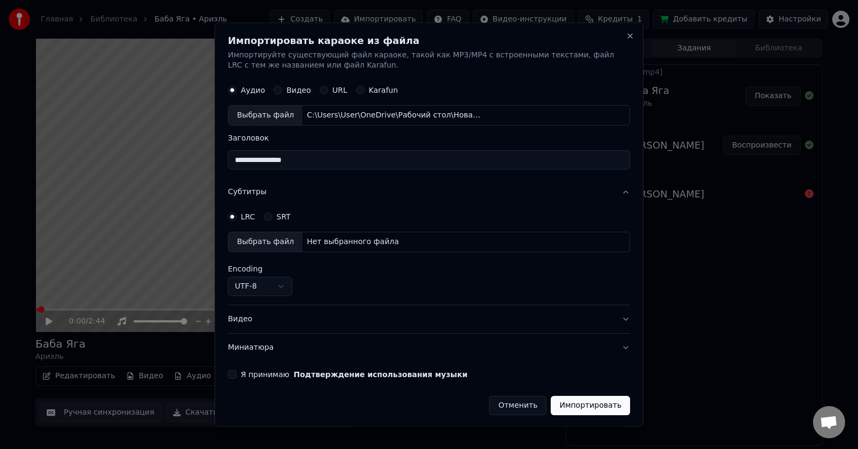
click at [271, 241] on div "Выбрать файл" at bounding box center [265, 242] width 74 height 19
click at [280, 289] on body "Главная Библиотека Баба Яга • Ариэль Создать Импортировать FAQ Видео-инструкции…" at bounding box center [429, 224] width 858 height 449
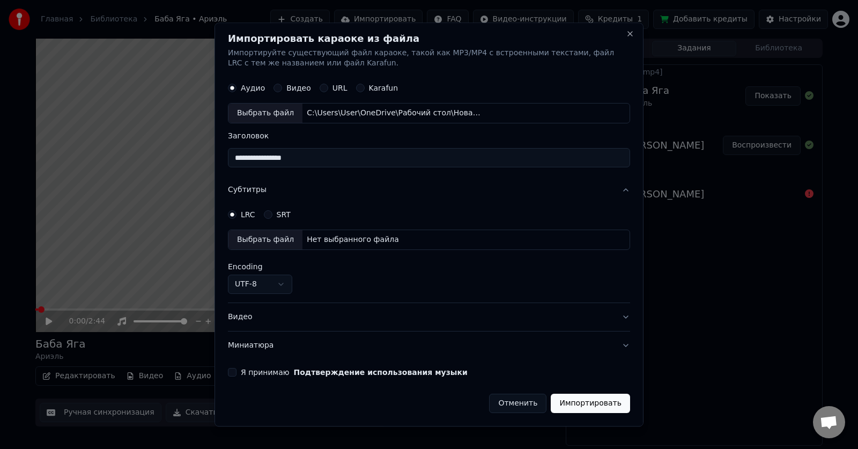
click at [617, 319] on button "Видео" at bounding box center [429, 318] width 402 height 28
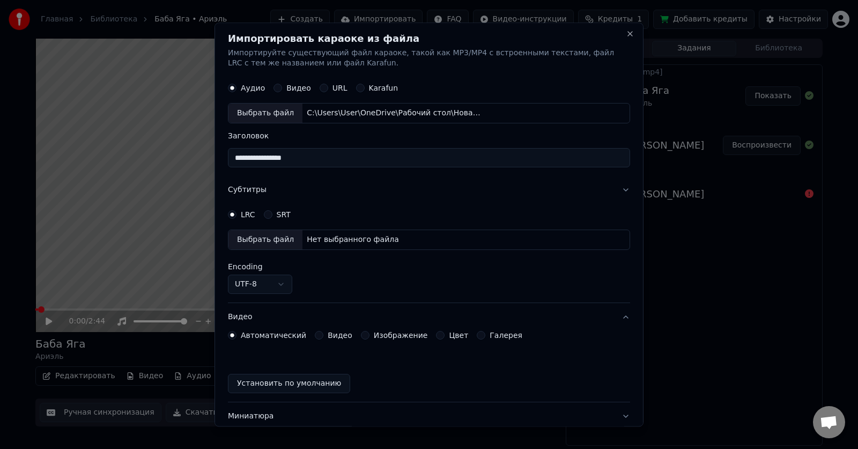
scroll to position [0, 0]
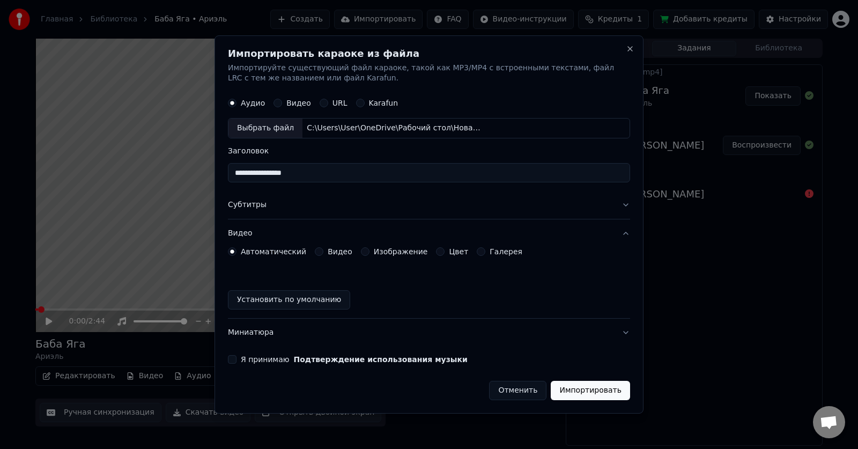
click at [268, 253] on label "Автоматический" at bounding box center [273, 252] width 65 height 8
click at [237, 253] on button "Автоматический" at bounding box center [232, 251] width 9 height 9
click at [623, 331] on button "Миниатюра" at bounding box center [429, 333] width 402 height 28
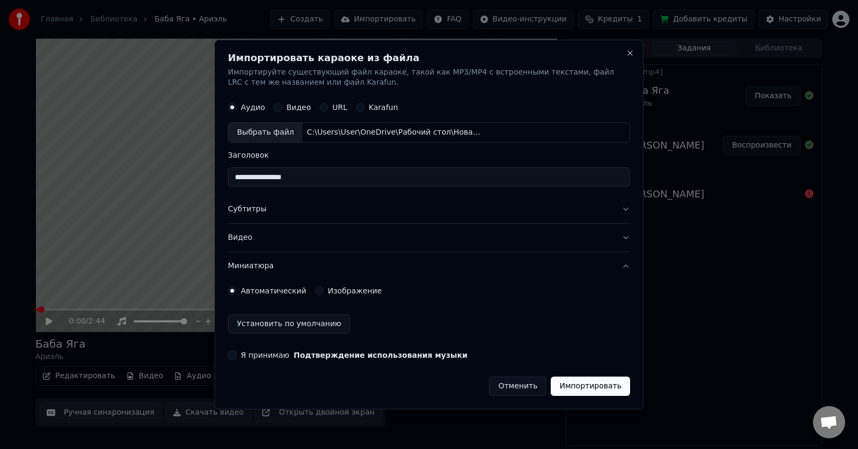
click at [275, 291] on label "Автоматический" at bounding box center [273, 291] width 65 height 8
click at [237, 291] on button "Автоматический" at bounding box center [232, 290] width 9 height 9
click at [231, 361] on form "**********" at bounding box center [429, 246] width 402 height 299
click at [234, 352] on button "Я принимаю Подтверждение использования музыки" at bounding box center [232, 355] width 9 height 9
click at [305, 215] on button "Субтитры" at bounding box center [429, 210] width 402 height 28
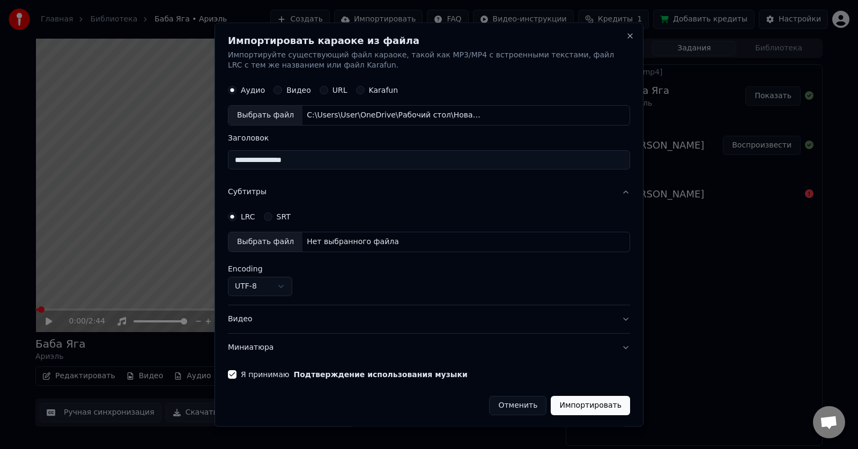
click at [371, 241] on div "Нет выбранного файла" at bounding box center [352, 242] width 101 height 11
click at [265, 324] on button "Видео" at bounding box center [429, 320] width 402 height 28
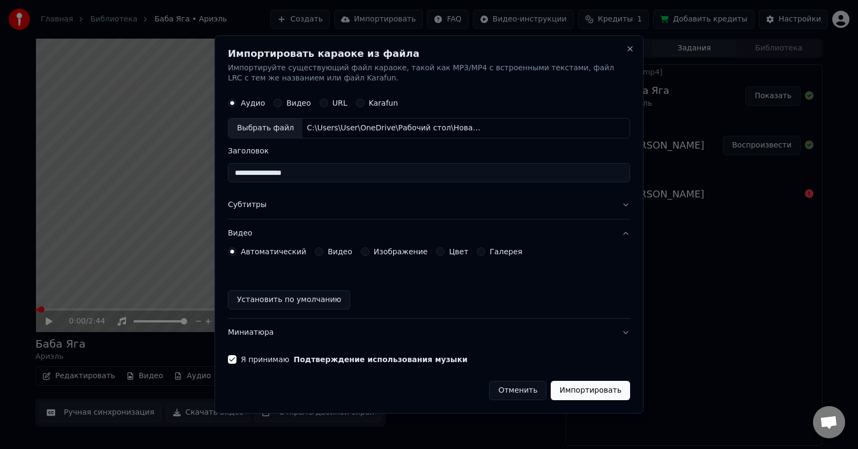
click at [577, 337] on button "Миниатюра" at bounding box center [429, 333] width 402 height 28
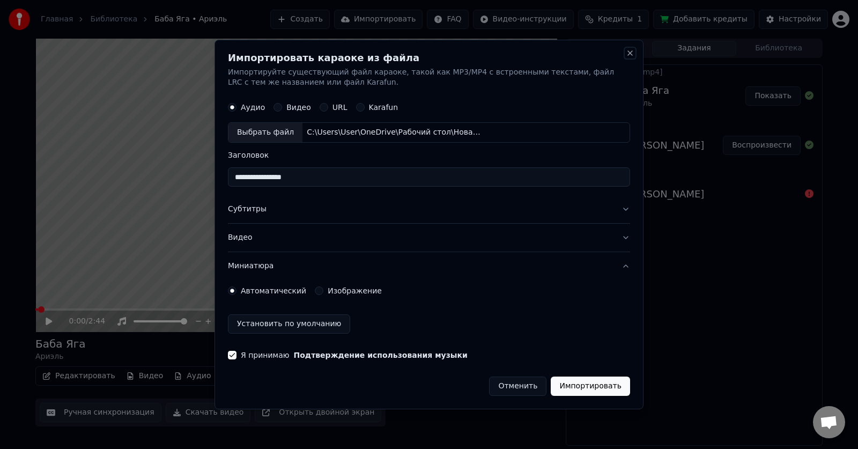
click at [628, 56] on button "Close" at bounding box center [630, 53] width 9 height 9
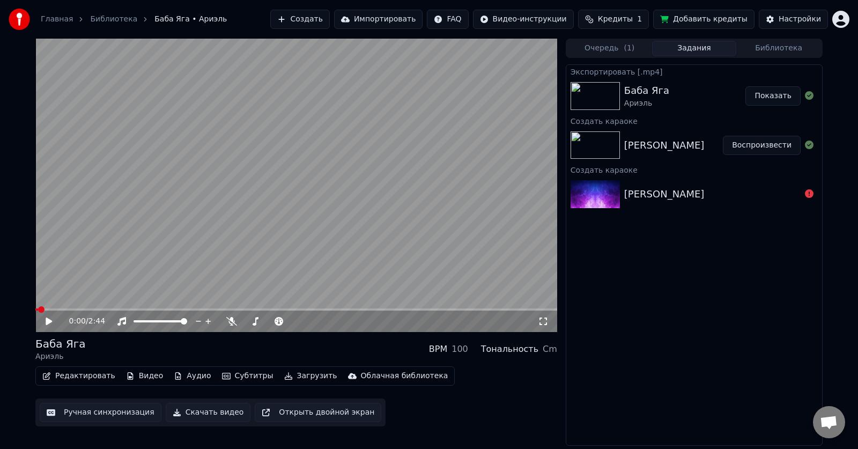
click at [665, 191] on div "Ариэль - Баба Яга" at bounding box center [664, 194] width 80 height 15
click at [647, 142] on div "Ариэль-Баба Яга" at bounding box center [664, 145] width 80 height 15
